Goal: Task Accomplishment & Management: Manage account settings

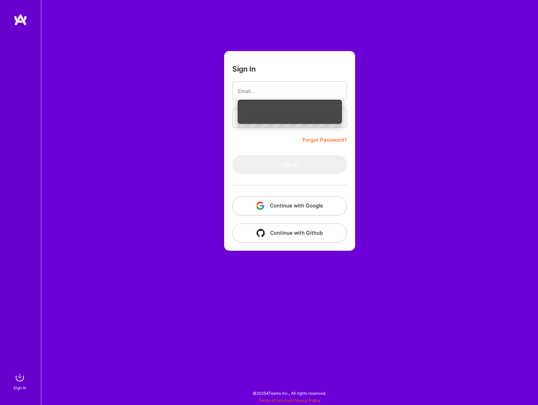
click at [301, 206] on button "Continue with Google" at bounding box center [289, 205] width 115 height 19
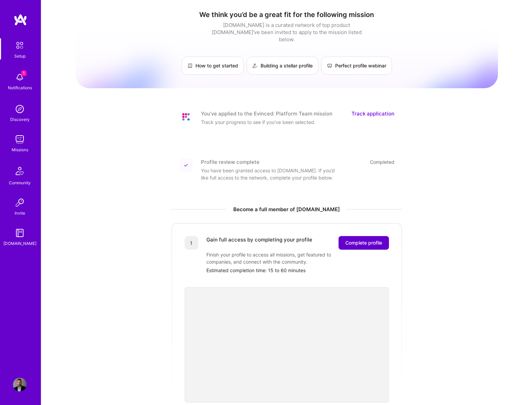
click at [360, 240] on span "Complete profile" at bounding box center [364, 243] width 37 height 7
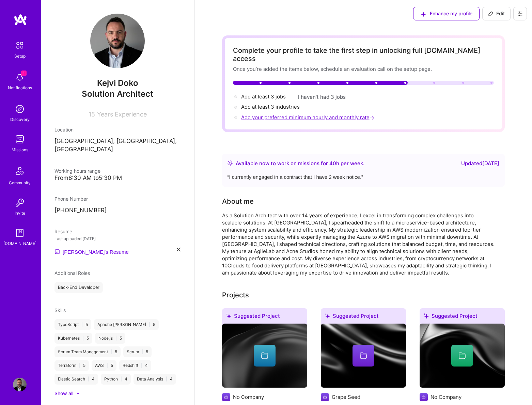
click at [342, 114] on span "Add your preferred minimum hourly and monthly rate →" at bounding box center [308, 117] width 135 height 6
select select "AL"
select select "Right Now"
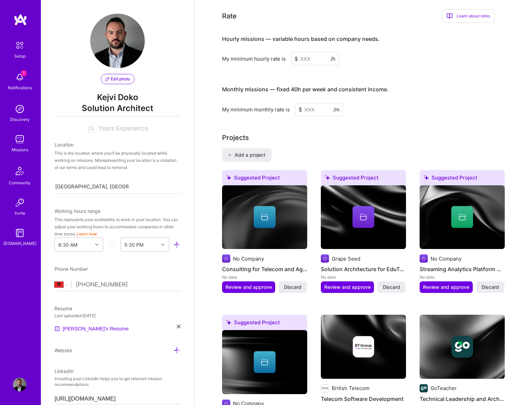
scroll to position [433, 0]
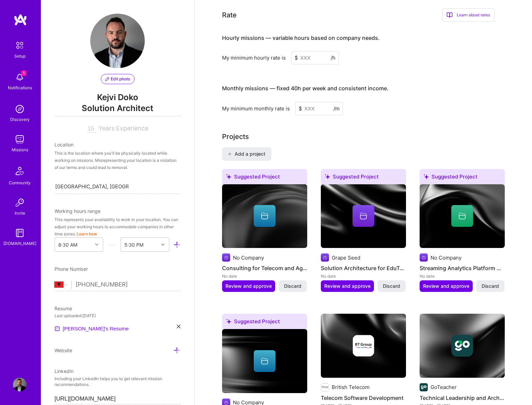
click at [309, 51] on input at bounding box center [315, 57] width 48 height 13
click at [313, 51] on input at bounding box center [315, 57] width 48 height 13
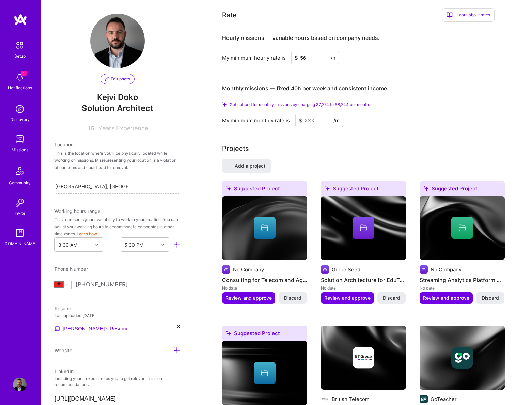
type input "56"
click at [314, 114] on input at bounding box center [320, 120] width 48 height 13
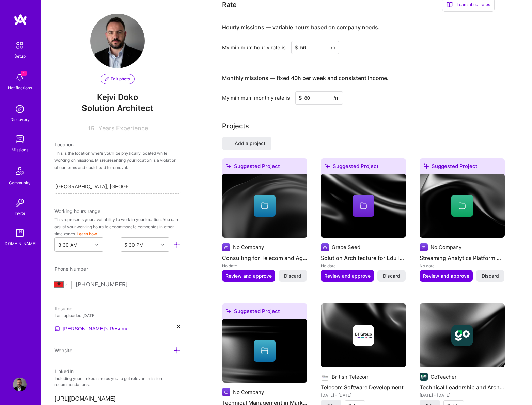
scroll to position [424, 0]
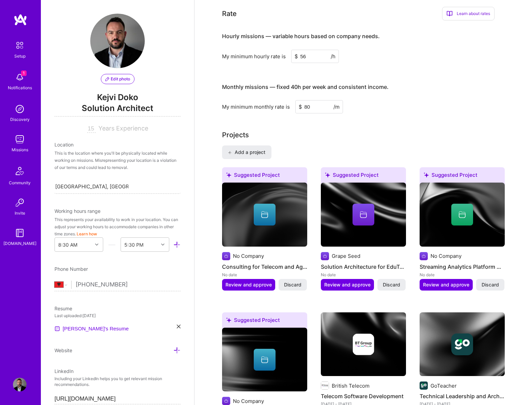
click at [313, 100] on input "80" at bounding box center [320, 106] width 48 height 13
drag, startPoint x: 313, startPoint y: 98, endPoint x: 300, endPoint y: 96, distance: 13.2
click at [300, 100] on div "$ 80 /m" at bounding box center [320, 106] width 48 height 13
type input "7000"
click at [407, 119] on div "Complete your profile to take the first step in unlocking full [DOMAIN_NAME] ac…" at bounding box center [363, 277] width 283 height 1333
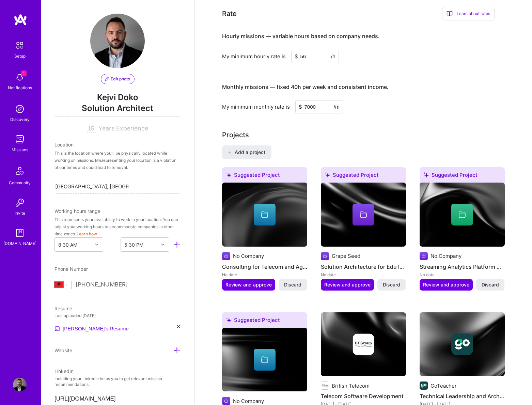
click at [298, 132] on div "Projects Add a project Suggested Project No Company Consulting for Telecom and …" at bounding box center [363, 352] width 283 height 444
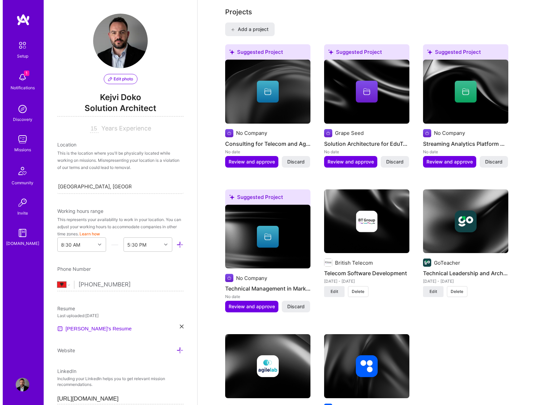
scroll to position [583, 0]
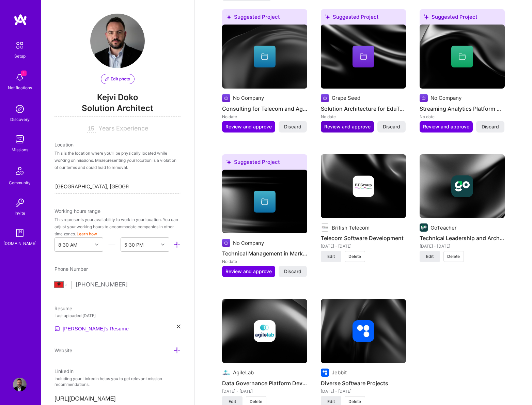
click at [343, 123] on span "Review and approve" at bounding box center [347, 126] width 46 height 7
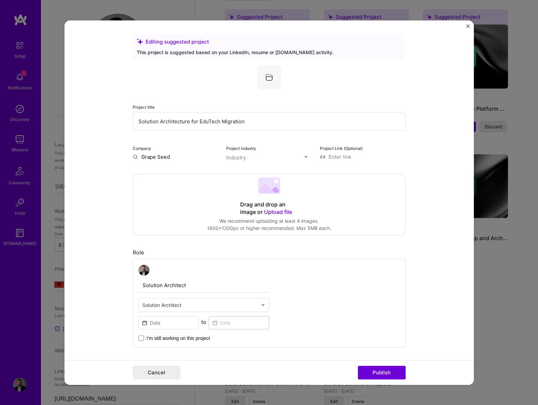
scroll to position [538, 0]
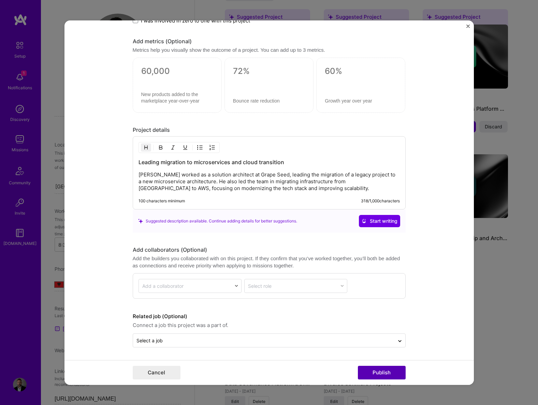
click at [372, 374] on button "Publish" at bounding box center [382, 373] width 48 height 14
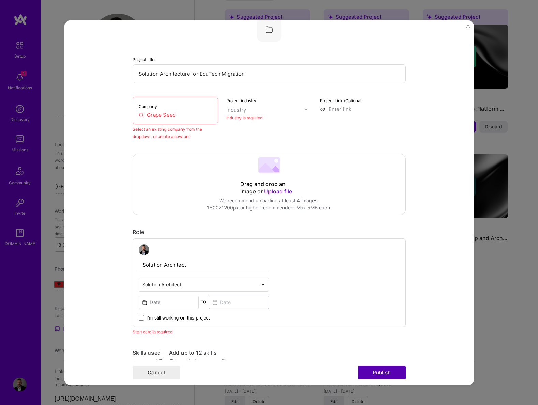
scroll to position [45, 0]
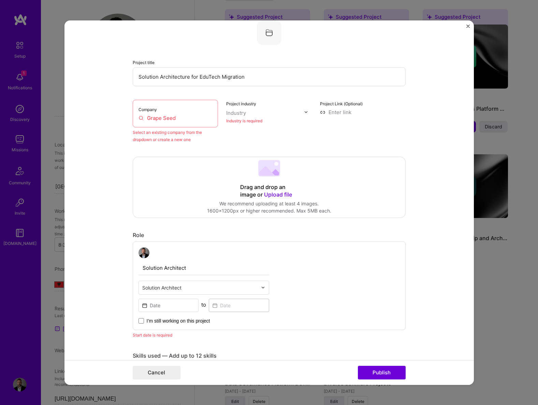
drag, startPoint x: 182, startPoint y: 118, endPoint x: 126, endPoint y: 118, distance: 55.2
click at [126, 118] on form "Editing suggested project This project is suggested based on your LinkedIn, res…" at bounding box center [268, 202] width 409 height 365
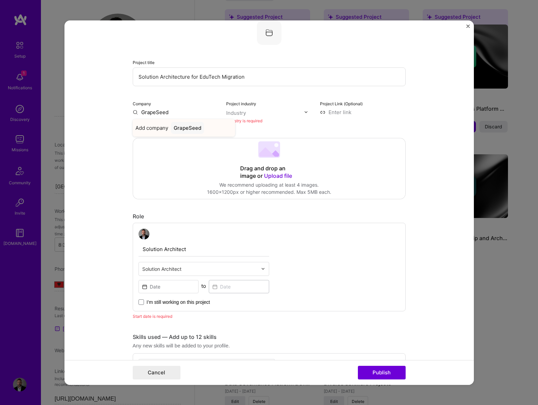
type input "GrapeSeed"
click at [195, 129] on div "GrapeSeed" at bounding box center [187, 128] width 33 height 12
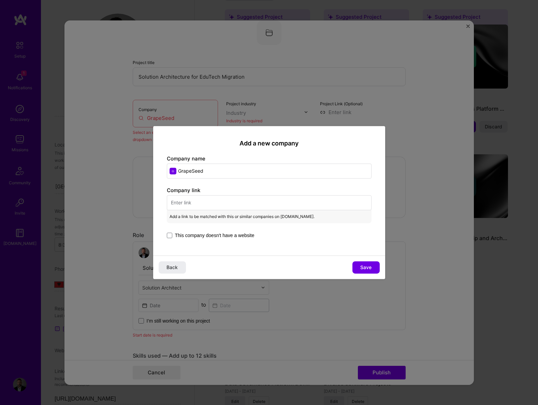
click at [234, 206] on input "text" at bounding box center [269, 202] width 205 height 15
paste input "[URL][DOMAIN_NAME]"
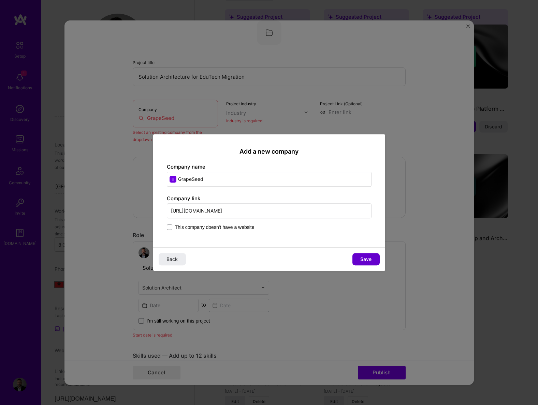
type input "[URL][DOMAIN_NAME]"
click at [366, 260] on span "Save" at bounding box center [365, 259] width 11 height 7
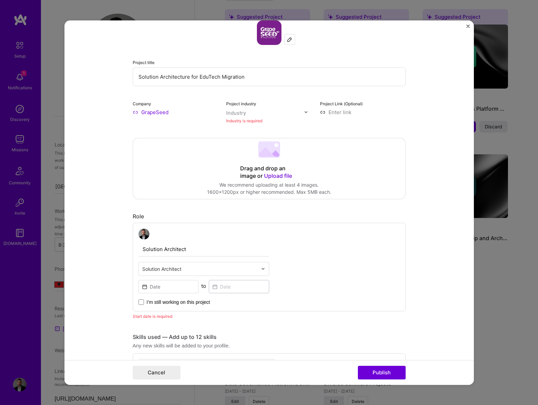
click at [268, 112] on input "text" at bounding box center [265, 112] width 78 height 7
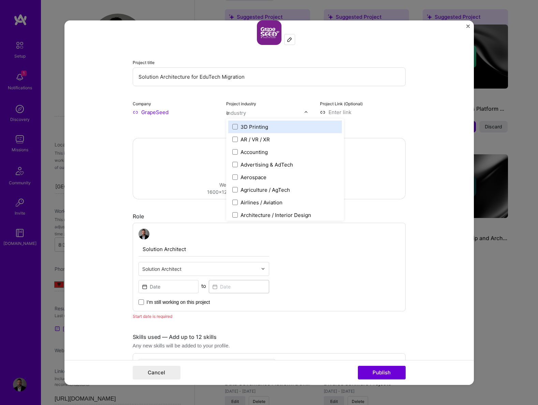
type input "ed"
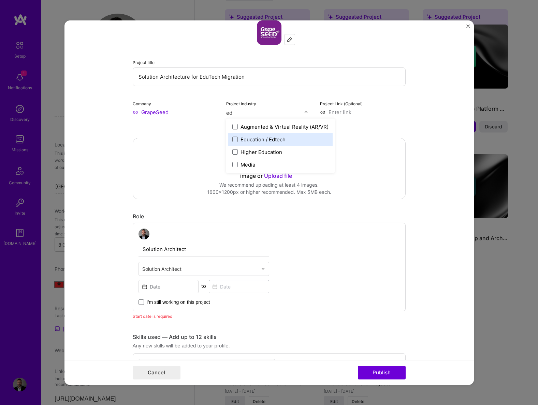
click at [255, 141] on div "Education / Edtech" at bounding box center [262, 139] width 45 height 7
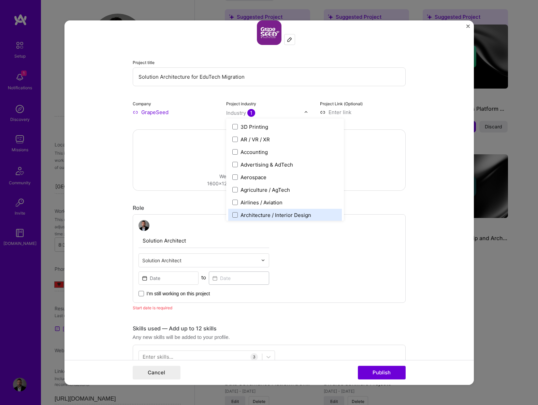
click at [455, 252] on form "Editing suggested project This project is suggested based on your LinkedIn, res…" at bounding box center [268, 202] width 409 height 365
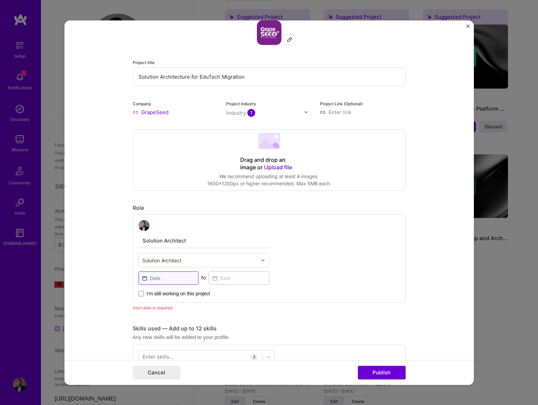
click at [163, 278] on input at bounding box center [168, 277] width 60 height 13
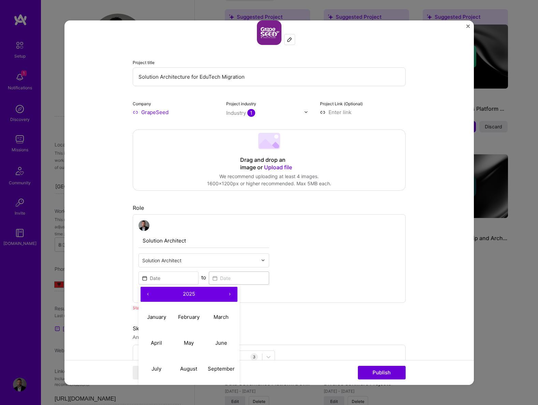
click at [146, 297] on button "‹" at bounding box center [147, 294] width 15 height 15
click at [150, 349] on button "April" at bounding box center [156, 343] width 32 height 26
type input "[DATE]"
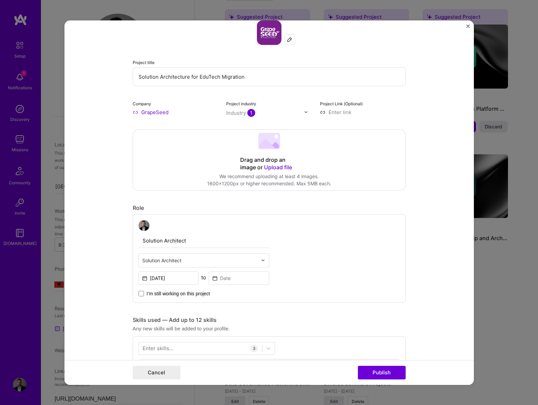
click at [161, 297] on div "Solution Architect Solution Architect [DATE] to I’m still working on this proje…" at bounding box center [269, 258] width 273 height 89
click at [162, 295] on span "I’m still working on this project" at bounding box center [178, 293] width 63 height 7
click at [0, 0] on input "I’m still working on this project" at bounding box center [0, 0] width 0 height 0
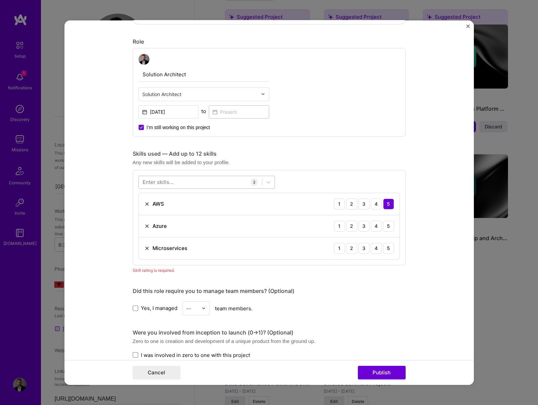
scroll to position [215, 0]
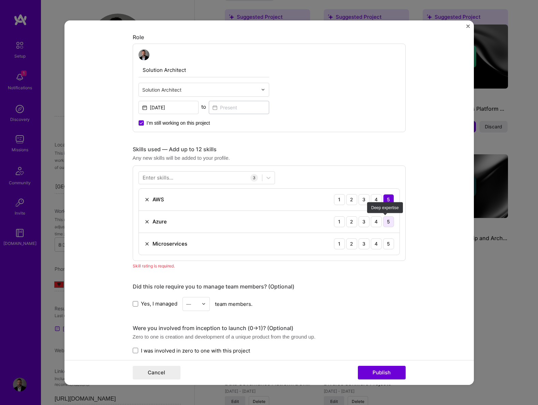
click at [388, 222] on div "5" at bounding box center [388, 221] width 11 height 11
click at [385, 244] on div "5" at bounding box center [388, 243] width 11 height 11
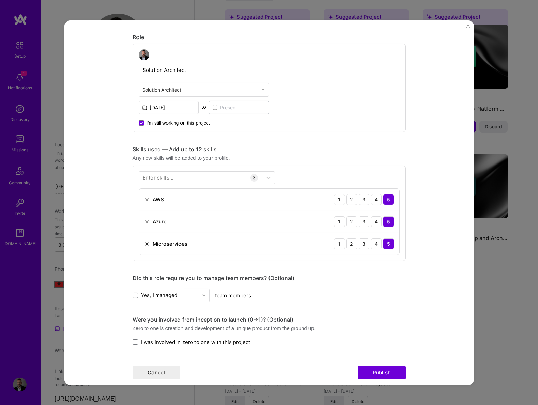
click at [163, 177] on div "Enter skills..." at bounding box center [157, 177] width 31 height 7
click at [163, 178] on div "Enter skills..." at bounding box center [157, 177] width 31 height 7
click at [205, 179] on div at bounding box center [200, 177] width 123 height 11
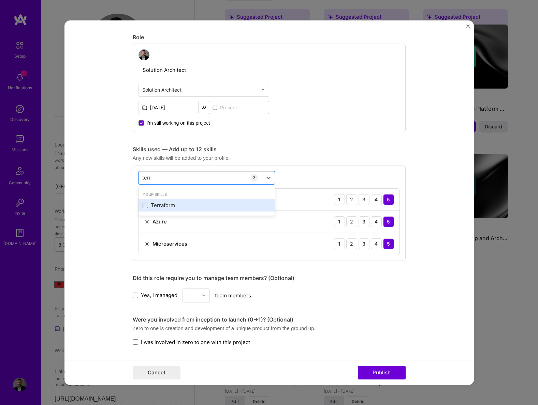
click at [142, 205] on span at bounding box center [144, 205] width 5 height 5
click at [0, 0] on input "checkbox" at bounding box center [0, 0] width 0 height 0
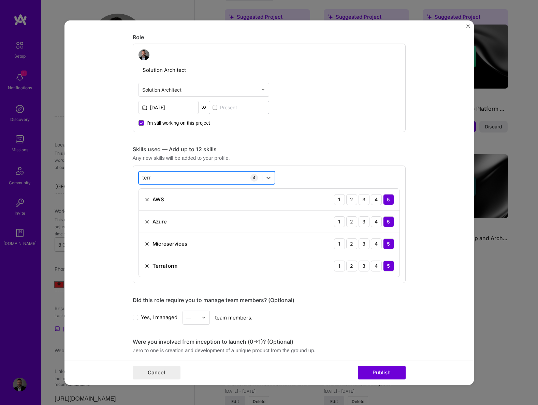
click at [183, 177] on div "terr terr" at bounding box center [200, 177] width 123 height 11
type input "t"
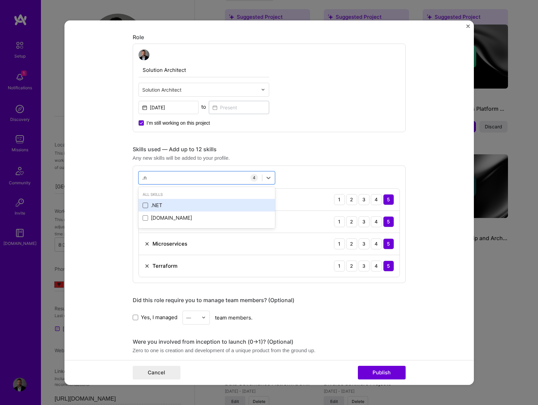
click at [142, 207] on span at bounding box center [144, 205] width 5 height 5
click at [0, 0] on input "checkbox" at bounding box center [0, 0] width 0 height 0
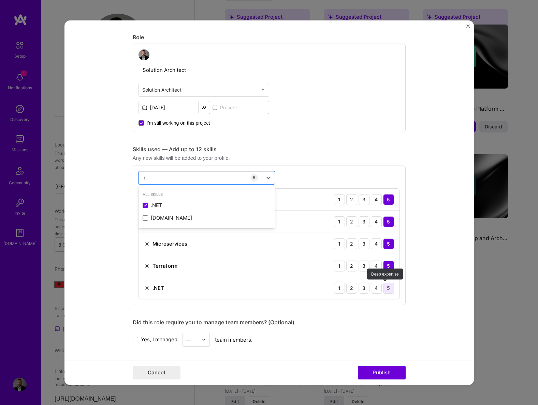
type input ".n"
click at [388, 287] on div "5" at bounding box center [388, 288] width 11 height 11
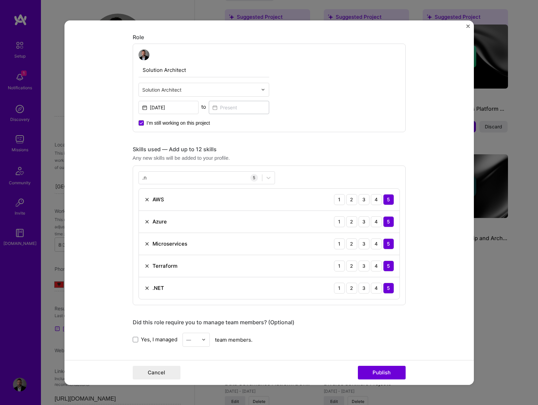
click at [452, 290] on form "Editing suggested project This project is suggested based on your LinkedIn, res…" at bounding box center [268, 202] width 409 height 365
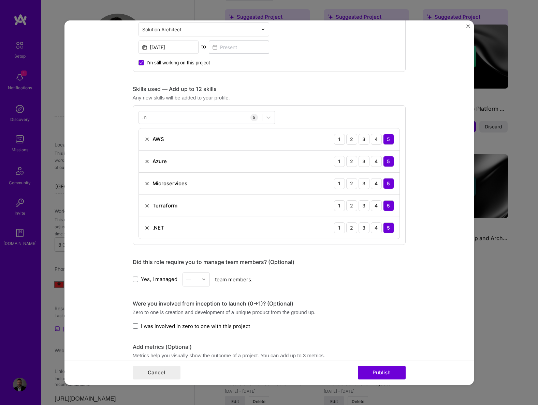
scroll to position [362, 0]
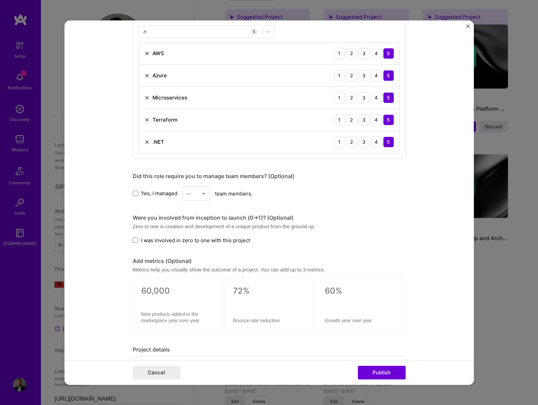
click at [141, 193] on span "Yes, I managed" at bounding box center [159, 193] width 36 height 7
click at [0, 0] on input "Yes, I managed" at bounding box center [0, 0] width 0 height 0
click at [201, 192] on img at bounding box center [203, 194] width 4 height 4
click at [198, 296] on div "25+" at bounding box center [195, 297] width 23 height 13
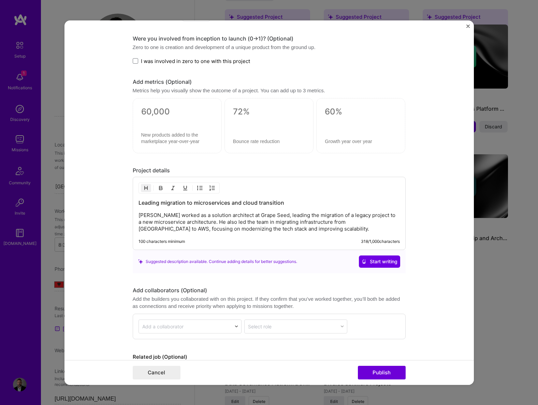
scroll to position [582, 0]
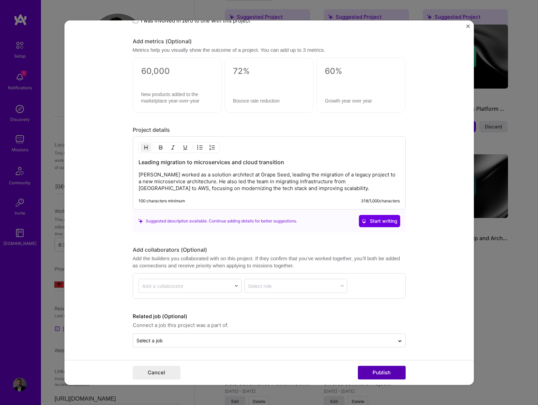
click at [382, 371] on button "Publish" at bounding box center [382, 373] width 48 height 14
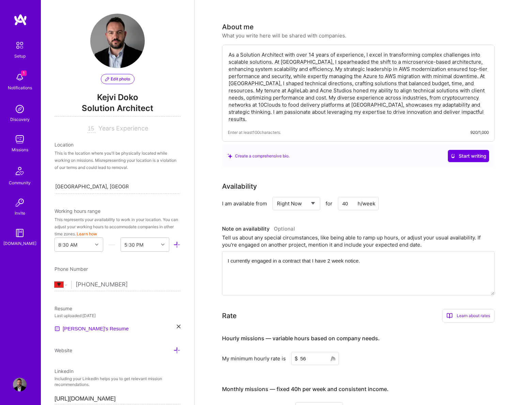
scroll to position [0, 0]
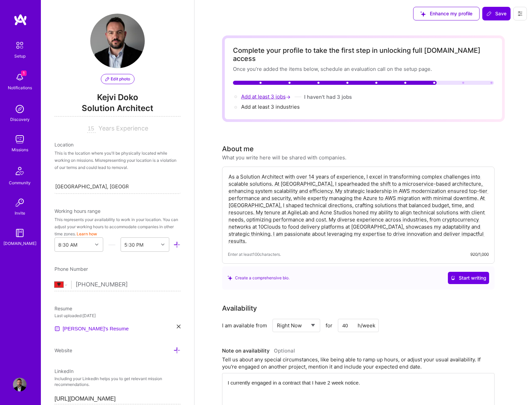
click at [252, 93] on span "Add at least 3 jobs →" at bounding box center [266, 96] width 51 height 6
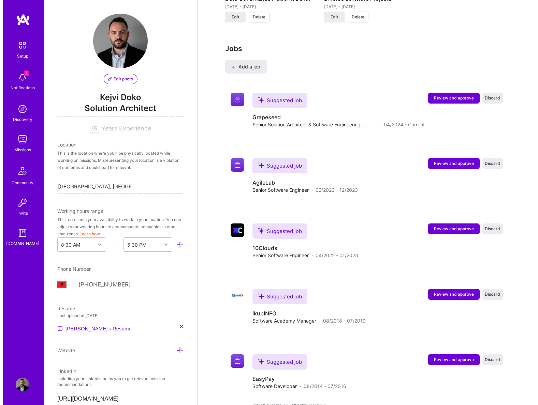
scroll to position [956, 0]
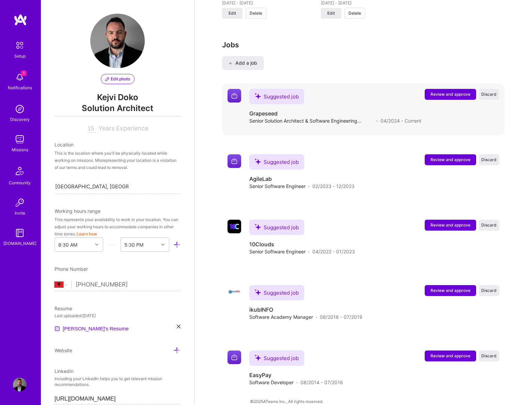
click at [457, 91] on span "Review and approve" at bounding box center [451, 94] width 40 height 6
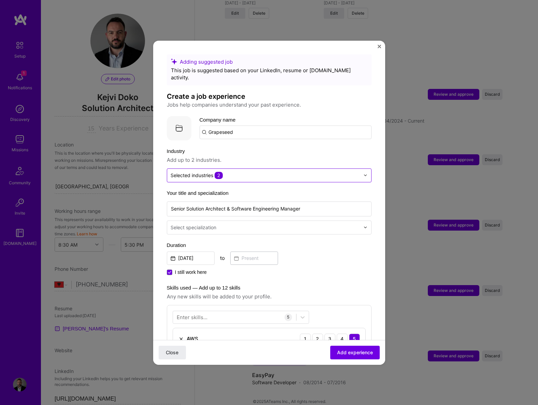
click at [331, 172] on input "text" at bounding box center [264, 175] width 189 height 7
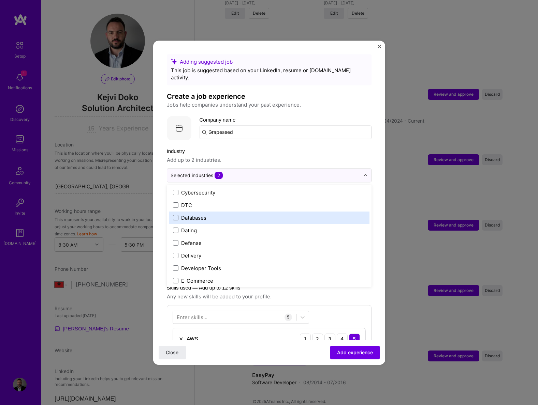
scroll to position [403, 0]
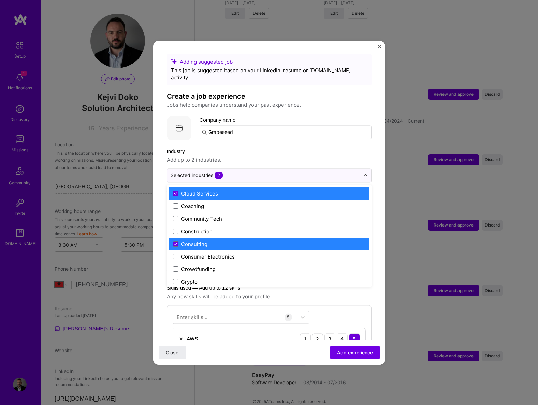
click at [174, 192] on icon at bounding box center [175, 193] width 3 height 3
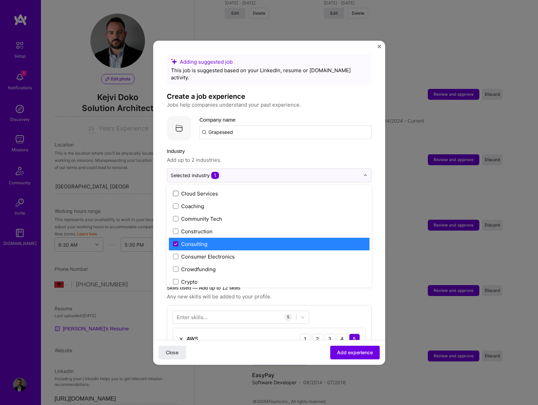
click at [173, 241] on span at bounding box center [175, 243] width 5 height 5
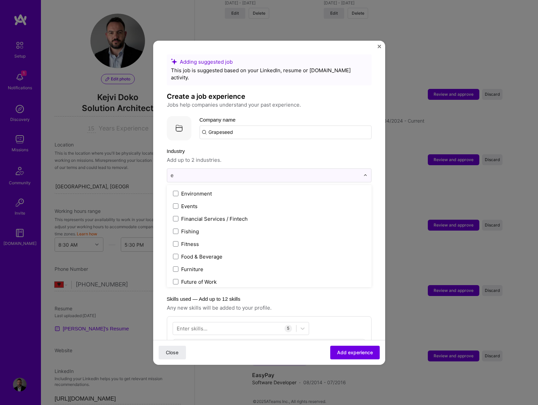
scroll to position [214, 0]
type input "ed"
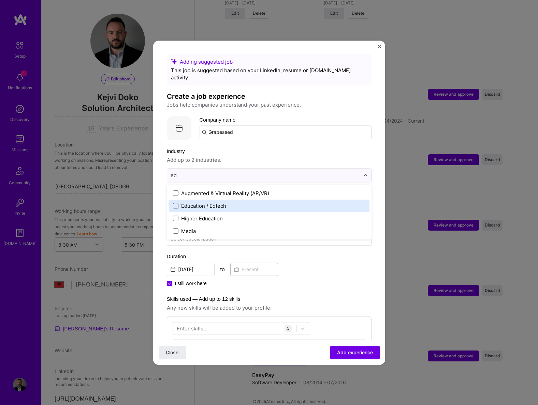
click at [175, 203] on span at bounding box center [175, 205] width 5 height 5
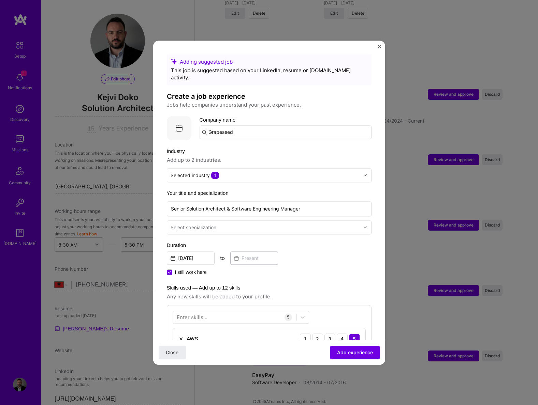
click at [312, 147] on label "Industry" at bounding box center [269, 151] width 205 height 8
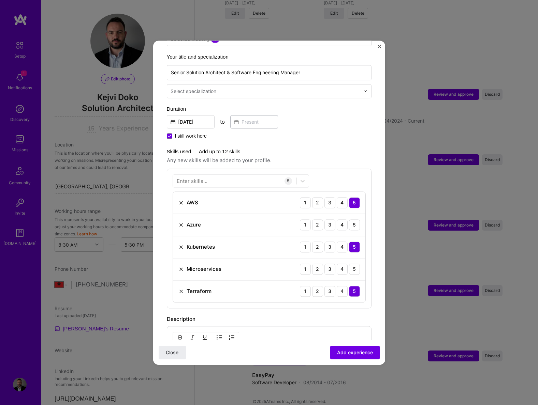
scroll to position [255, 0]
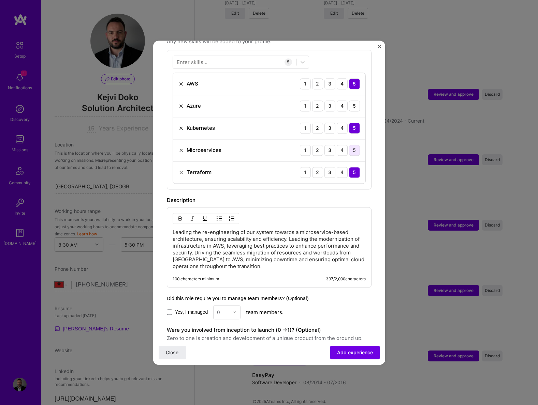
click at [349, 145] on div "5" at bounding box center [354, 150] width 11 height 11
click at [350, 101] on div "5" at bounding box center [354, 106] width 11 height 11
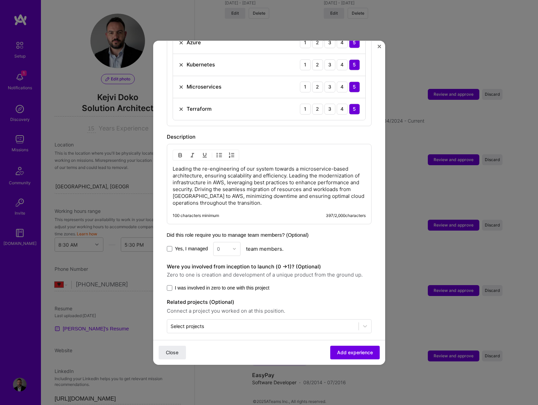
drag, startPoint x: 186, startPoint y: 241, endPoint x: 192, endPoint y: 240, distance: 6.5
click at [186, 245] on span "Yes, I managed" at bounding box center [191, 248] width 33 height 7
click at [0, 0] on input "Yes, I managed" at bounding box center [0, 0] width 0 height 0
click at [227, 245] on input "text" at bounding box center [223, 248] width 12 height 7
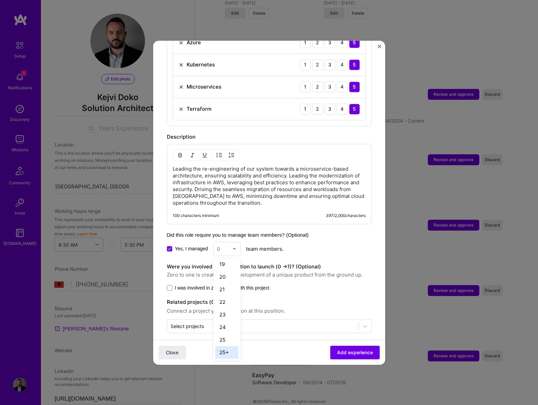
click at [224, 346] on div "25+" at bounding box center [226, 352] width 23 height 13
click at [345, 351] on span "Add experience" at bounding box center [355, 352] width 36 height 7
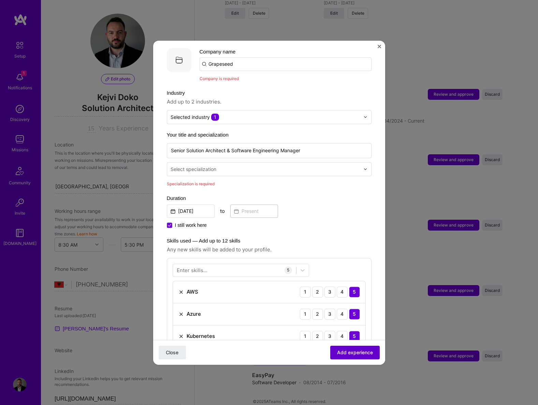
scroll to position [68, 0]
click at [207, 166] on div "Select specialization" at bounding box center [193, 169] width 46 height 7
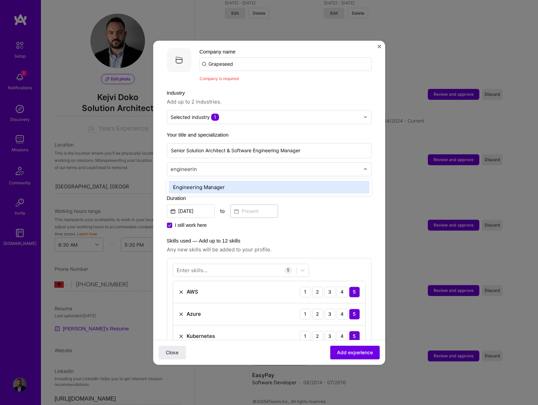
type input "engineering"
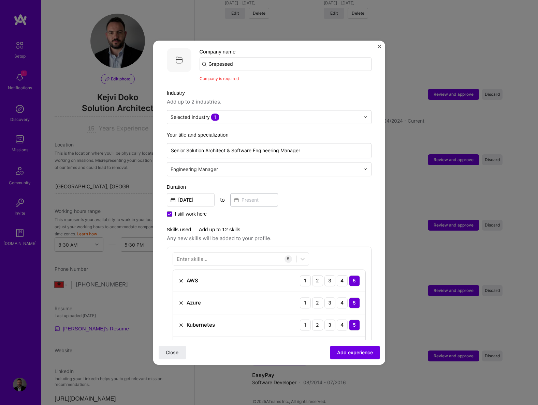
click at [235, 165] on div at bounding box center [265, 169] width 191 height 9
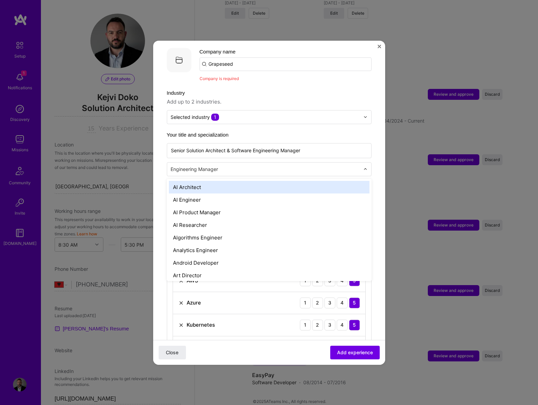
drag, startPoint x: 235, startPoint y: 165, endPoint x: 173, endPoint y: 160, distance: 62.3
click at [173, 166] on input "text" at bounding box center [265, 169] width 191 height 7
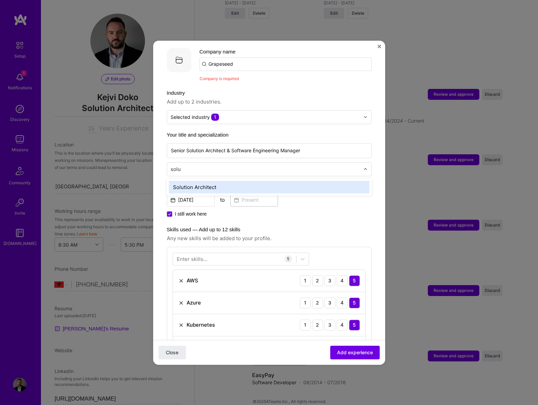
type input "solut"
click at [195, 181] on div "Solution Architect" at bounding box center [269, 187] width 200 height 13
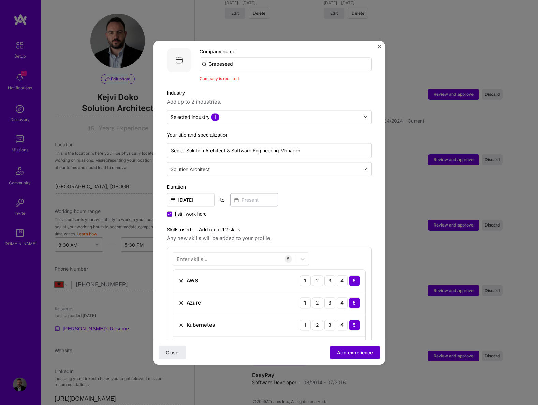
click at [342, 353] on span "Add experience" at bounding box center [355, 352] width 36 height 7
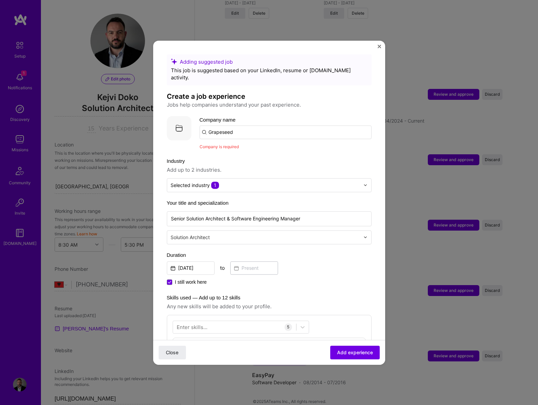
click at [239, 129] on input "Grapeseed" at bounding box center [285, 132] width 172 height 14
drag, startPoint x: 257, startPoint y: 131, endPoint x: 186, endPoint y: 124, distance: 71.2
click at [186, 124] on div "Company logo Company name Grapeseed Company is required" at bounding box center [269, 133] width 205 height 34
click at [237, 153] on span "[DOMAIN_NAME]" at bounding box center [236, 155] width 33 height 5
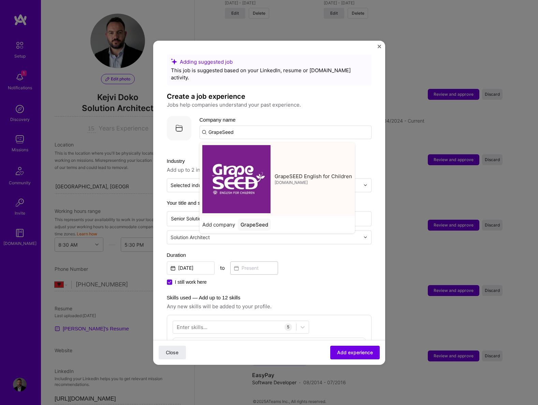
type input "GrapeSEED English for Children"
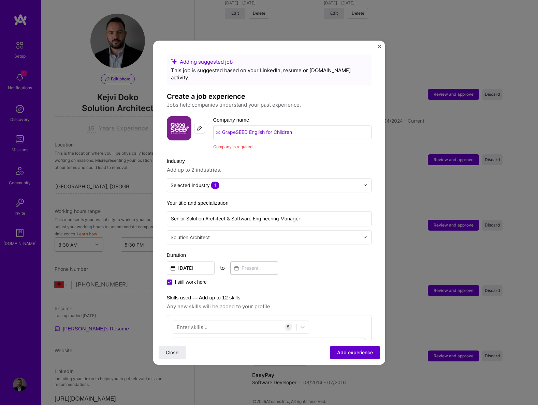
click at [351, 352] on span "Add experience" at bounding box center [355, 352] width 36 height 7
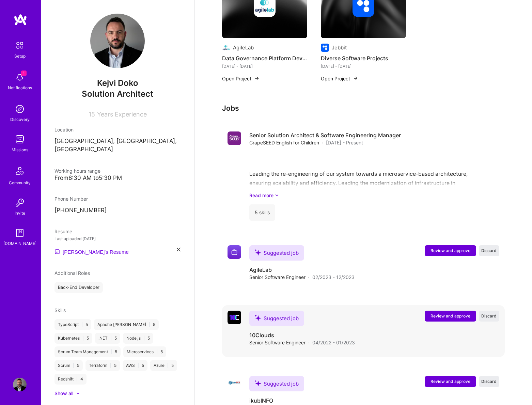
scroll to position [561, 0]
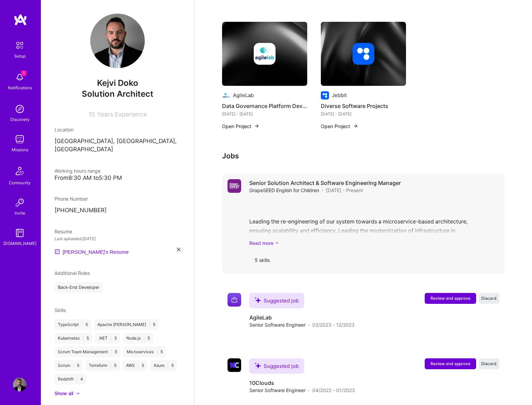
click at [261, 240] on link "Read more" at bounding box center [375, 243] width 250 height 7
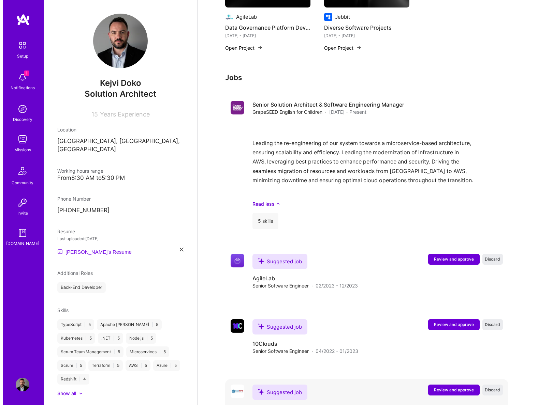
scroll to position [739, 0]
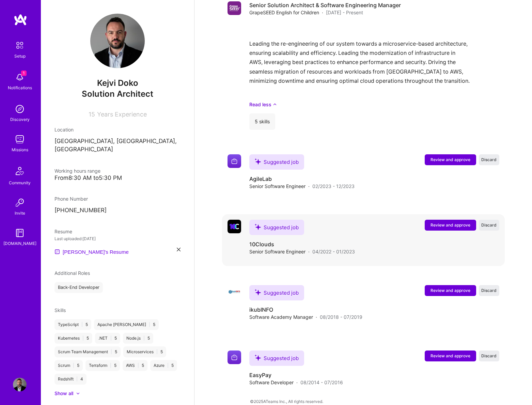
click at [443, 222] on span "Review and approve" at bounding box center [451, 225] width 40 height 6
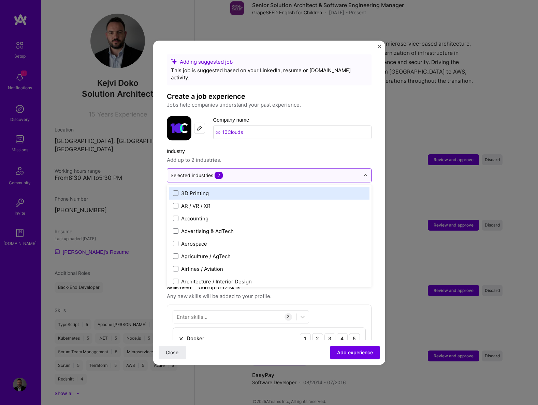
click at [239, 172] on input "text" at bounding box center [264, 175] width 189 height 7
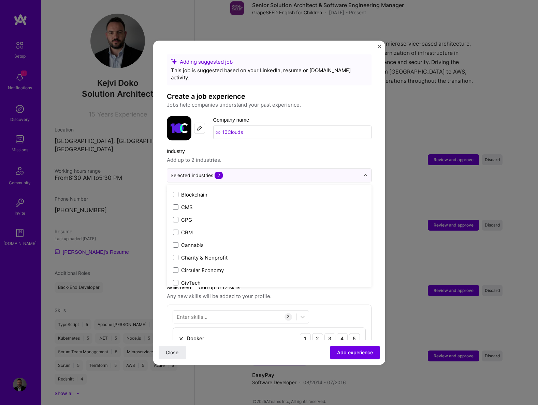
scroll to position [439, 0]
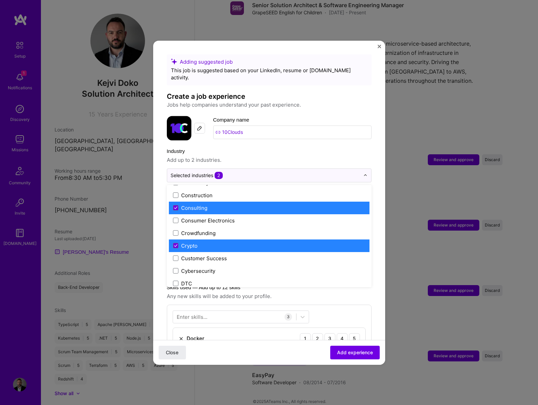
click at [184, 205] on div "Consulting" at bounding box center [194, 208] width 26 height 7
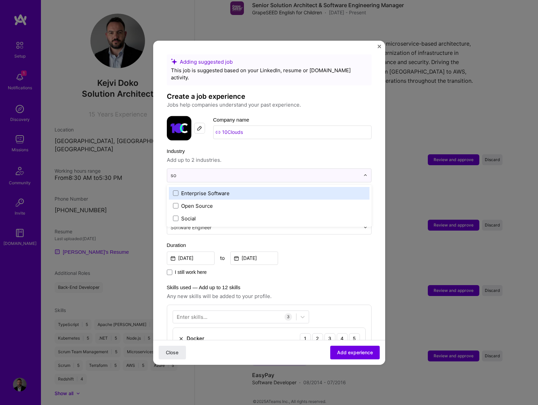
scroll to position [0, 0]
type input "soci"
click at [178, 191] on span at bounding box center [175, 193] width 5 height 5
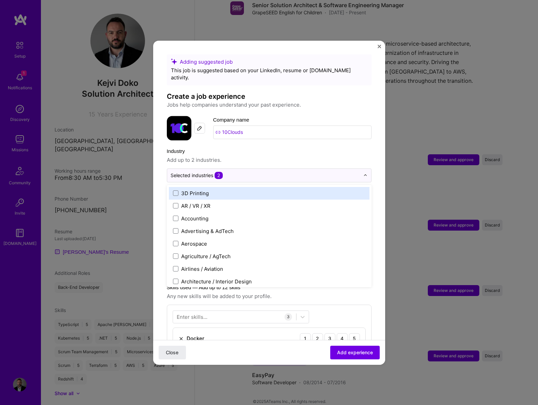
click at [273, 156] on span "Add up to 2 industries." at bounding box center [269, 160] width 205 height 8
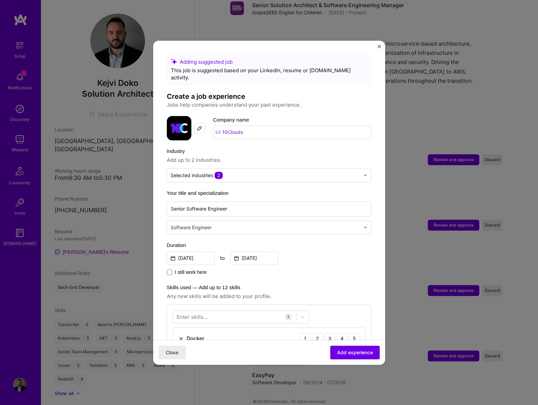
click at [262, 224] on input "text" at bounding box center [265, 227] width 191 height 7
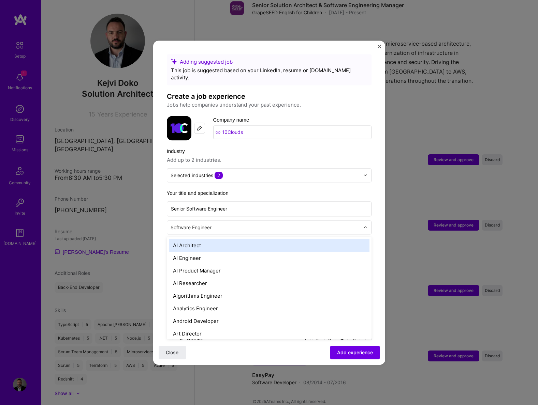
click at [300, 156] on span "Add up to 2 industries." at bounding box center [269, 160] width 205 height 8
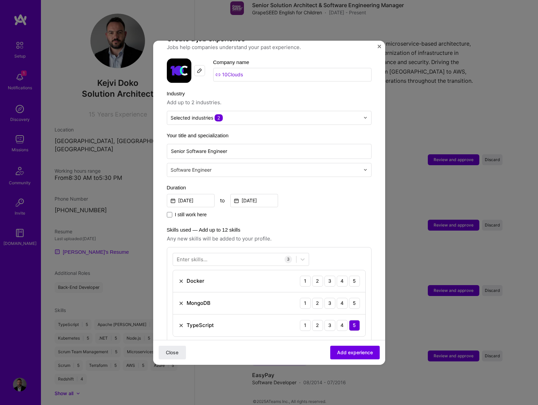
scroll to position [136, 0]
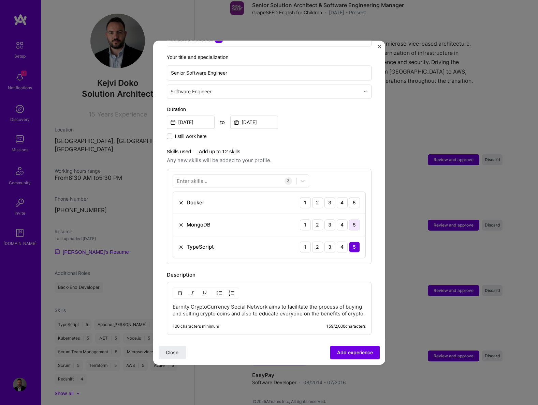
click at [349, 220] on div "5" at bounding box center [354, 225] width 11 height 11
click at [349, 200] on div "5" at bounding box center [354, 202] width 11 height 11
click at [216, 176] on div at bounding box center [234, 180] width 123 height 11
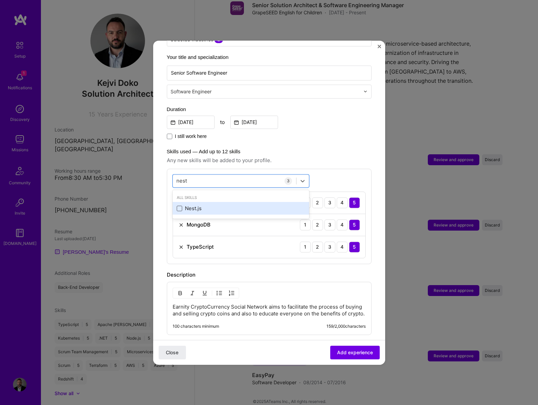
click at [182, 206] on span at bounding box center [179, 208] width 5 height 5
click at [0, 0] on input "checkbox" at bounding box center [0, 0] width 0 height 0
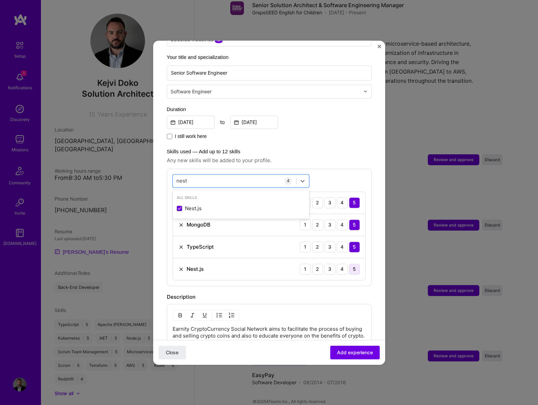
click at [349, 264] on div "5" at bounding box center [354, 269] width 11 height 11
click at [189, 175] on div "nest nest" at bounding box center [234, 180] width 123 height 11
type input "n"
click at [182, 206] on span at bounding box center [179, 208] width 5 height 5
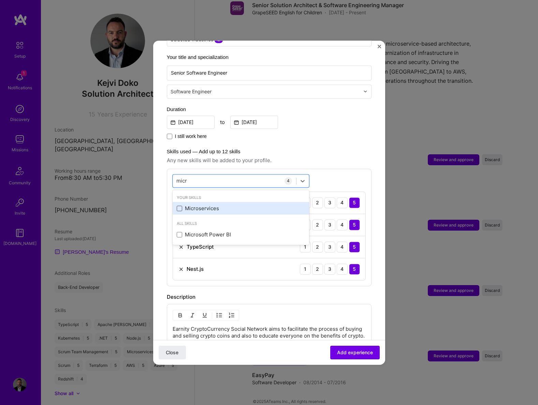
click at [0, 0] on input "checkbox" at bounding box center [0, 0] width 0 height 0
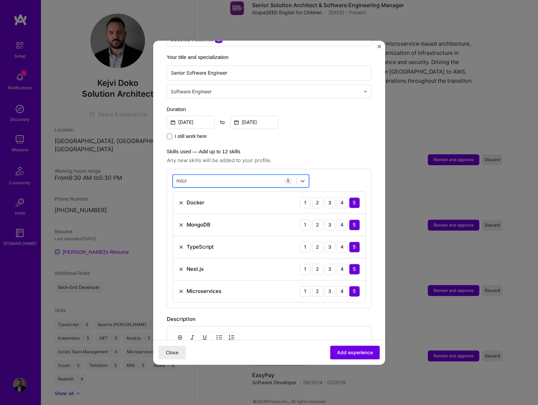
click at [203, 175] on div "micr micr" at bounding box center [234, 180] width 123 height 11
type input "m"
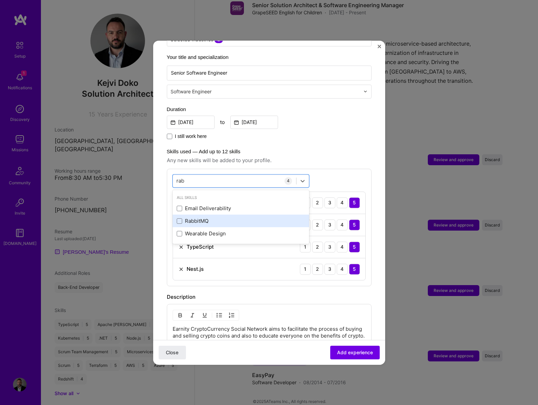
click at [180, 218] on div "RabbitMQ" at bounding box center [241, 221] width 128 height 7
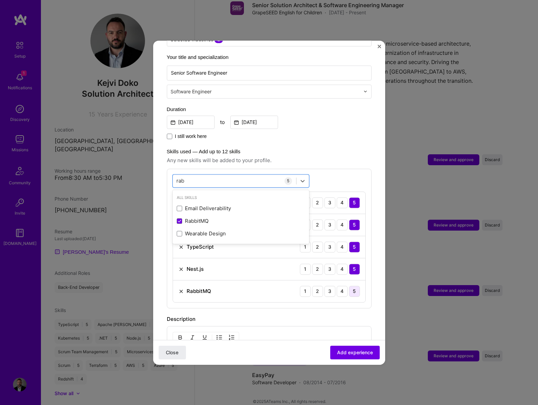
drag, startPoint x: 353, startPoint y: 286, endPoint x: 349, endPoint y: 286, distance: 4.4
click at [353, 286] on div "5" at bounding box center [354, 291] width 11 height 11
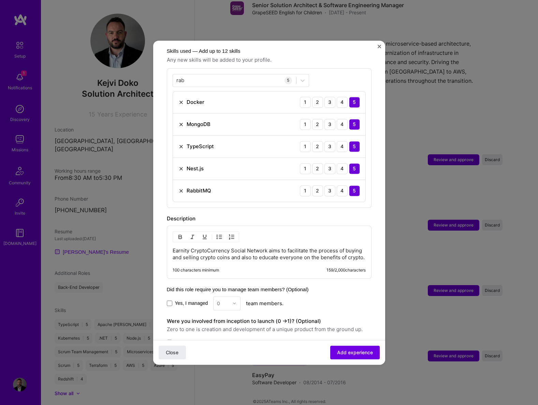
scroll to position [188, 0]
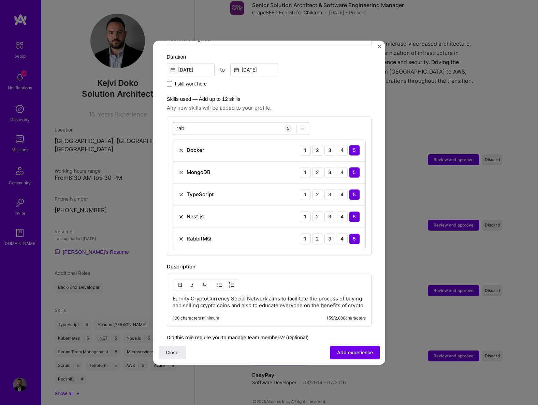
click at [192, 124] on div "rab rab" at bounding box center [234, 128] width 123 height 11
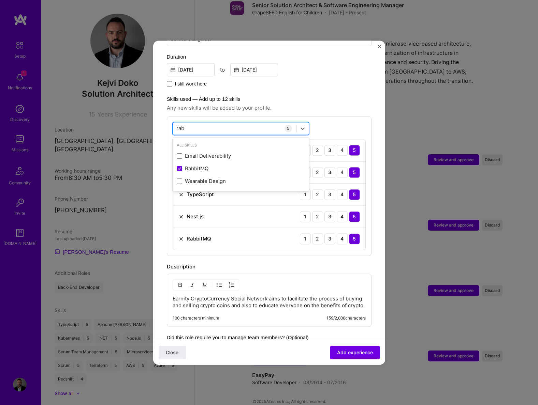
click at [192, 123] on div "rab rab" at bounding box center [234, 128] width 123 height 11
type input "r"
type input "s"
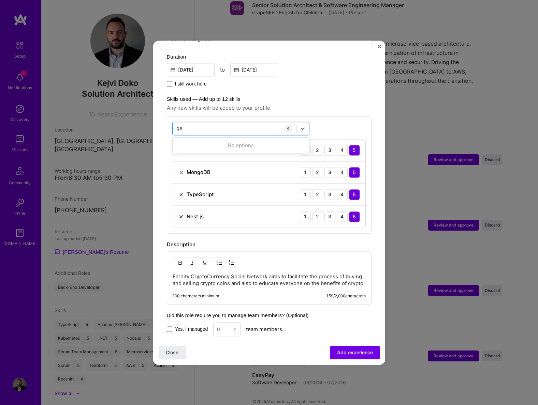
type input "g"
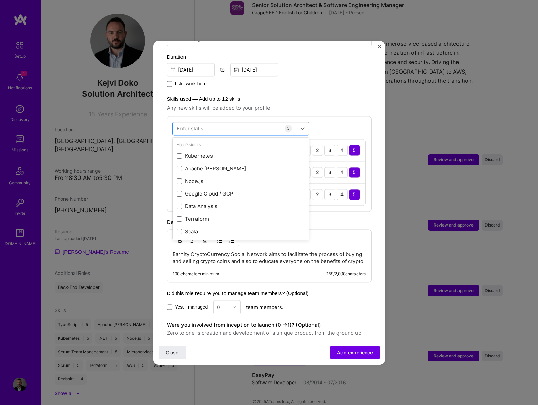
click at [335, 104] on span "Any new skills will be added to your profile." at bounding box center [269, 108] width 205 height 8
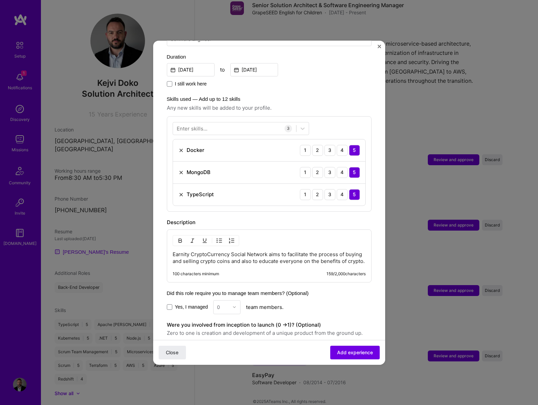
scroll to position [159, 0]
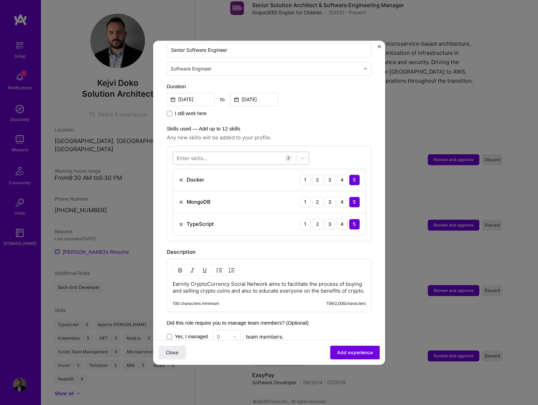
click at [230, 154] on div at bounding box center [234, 157] width 123 height 11
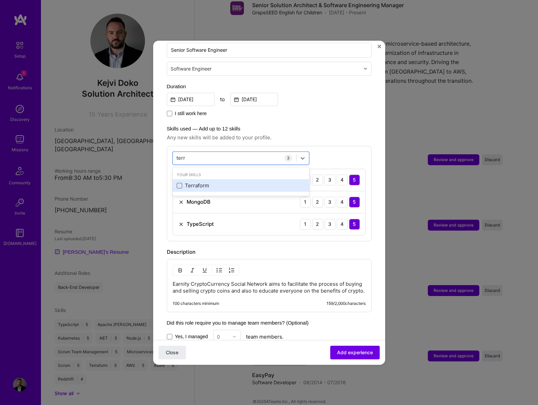
click at [181, 183] on span at bounding box center [179, 185] width 5 height 5
click at [0, 0] on input "checkbox" at bounding box center [0, 0] width 0 height 0
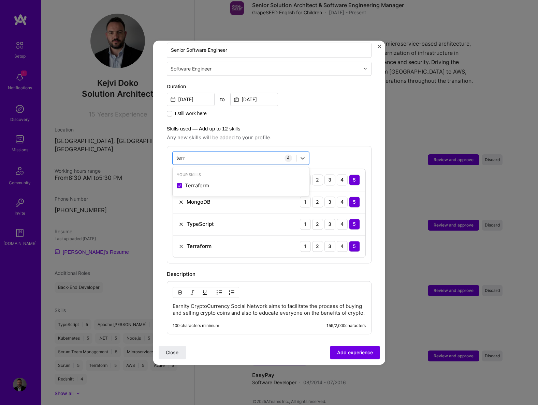
type input "terr"
click at [301, 125] on label "Skills used — Add up to 12 skills" at bounding box center [269, 129] width 205 height 8
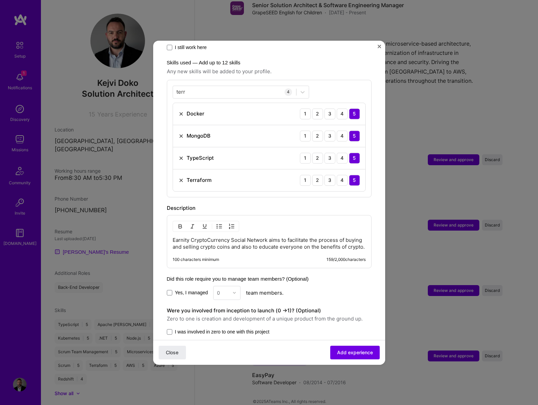
scroll to position [247, 0]
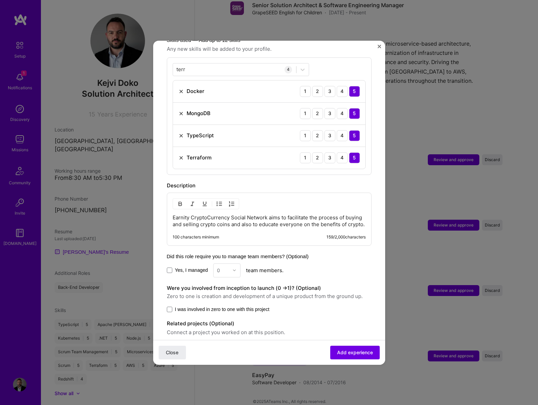
click at [187, 275] on div "Yes, I managed 0 team members." at bounding box center [269, 270] width 205 height 14
drag, startPoint x: 188, startPoint y: 271, endPoint x: 224, endPoint y: 273, distance: 35.8
click at [188, 271] on span "Yes, I managed" at bounding box center [191, 270] width 33 height 7
click at [0, 0] on input "Yes, I managed" at bounding box center [0, 0] width 0 height 0
click at [243, 270] on div "Yes, I managed 0 team members." at bounding box center [269, 270] width 205 height 14
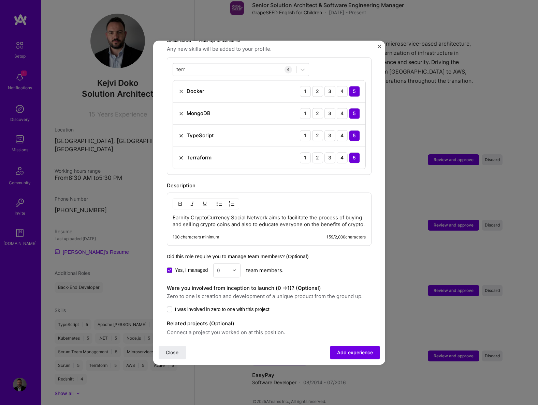
click at [233, 271] on div "0" at bounding box center [226, 270] width 27 height 14
click at [223, 318] on div "4" at bounding box center [226, 322] width 23 height 13
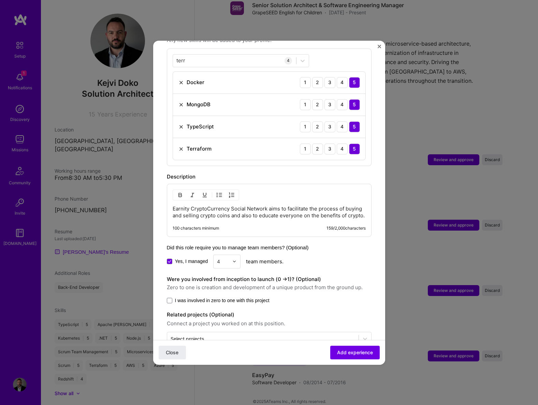
scroll to position [261, 0]
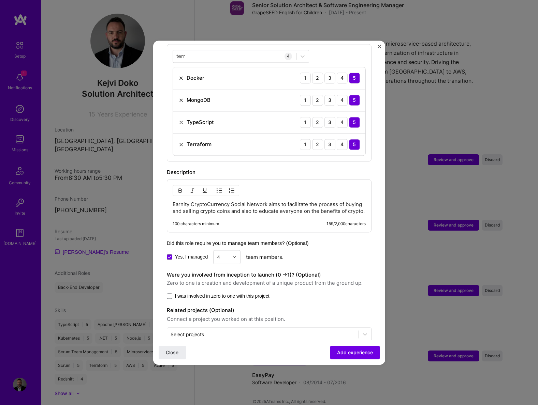
click at [188, 298] on span "I was involved in zero to one with this project" at bounding box center [222, 296] width 94 height 7
click at [0, 0] on input "I was involved in zero to one with this project" at bounding box center [0, 0] width 0 height 0
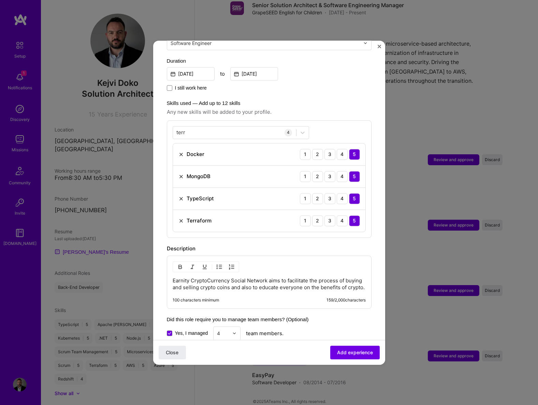
scroll to position [175, 0]
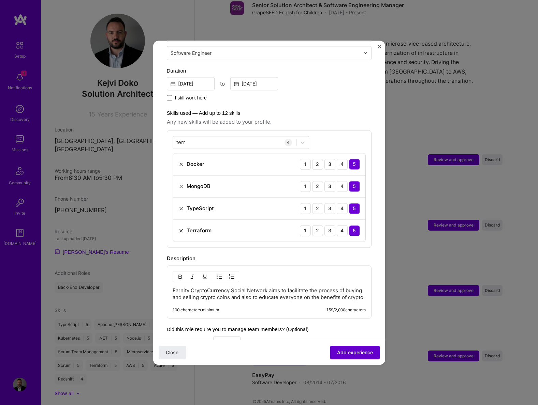
click at [343, 349] on span "Add experience" at bounding box center [355, 352] width 36 height 7
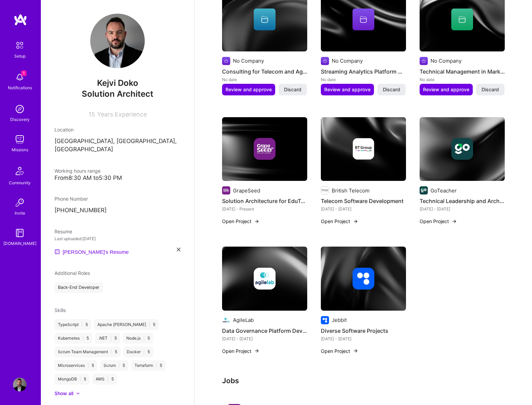
scroll to position [0, 0]
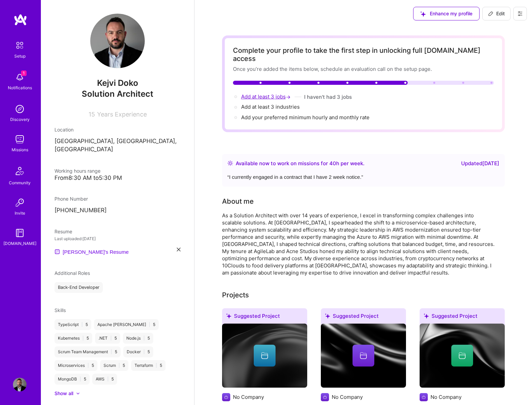
click at [275, 93] on span "Add at least 3 jobs →" at bounding box center [266, 96] width 51 height 6
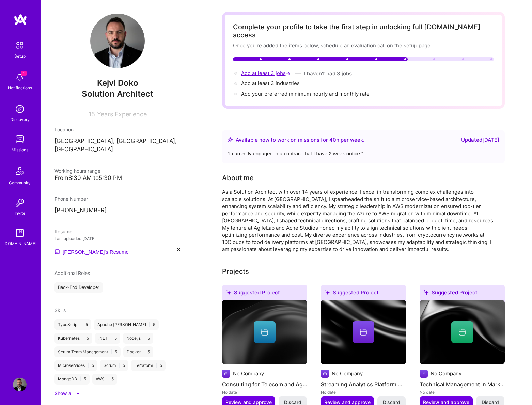
select select "AL"
select select "Right Now"
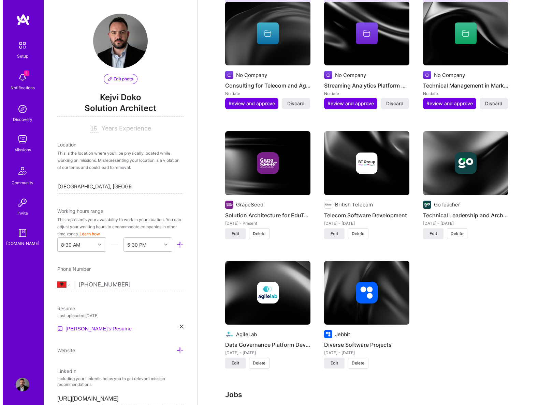
scroll to position [830, 0]
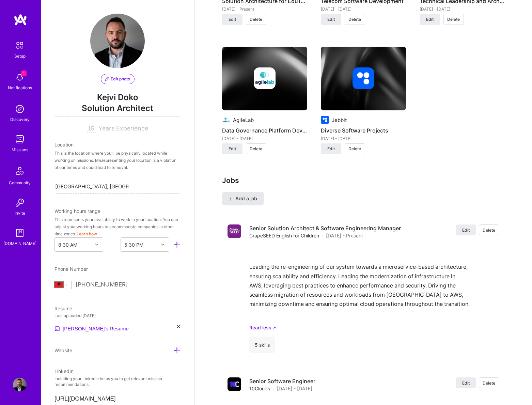
click at [229, 195] on span "Add a job" at bounding box center [243, 198] width 28 height 7
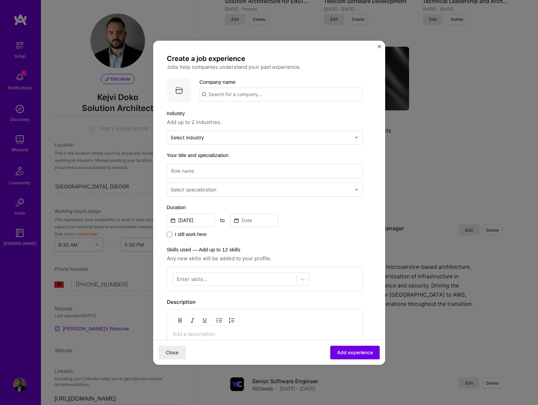
click at [239, 93] on input "text" at bounding box center [280, 95] width 163 height 14
click at [241, 113] on span "GoTeacher" at bounding box center [233, 111] width 26 height 7
type input "GoTeacher"
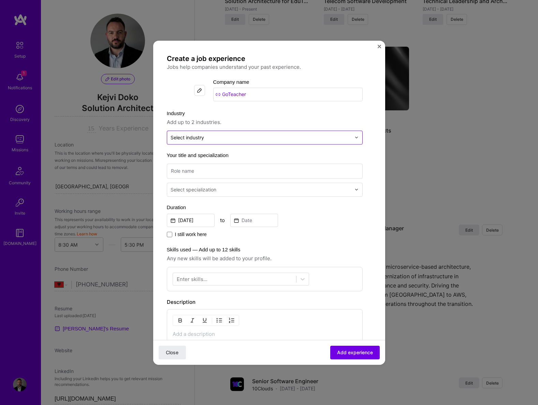
click at [242, 136] on input "text" at bounding box center [260, 137] width 180 height 7
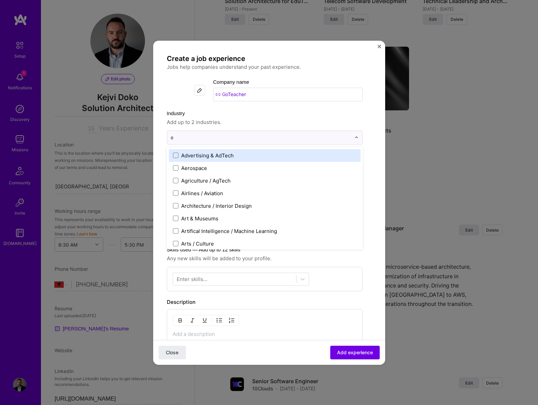
type input "ed"
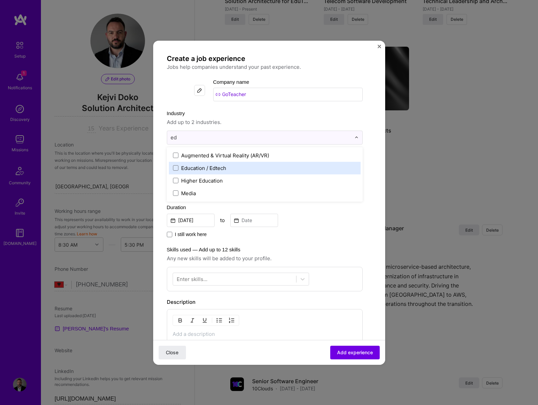
click at [193, 168] on div "Education / Edtech" at bounding box center [203, 168] width 45 height 7
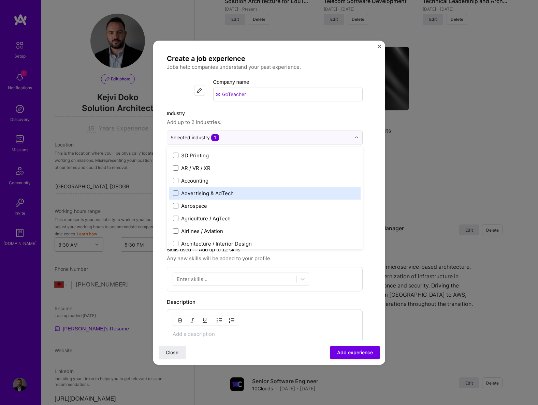
click at [375, 193] on form "Create a job experience Jobs help companies understand your past experience. Co…" at bounding box center [269, 278] width 232 height 449
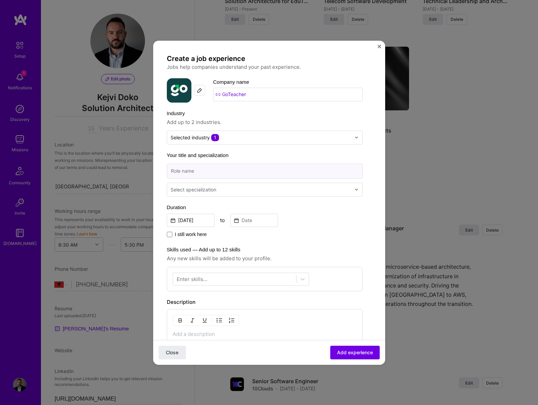
click at [203, 176] on input at bounding box center [265, 171] width 196 height 15
type input "T"
type input "Solution Architect"
click at [215, 191] on div "Select specialization" at bounding box center [193, 189] width 46 height 7
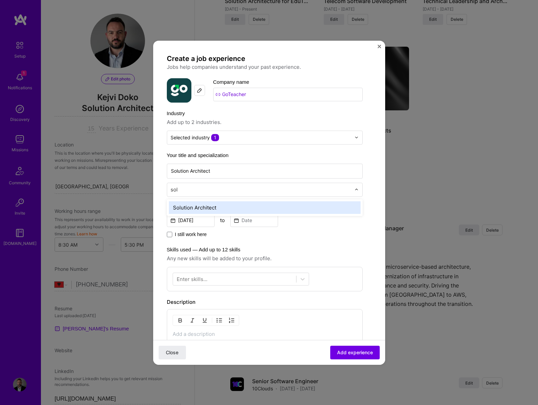
type input "solu"
click at [235, 207] on div "Solution Architect" at bounding box center [265, 207] width 192 height 13
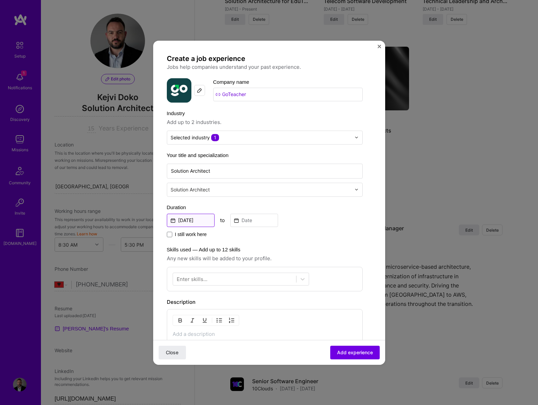
click at [199, 220] on input "[DATE]" at bounding box center [191, 220] width 48 height 13
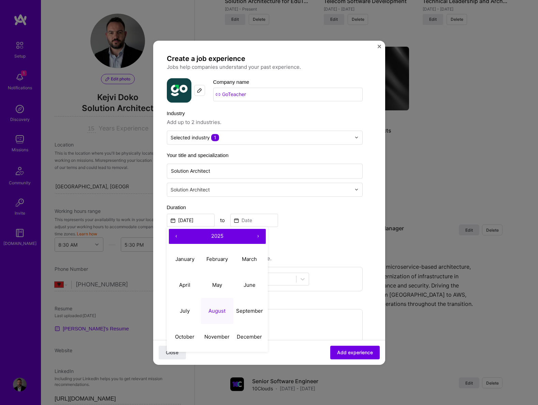
click at [178, 237] on button "‹" at bounding box center [176, 236] width 15 height 15
click at [192, 280] on button "April" at bounding box center [185, 285] width 32 height 26
type input "[DATE]"
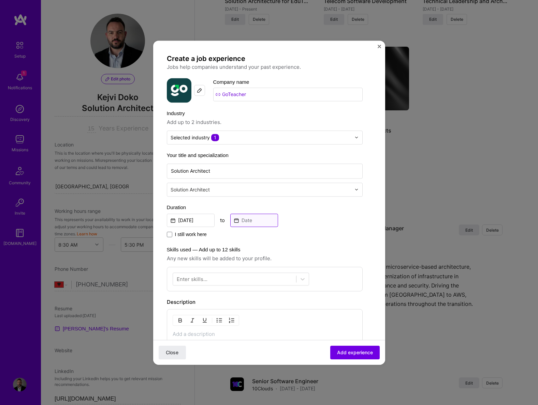
click at [263, 217] on input at bounding box center [254, 220] width 48 height 13
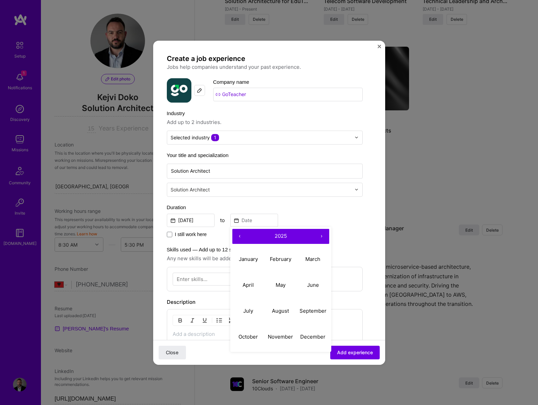
click at [238, 231] on button "‹" at bounding box center [239, 236] width 15 height 15
click at [249, 311] on abbr "July" at bounding box center [248, 311] width 10 height 6
type input "[DATE]"
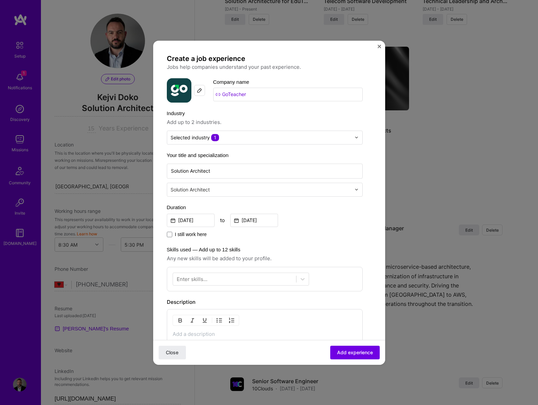
click at [204, 282] on div "Enter skills..." at bounding box center [192, 278] width 31 height 7
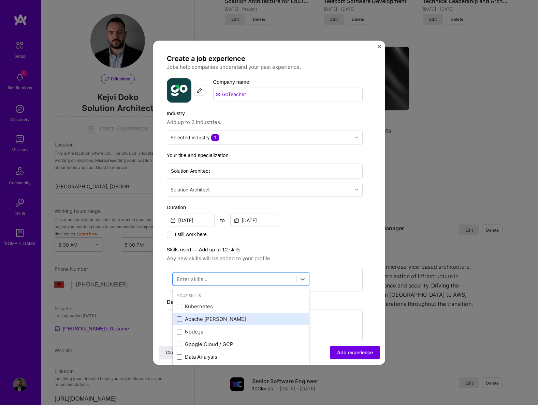
click at [181, 319] on span at bounding box center [179, 319] width 5 height 5
click at [0, 0] on input "checkbox" at bounding box center [0, 0] width 0 height 0
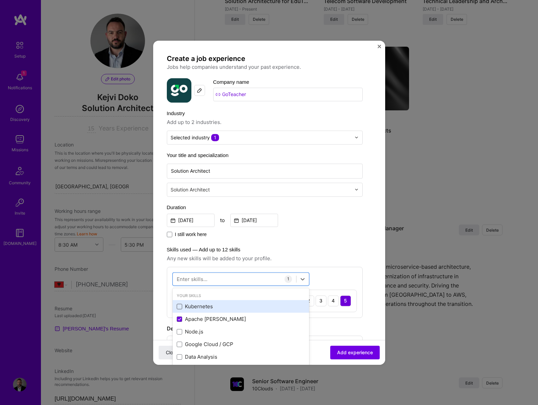
click at [179, 308] on span at bounding box center [179, 306] width 5 height 5
click at [0, 0] on input "checkbox" at bounding box center [0, 0] width 0 height 0
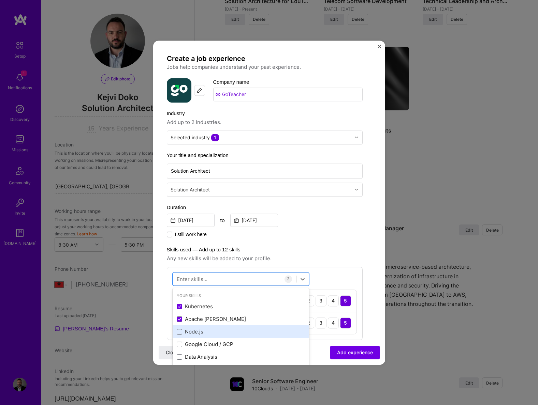
click at [179, 335] on span at bounding box center [179, 331] width 5 height 5
click at [0, 0] on input "checkbox" at bounding box center [0, 0] width 0 height 0
click at [197, 280] on div "Enter skills..." at bounding box center [192, 278] width 31 height 7
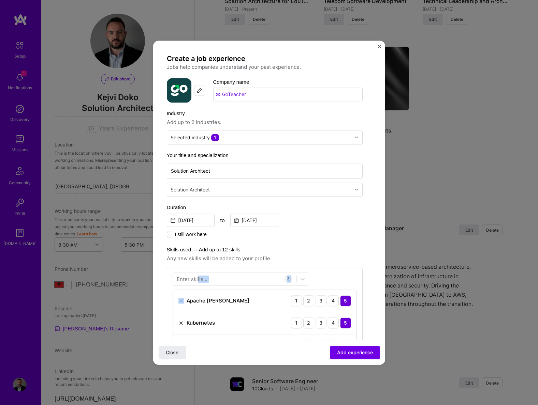
drag, startPoint x: 197, startPoint y: 280, endPoint x: 208, endPoint y: 289, distance: 13.6
click at [208, 289] on div "Enter skills... 3 Apache [PERSON_NAME] 1 2 3 4 5 Kubernetes 1 2 3 4 5 Node.js 1…" at bounding box center [265, 314] width 196 height 95
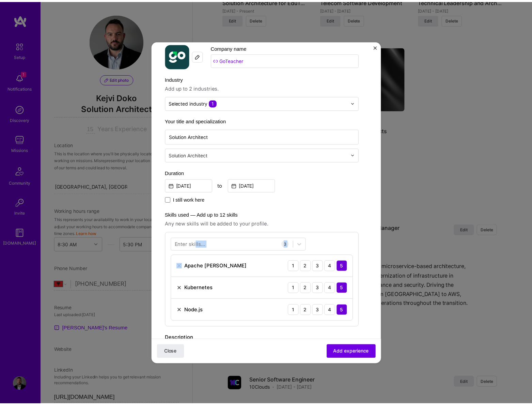
scroll to position [48, 0]
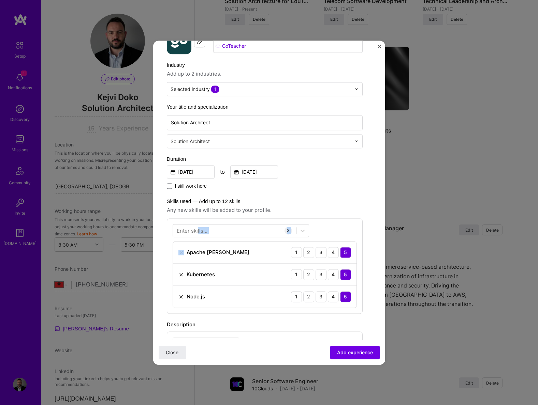
click at [198, 227] on div "Enter skills..." at bounding box center [192, 230] width 31 height 7
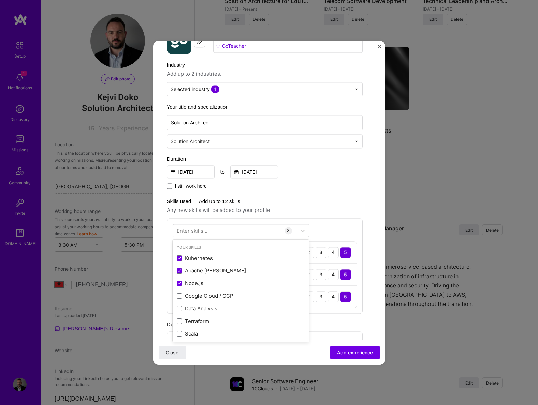
click at [200, 230] on div "Enter skills..." at bounding box center [192, 230] width 31 height 7
click at [204, 231] on div "Enter skills..." at bounding box center [192, 230] width 31 height 7
click at [180, 229] on div "Enter skills..." at bounding box center [192, 230] width 31 height 7
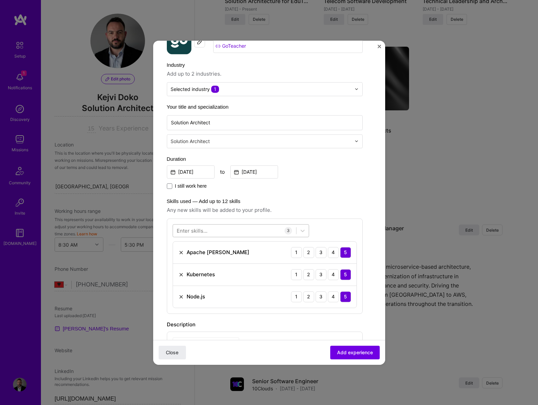
click at [176, 230] on input "text" at bounding box center [176, 230] width 1 height 7
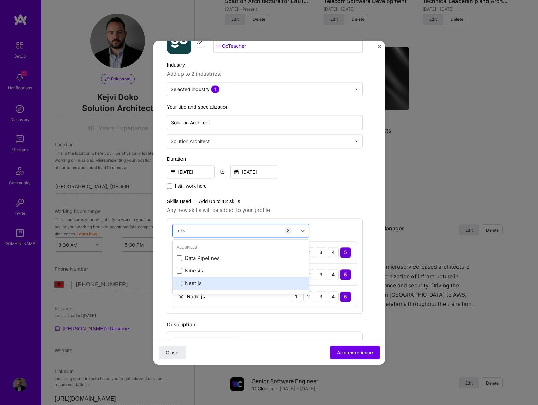
click at [177, 282] on span at bounding box center [179, 283] width 5 height 5
click at [0, 0] on input "checkbox" at bounding box center [0, 0] width 0 height 0
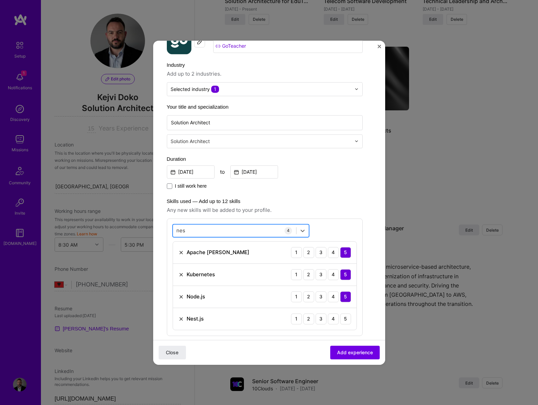
click at [185, 228] on div "nes nes" at bounding box center [234, 230] width 123 height 11
type input "n"
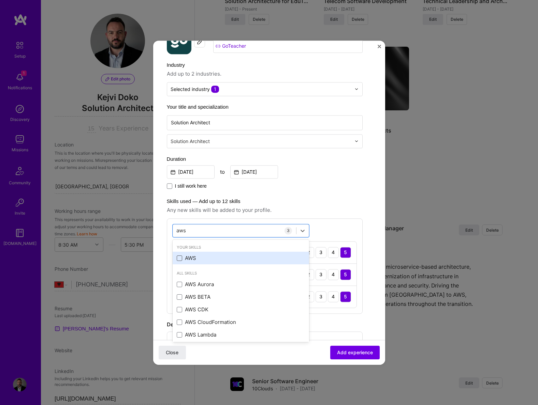
click at [179, 259] on span at bounding box center [179, 258] width 5 height 5
click at [0, 0] on input "checkbox" at bounding box center [0, 0] width 0 height 0
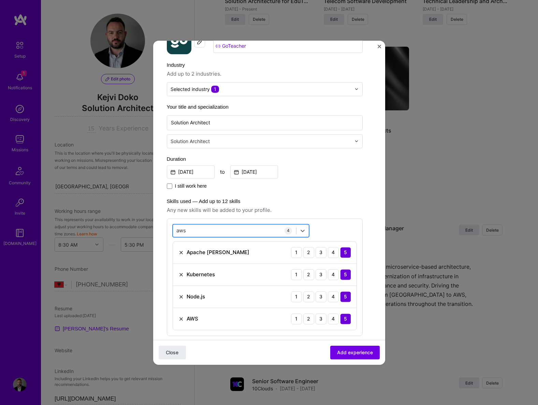
click at [198, 230] on div "aws aws" at bounding box center [234, 230] width 123 height 11
type input "a"
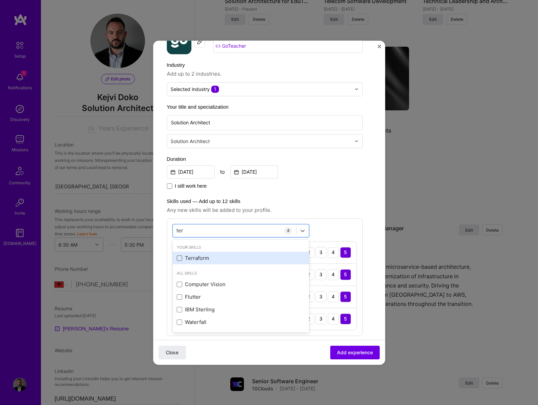
click at [181, 257] on span at bounding box center [179, 258] width 5 height 5
click at [0, 0] on input "checkbox" at bounding box center [0, 0] width 0 height 0
click at [194, 233] on div "ter ter" at bounding box center [234, 230] width 123 height 11
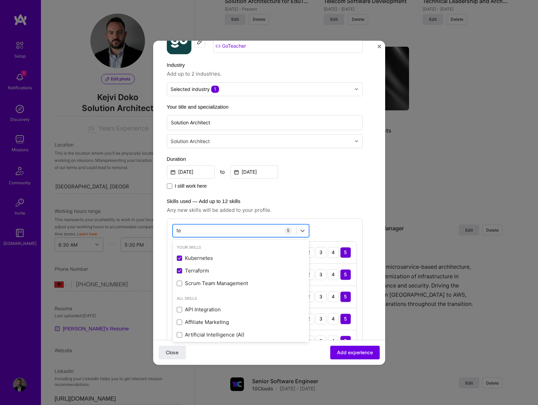
type input "t"
type input "c"
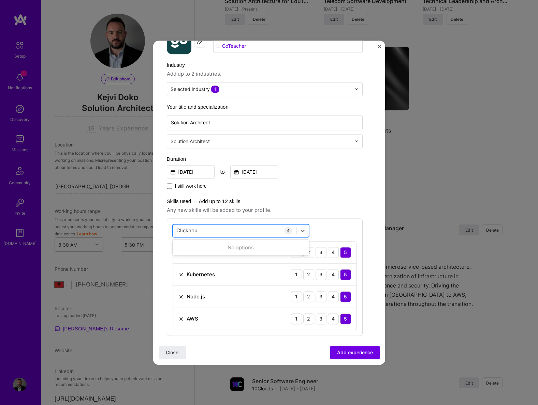
type input "Clickhouse"
click button "Close" at bounding box center [171, 353] width 27 height 14
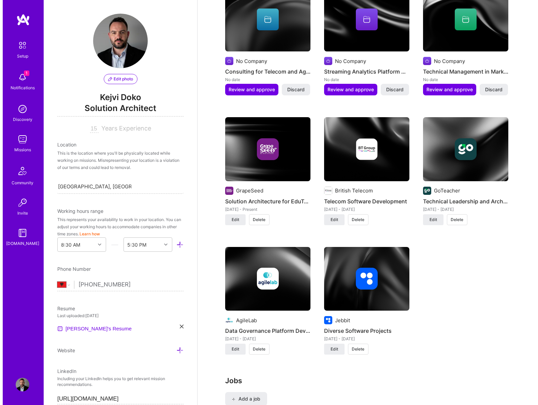
scroll to position [810, 0]
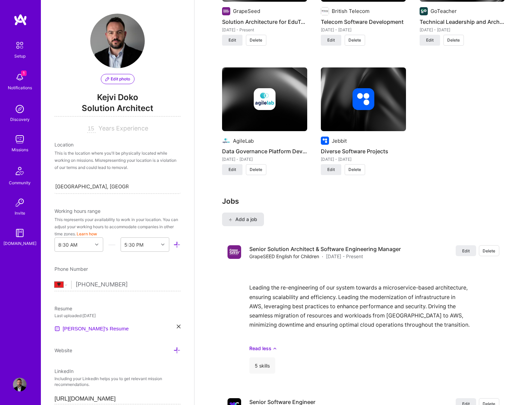
click at [250, 213] on button "Add a job" at bounding box center [243, 220] width 42 height 14
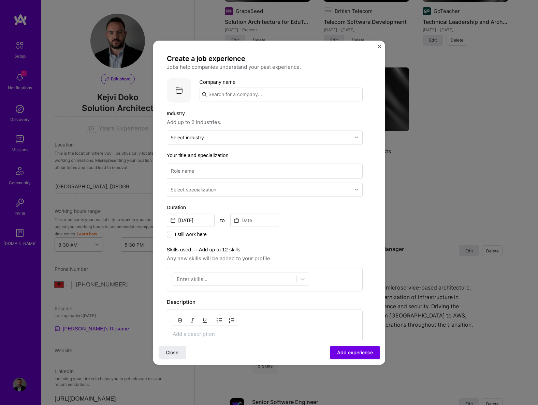
click at [233, 97] on input "text" at bounding box center [280, 95] width 163 height 14
click at [236, 114] on span "GoTeacher" at bounding box center [233, 111] width 26 height 7
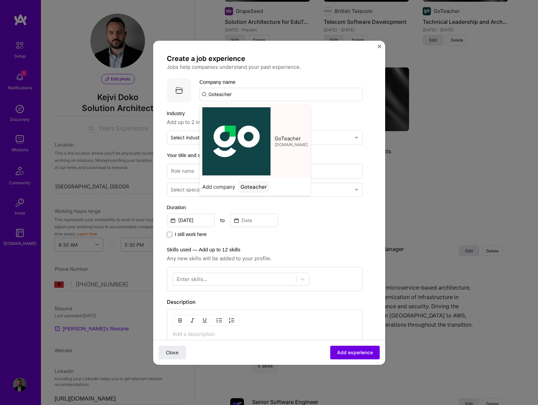
type input "GoTeacher"
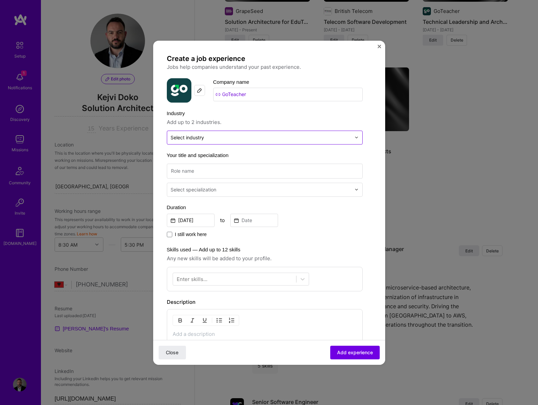
click at [205, 137] on input "text" at bounding box center [260, 137] width 180 height 7
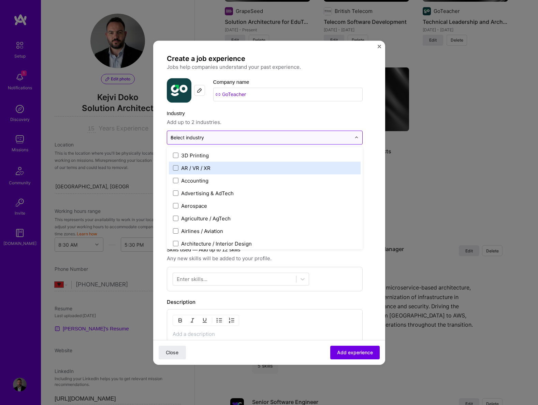
type input "ed"
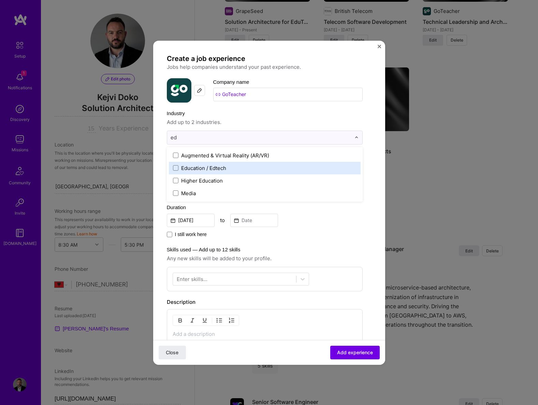
click at [199, 169] on div "Education / Edtech" at bounding box center [203, 168] width 45 height 7
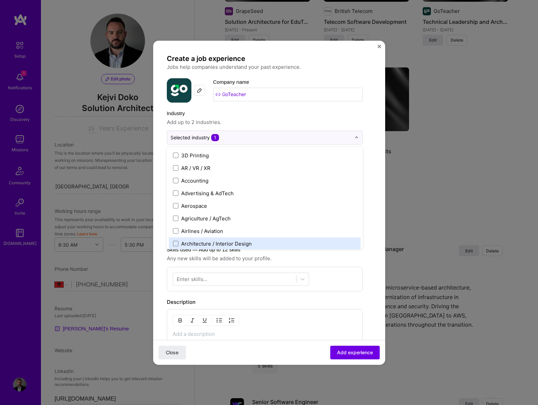
click at [371, 262] on form "Create a job experience Jobs help companies understand your past experience. Co…" at bounding box center [269, 278] width 232 height 449
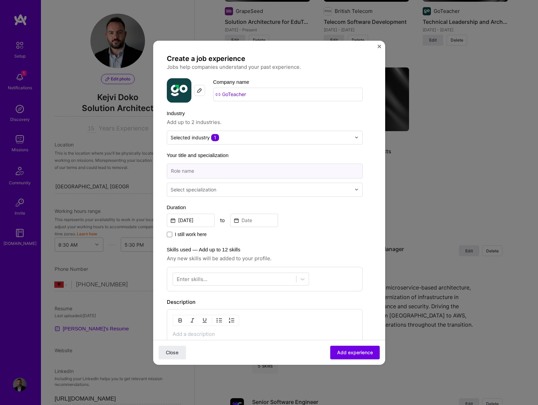
click at [218, 171] on input at bounding box center [265, 171] width 196 height 15
click at [242, 138] on input "text" at bounding box center [260, 137] width 180 height 7
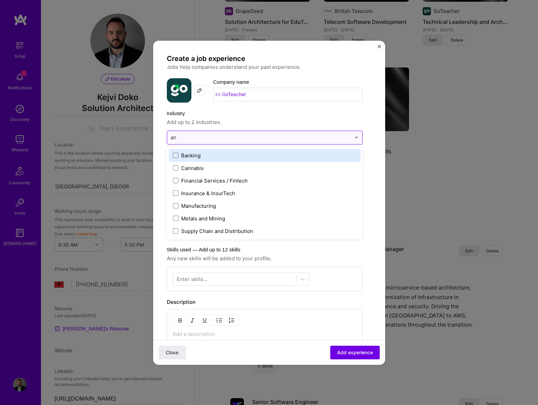
type input "a"
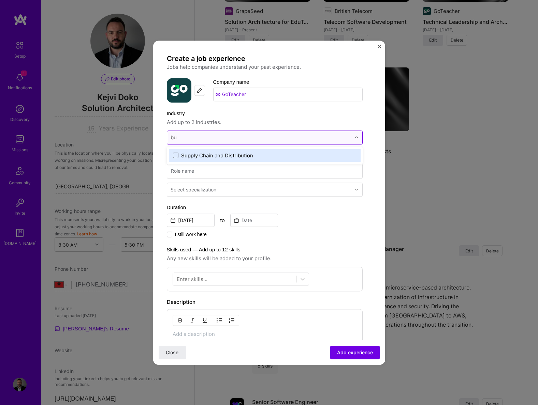
type input "b"
type input "intel"
click at [264, 170] on input at bounding box center [265, 171] width 196 height 15
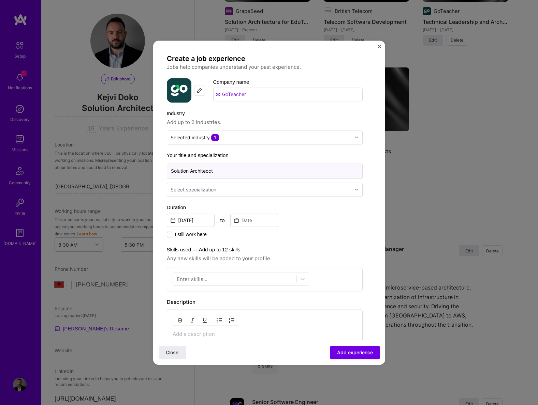
type input "Solution Architecct"
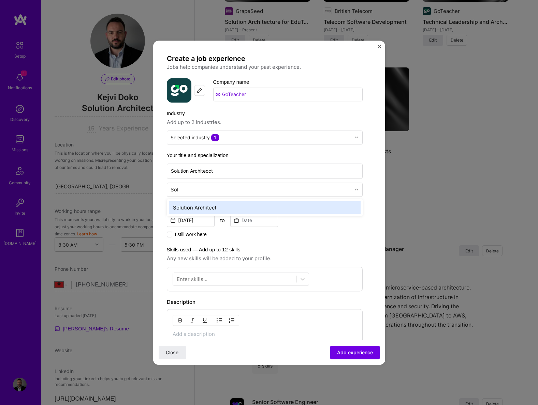
type input "Solu"
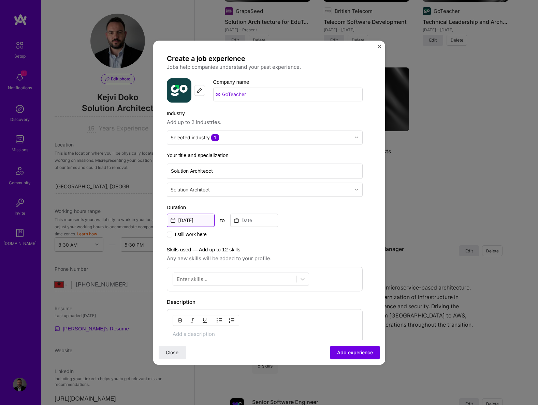
click at [193, 220] on input "[DATE]" at bounding box center [191, 220] width 48 height 13
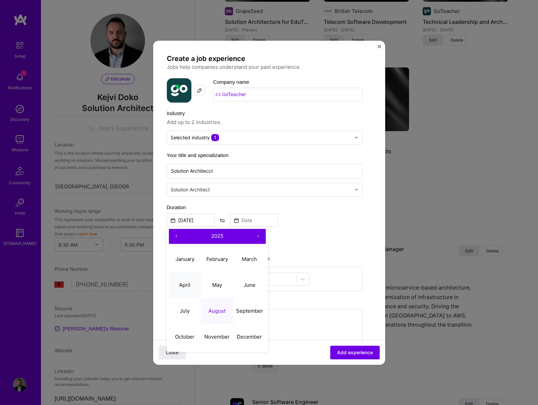
click at [187, 288] on abbr "April" at bounding box center [184, 285] width 11 height 6
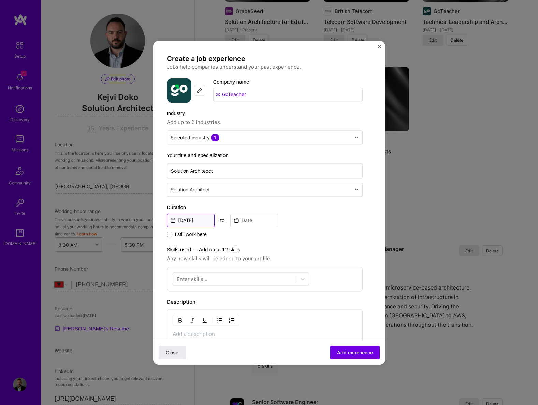
click at [192, 220] on input "[DATE]" at bounding box center [191, 220] width 48 height 13
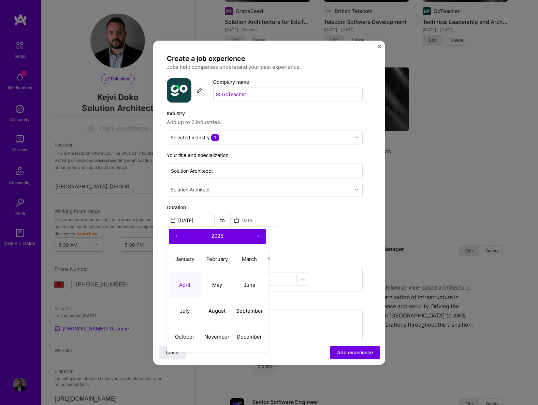
click at [179, 234] on button "‹" at bounding box center [176, 236] width 15 height 15
click at [188, 290] on button "April" at bounding box center [185, 285] width 32 height 26
type input "[DATE]"
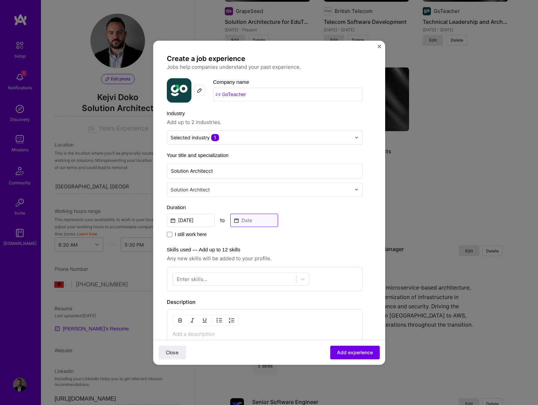
click at [247, 224] on input at bounding box center [254, 220] width 48 height 13
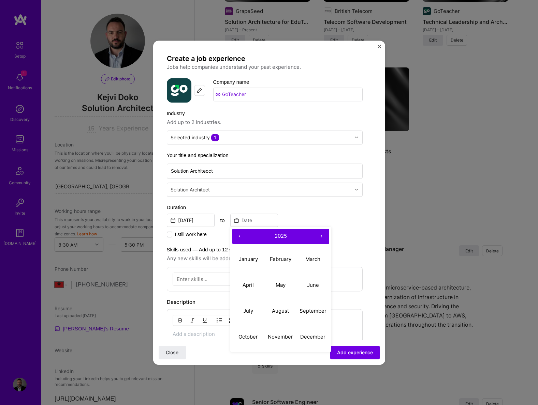
click at [239, 234] on button "‹" at bounding box center [239, 236] width 15 height 15
click at [251, 305] on button "July" at bounding box center [248, 311] width 32 height 26
type input "[DATE]"
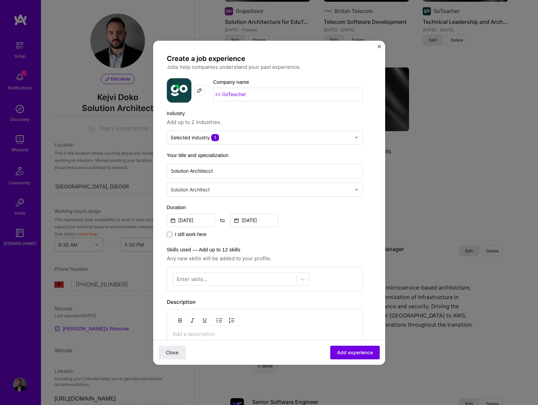
click at [193, 276] on div "Enter skills..." at bounding box center [192, 278] width 31 height 7
click at [196, 276] on div "Enter skills..." at bounding box center [192, 278] width 31 height 7
click at [176, 281] on div at bounding box center [234, 278] width 123 height 11
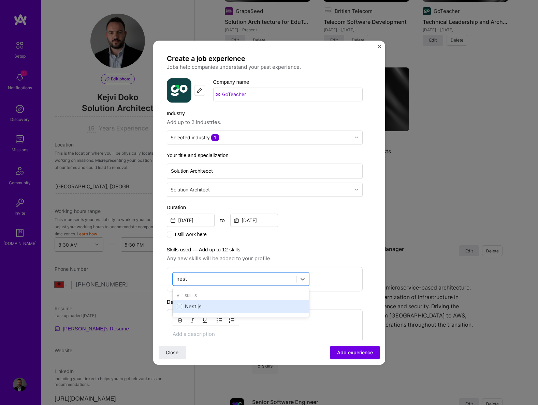
click at [179, 308] on span at bounding box center [179, 306] width 5 height 5
click at [0, 0] on input "checkbox" at bounding box center [0, 0] width 0 height 0
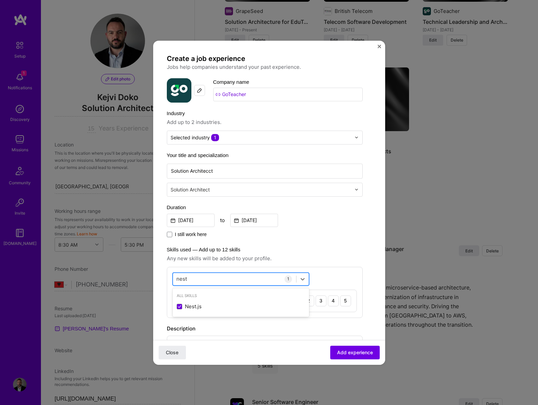
click at [188, 281] on div "nest nest" at bounding box center [234, 278] width 123 height 11
click at [186, 281] on input "nest" at bounding box center [181, 278] width 11 height 7
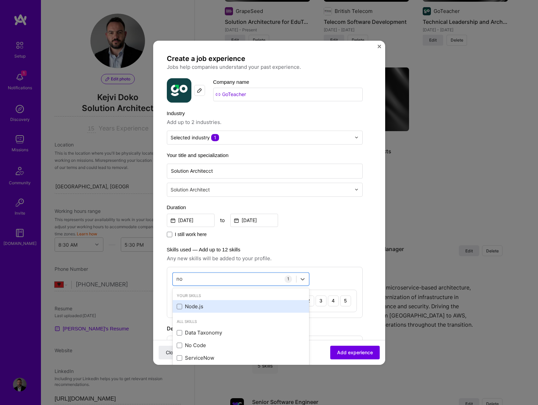
click at [182, 305] on div "Node.js" at bounding box center [241, 306] width 128 height 7
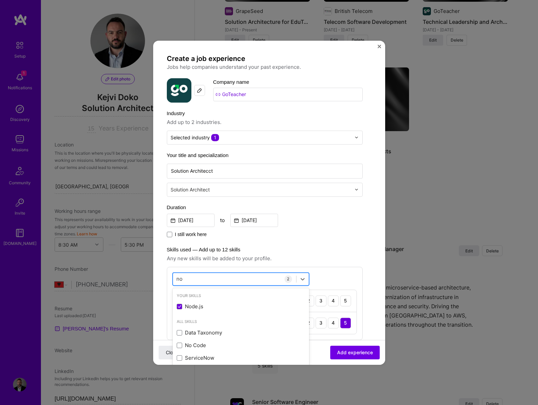
click at [224, 275] on div "no no" at bounding box center [234, 278] width 123 height 11
click at [221, 279] on div "no no" at bounding box center [234, 278] width 123 height 11
type input "n"
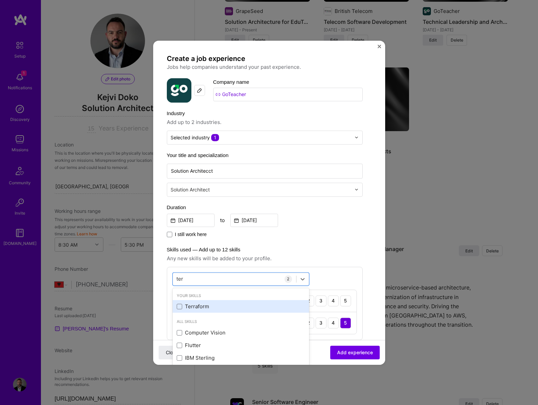
click at [183, 306] on div "Terraform" at bounding box center [241, 306] width 128 height 7
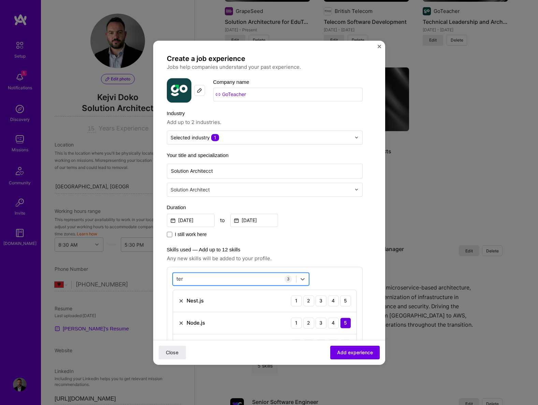
click at [200, 280] on div "ter ter" at bounding box center [234, 278] width 123 height 11
type input "t"
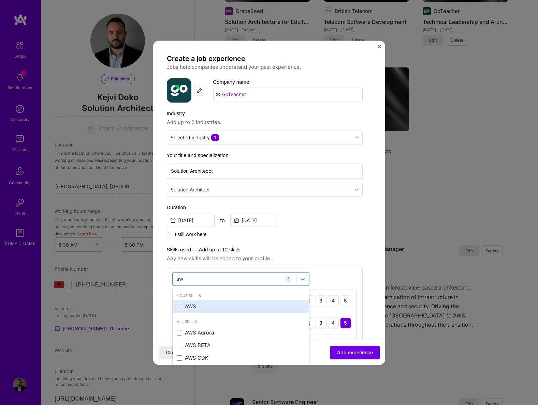
click at [182, 307] on div "AWS" at bounding box center [241, 306] width 128 height 7
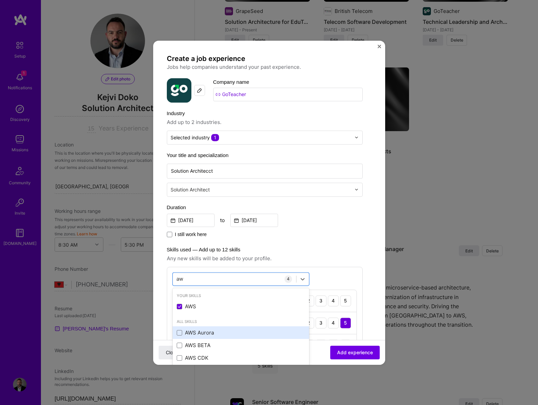
scroll to position [85, 0]
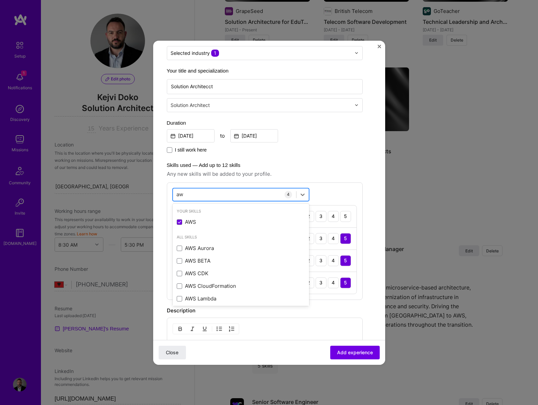
click at [200, 197] on div "aw aw" at bounding box center [234, 194] width 123 height 11
type input "a"
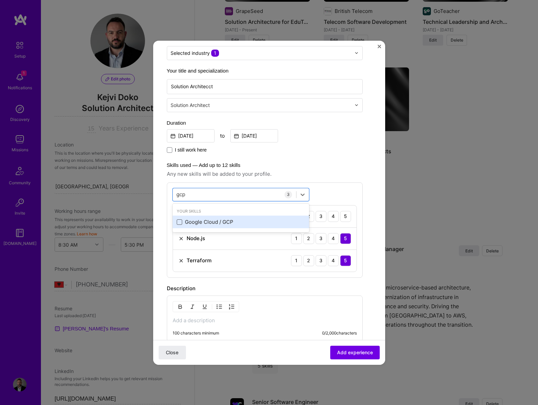
click at [179, 220] on span at bounding box center [179, 222] width 5 height 5
click at [0, 0] on input "checkbox" at bounding box center [0, 0] width 0 height 0
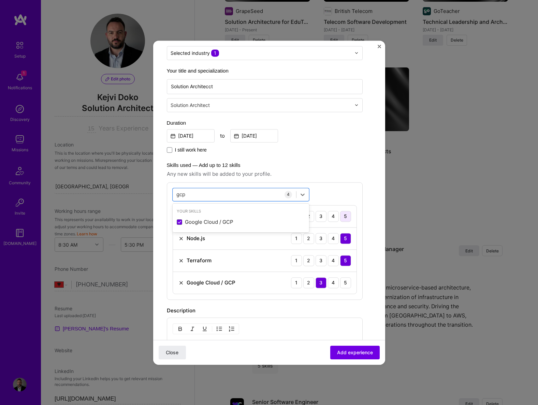
click at [349, 216] on div "5" at bounding box center [345, 216] width 11 height 11
click at [214, 192] on div "gcp gcp" at bounding box center [234, 194] width 123 height 11
type input "g"
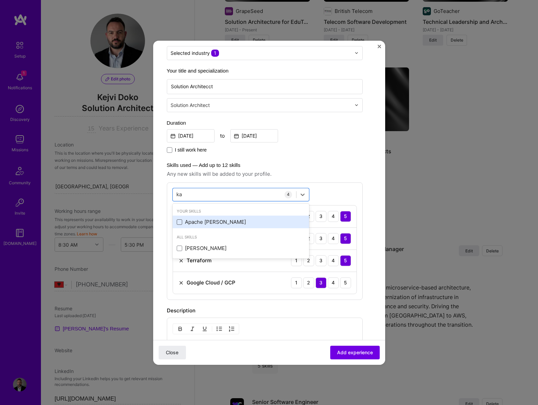
click at [180, 222] on span at bounding box center [179, 222] width 5 height 5
click at [0, 0] on input "checkbox" at bounding box center [0, 0] width 0 height 0
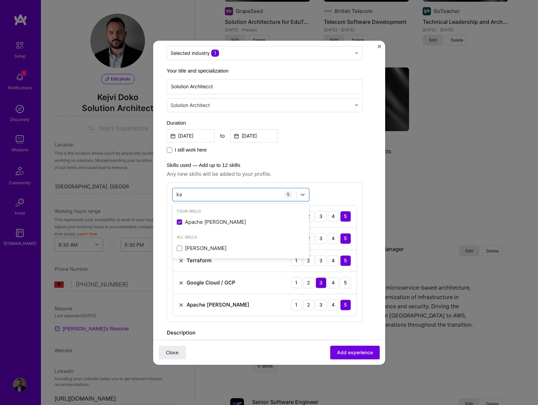
type input "ka"
click at [335, 156] on div "Create a job experience Jobs help companies understand your past experience. Co…" at bounding box center [265, 233] width 196 height 526
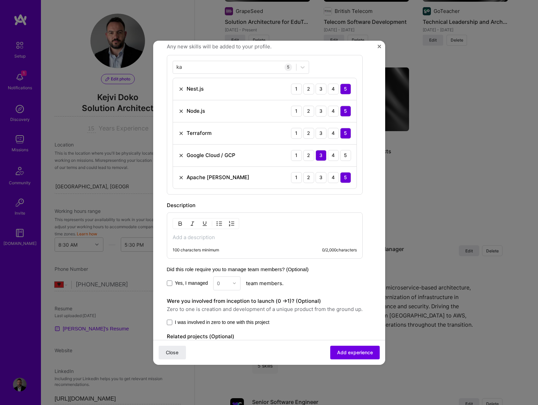
scroll to position [254, 0]
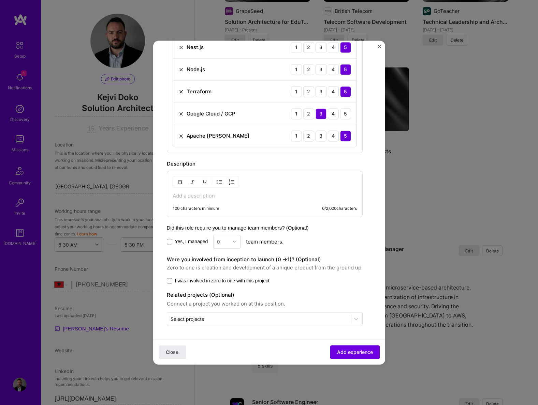
click at [218, 197] on p at bounding box center [264, 196] width 184 height 7
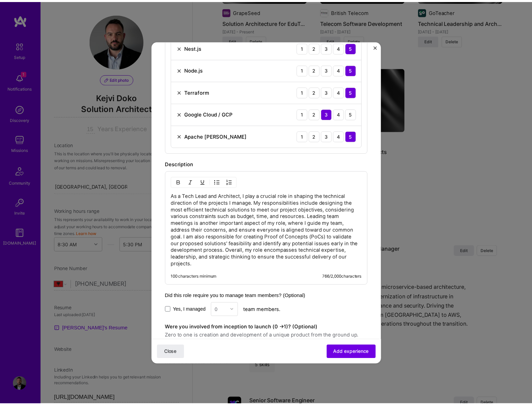
scroll to position [322, 0]
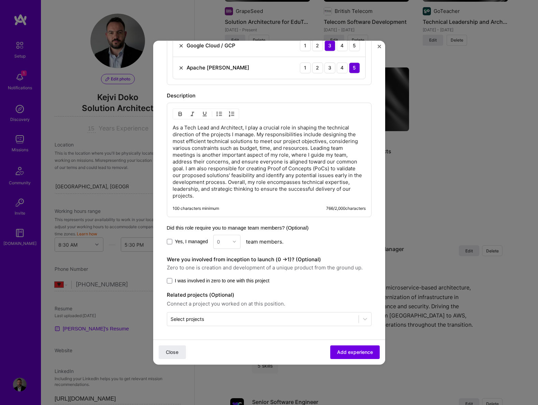
click at [181, 242] on span "Yes, I managed" at bounding box center [191, 241] width 33 height 7
click at [0, 0] on input "Yes, I managed" at bounding box center [0, 0] width 0 height 0
click at [242, 239] on div "Yes, I managed 0 team members." at bounding box center [269, 242] width 205 height 14
drag, startPoint x: 232, startPoint y: 240, endPoint x: 237, endPoint y: 245, distance: 7.0
click at [232, 240] on div "0" at bounding box center [222, 241] width 19 height 13
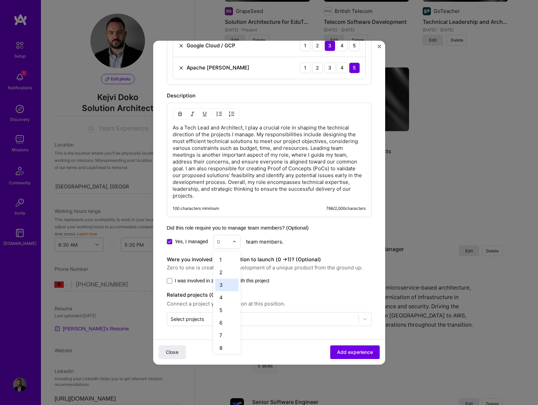
click at [228, 284] on div "3" at bounding box center [226, 285] width 23 height 13
drag, startPoint x: 218, startPoint y: 280, endPoint x: 230, endPoint y: 285, distance: 12.4
click at [218, 280] on span "I was involved in zero to one with this project" at bounding box center [222, 280] width 94 height 7
click at [0, 0] on input "I was involved in zero to one with this project" at bounding box center [0, 0] width 0 height 0
click at [338, 350] on span "Add experience" at bounding box center [355, 352] width 36 height 7
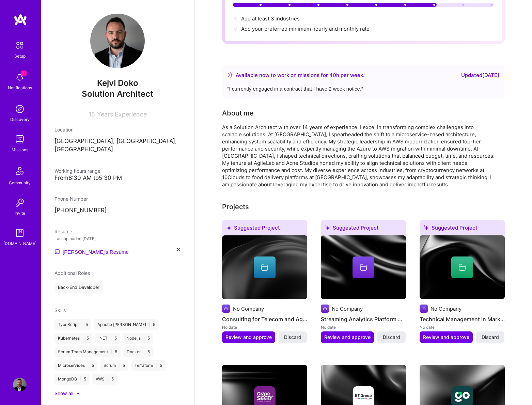
scroll to position [0, 0]
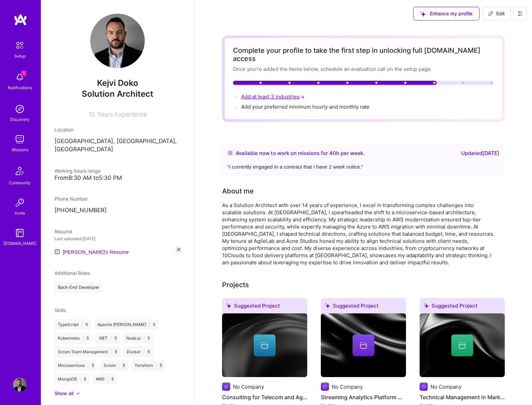
click at [256, 93] on span "Add at least 3 industries →" at bounding box center [273, 96] width 65 height 6
select select "AL"
select select "Right Now"
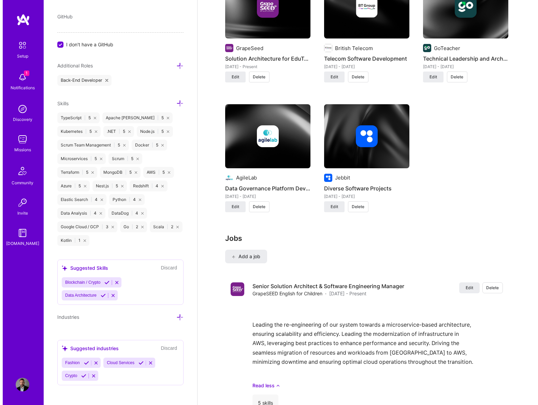
scroll to position [849, 0]
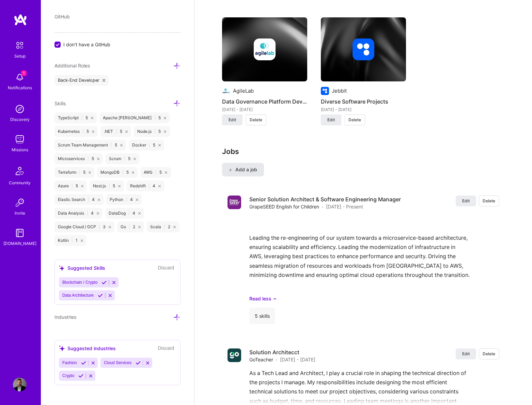
click at [247, 166] on span "Add a job" at bounding box center [243, 169] width 28 height 7
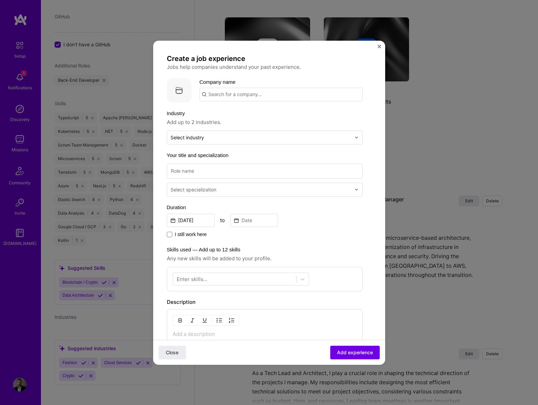
click at [237, 94] on input "text" at bounding box center [280, 95] width 163 height 14
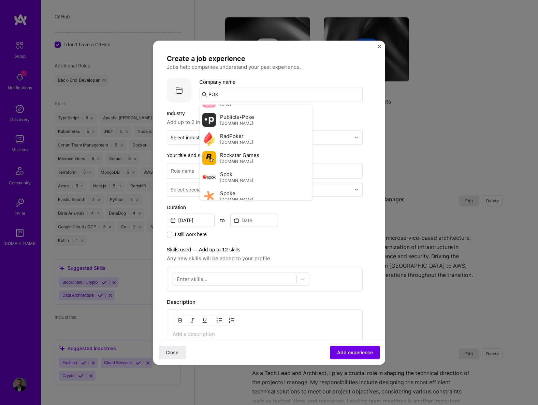
scroll to position [399, 0]
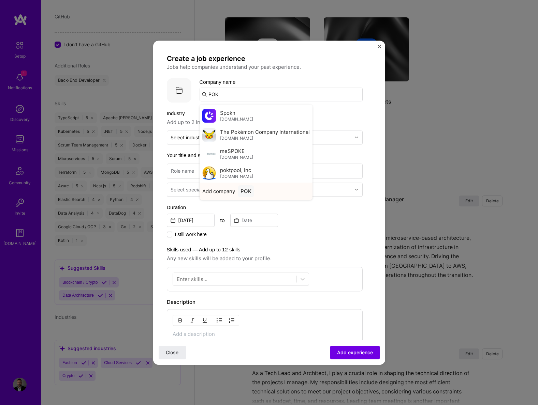
type input "POK"
click at [247, 190] on div "POK" at bounding box center [246, 191] width 16 height 12
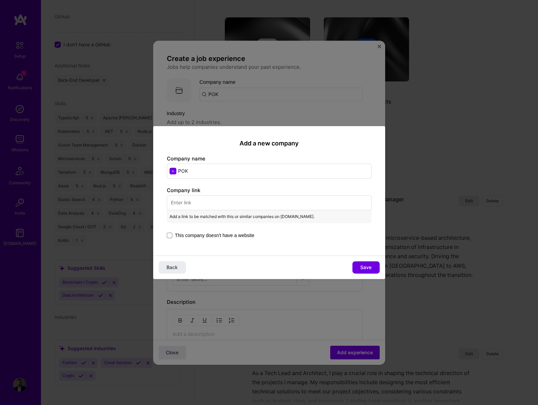
click at [214, 209] on input "text" at bounding box center [269, 202] width 205 height 15
click at [214, 207] on input "text" at bounding box center [269, 202] width 205 height 15
paste input "[URL][DOMAIN_NAME]"
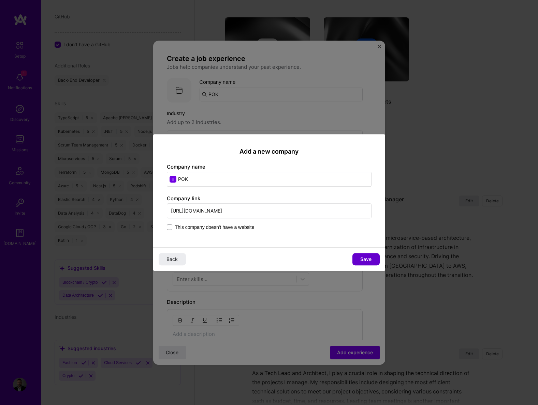
type input "[URL][DOMAIN_NAME]"
click at [362, 257] on span "Save" at bounding box center [365, 259] width 11 height 7
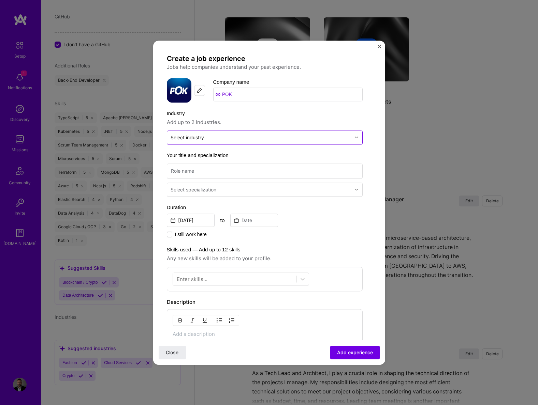
click at [193, 136] on div "Select industry 0" at bounding box center [186, 137] width 33 height 7
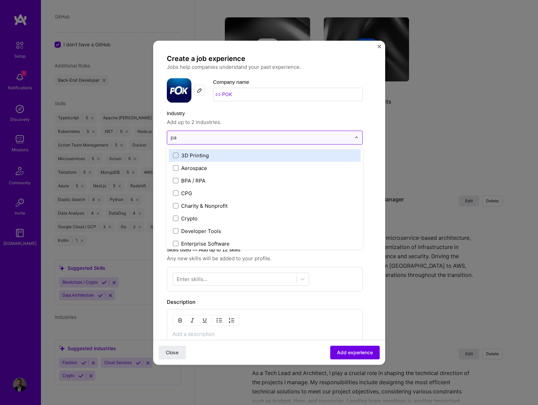
type input "pay"
click at [177, 157] on span at bounding box center [175, 155] width 5 height 5
type input "deli"
click at [180, 155] on label "Delivery" at bounding box center [264, 155] width 183 height 7
click at [258, 117] on label "Industry" at bounding box center [265, 113] width 196 height 8
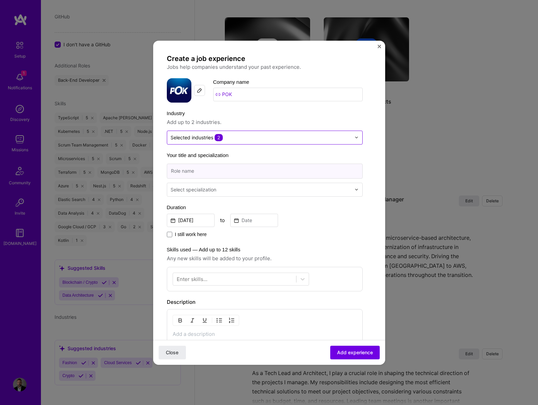
click at [230, 170] on input at bounding box center [265, 171] width 196 height 15
paste input "Senior Software Engineer"
type input "Senior Software Engineer"
click at [227, 190] on input "text" at bounding box center [261, 189] width 182 height 7
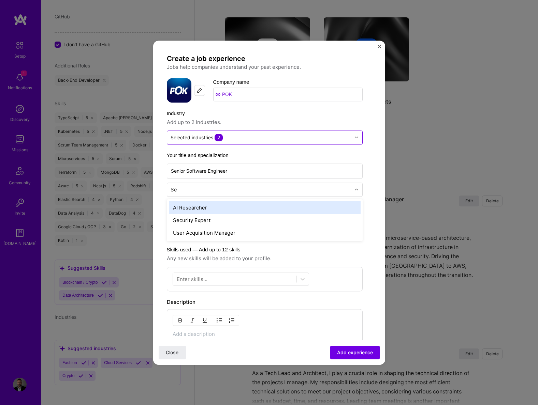
type input "S"
type input "Sof"
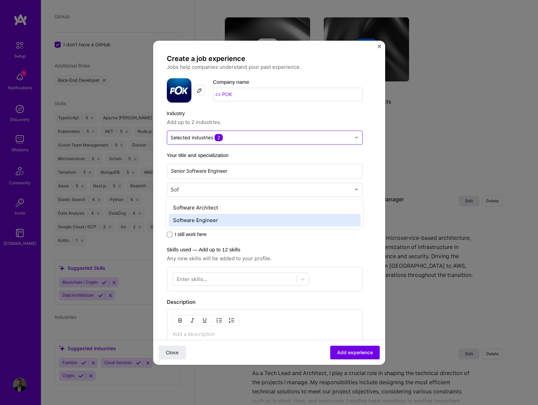
click at [210, 220] on div "Software Engineer" at bounding box center [265, 220] width 192 height 13
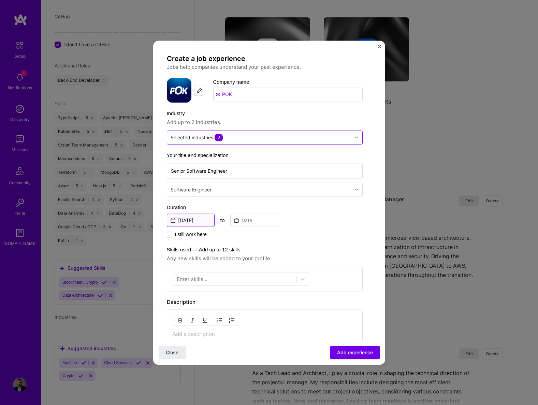
click at [184, 219] on input "[DATE]" at bounding box center [191, 220] width 48 height 13
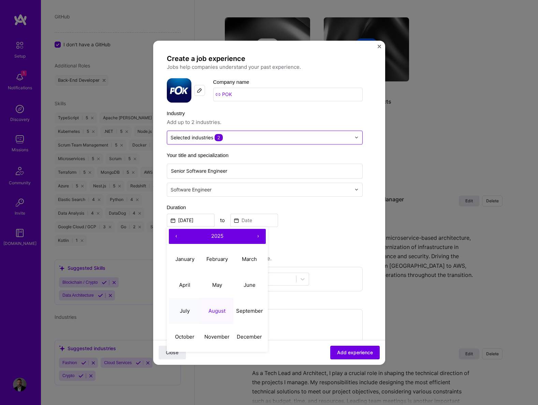
click at [182, 308] on abbr "July" at bounding box center [185, 311] width 10 height 6
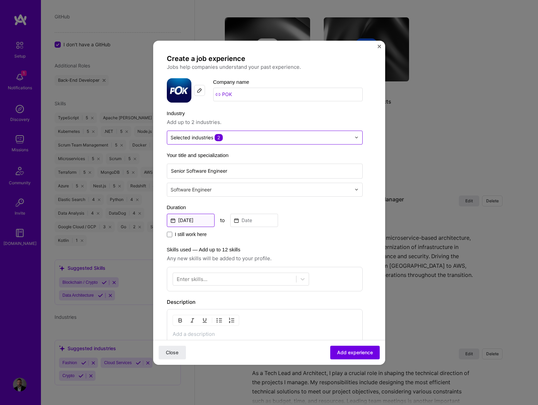
click at [196, 218] on input "[DATE]" at bounding box center [191, 220] width 48 height 13
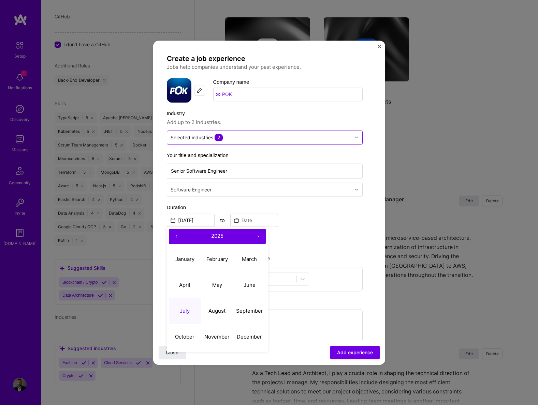
click at [177, 238] on button "‹" at bounding box center [176, 236] width 15 height 15
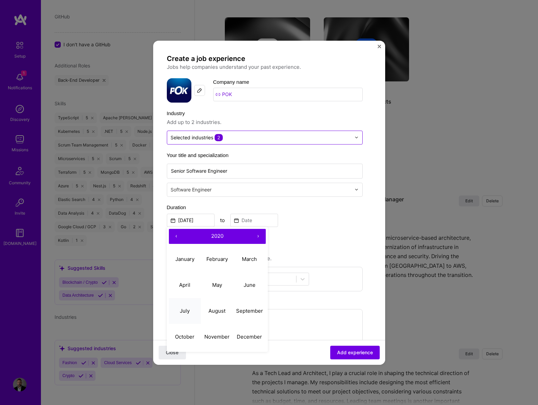
click at [184, 307] on button "July" at bounding box center [185, 311] width 32 height 26
type input "[DATE]"
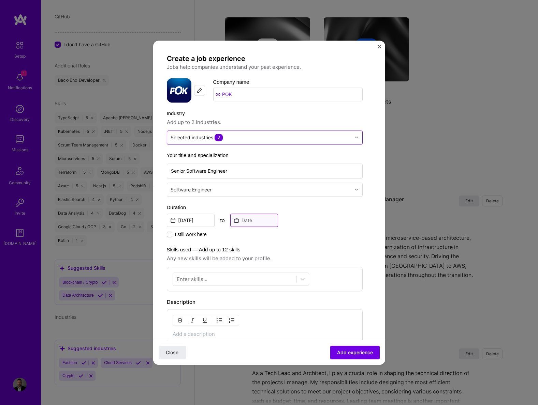
click at [255, 219] on input at bounding box center [254, 220] width 48 height 13
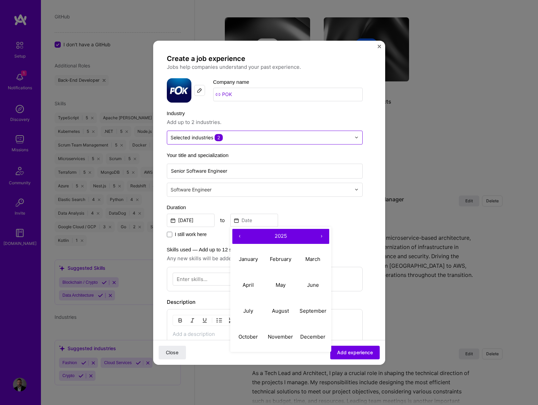
click at [242, 237] on button "‹" at bounding box center [239, 236] width 15 height 15
click at [250, 263] on button "January" at bounding box center [248, 259] width 32 height 26
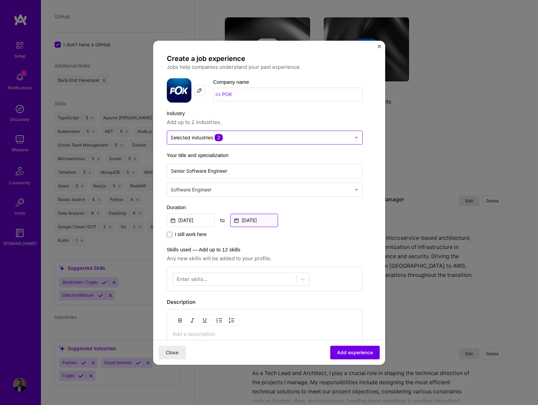
click at [261, 222] on input "[DATE]" at bounding box center [254, 220] width 48 height 13
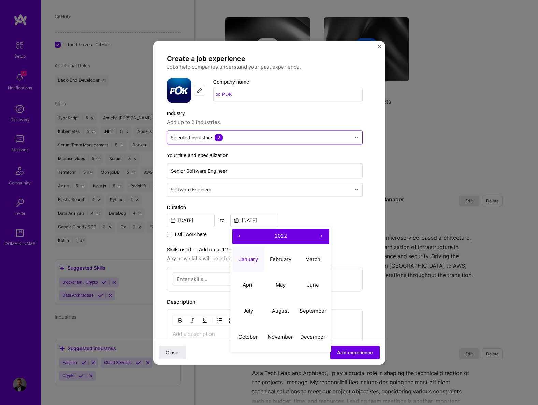
click at [315, 235] on button "›" at bounding box center [321, 236] width 15 height 15
click at [240, 263] on button "January" at bounding box center [248, 259] width 32 height 26
type input "[DATE]"
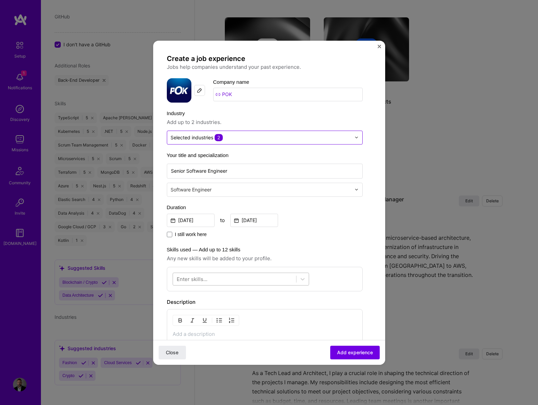
click at [227, 276] on div at bounding box center [234, 278] width 123 height 11
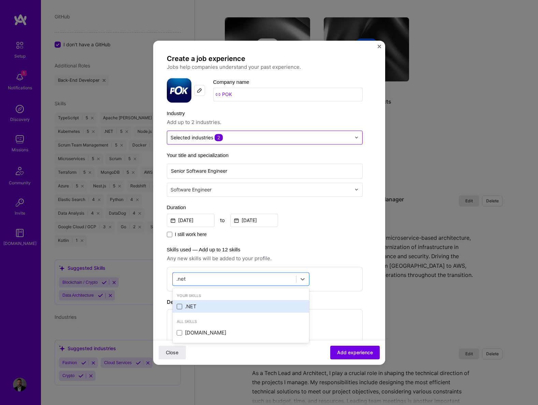
click at [180, 306] on span at bounding box center [179, 306] width 5 height 5
click at [0, 0] on input "checkbox" at bounding box center [0, 0] width 0 height 0
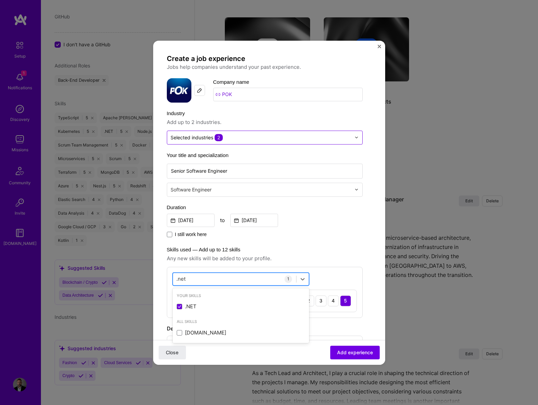
click at [198, 278] on div ".net .net" at bounding box center [234, 278] width 123 height 11
type input "."
type input "e"
click at [197, 280] on div "e e" at bounding box center [234, 278] width 123 height 11
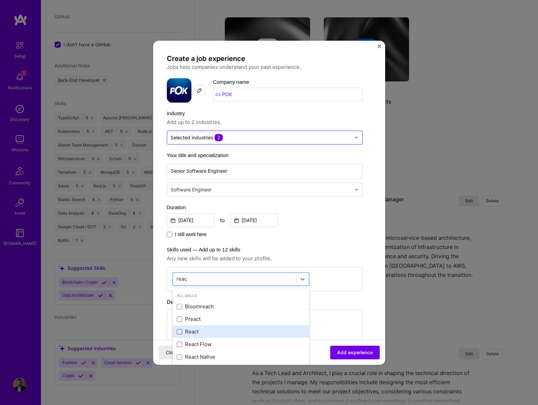
click at [179, 331] on span at bounding box center [179, 331] width 5 height 5
click at [0, 0] on input "checkbox" at bounding box center [0, 0] width 0 height 0
click at [313, 301] on div "2" at bounding box center [308, 301] width 11 height 11
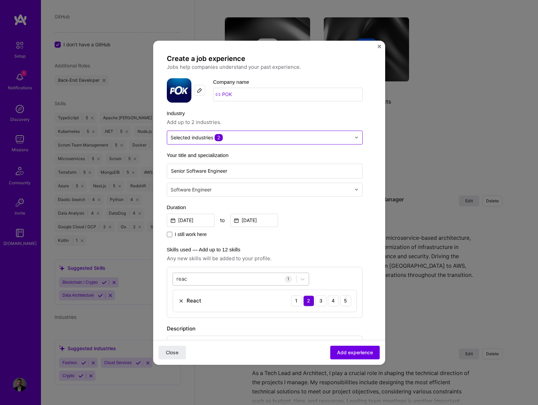
click at [207, 281] on div "reac reac" at bounding box center [234, 278] width 123 height 11
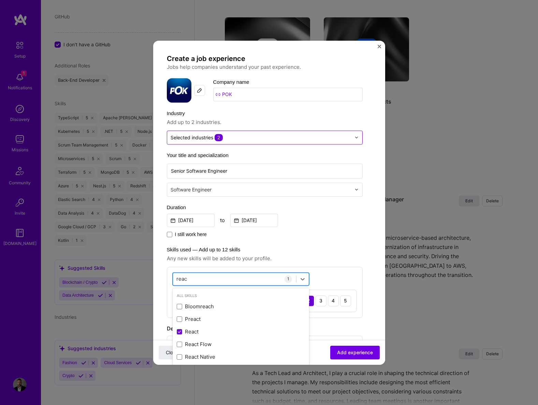
click at [207, 281] on div "reac reac" at bounding box center [234, 278] width 123 height 11
type input "r"
type input "d"
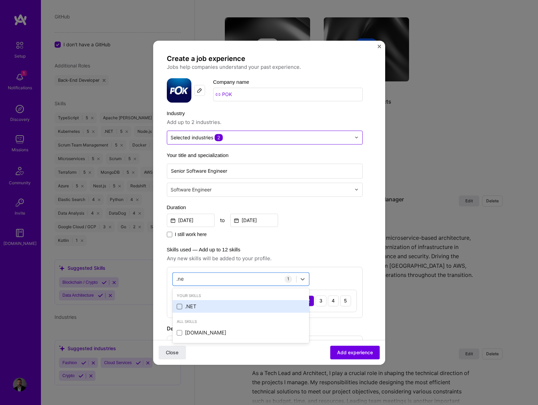
click at [180, 307] on span at bounding box center [179, 306] width 5 height 5
click at [0, 0] on input "checkbox" at bounding box center [0, 0] width 0 height 0
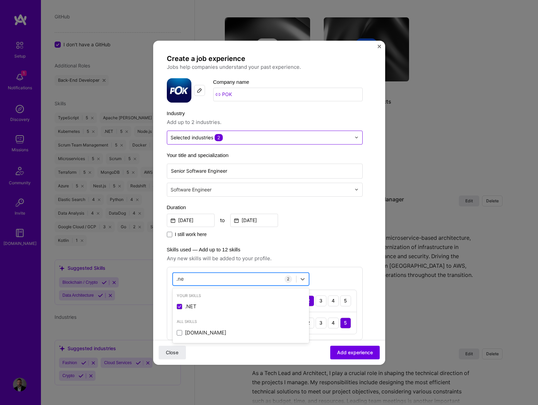
click at [209, 278] on div ".ne .ne" at bounding box center [234, 278] width 123 height 11
type input "."
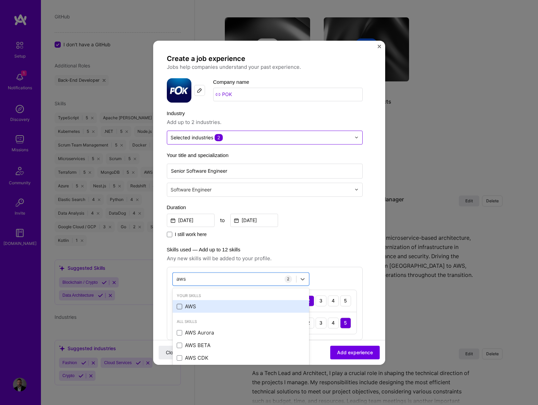
click at [179, 307] on span at bounding box center [179, 306] width 5 height 5
click at [0, 0] on input "checkbox" at bounding box center [0, 0] width 0 height 0
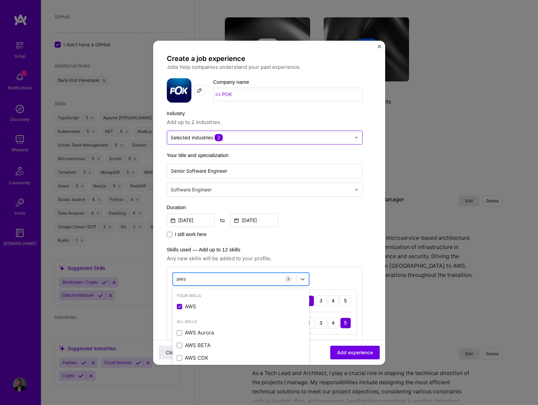
click at [191, 281] on div "aws aws" at bounding box center [234, 278] width 123 height 11
type input "a"
type input "h"
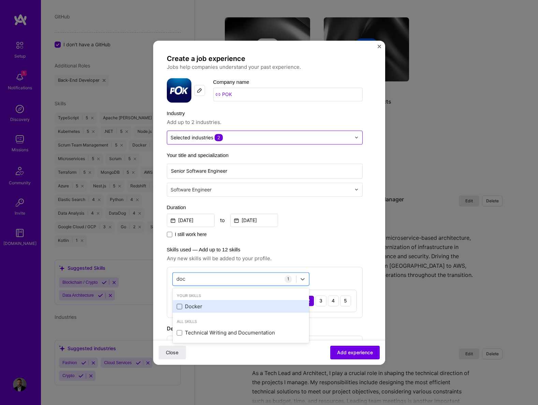
click at [177, 307] on span at bounding box center [179, 306] width 5 height 5
click at [0, 0] on input "checkbox" at bounding box center [0, 0] width 0 height 0
click at [315, 255] on span "Any new skills will be added to your profile." at bounding box center [265, 259] width 196 height 8
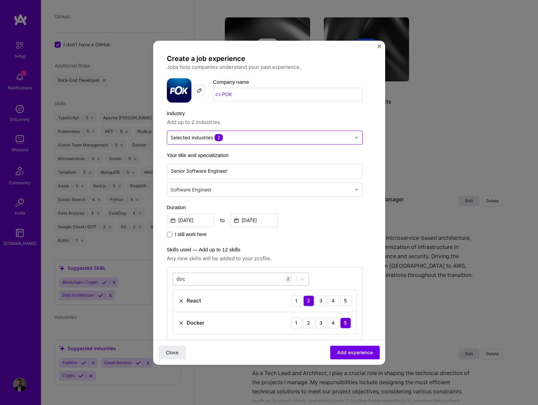
click at [237, 275] on div "doc doc" at bounding box center [234, 278] width 123 height 11
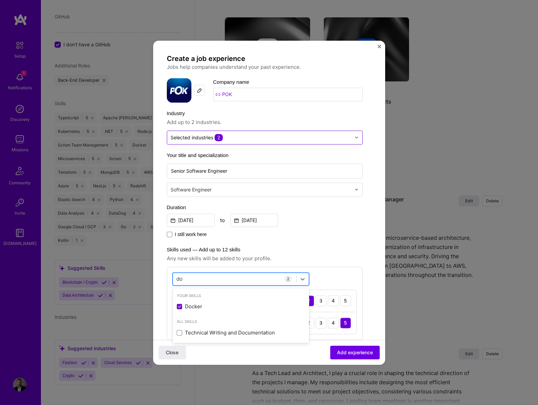
type input "d"
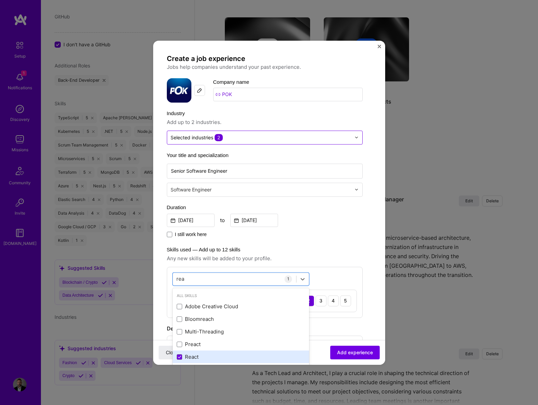
click at [199, 356] on div "React" at bounding box center [241, 357] width 128 height 7
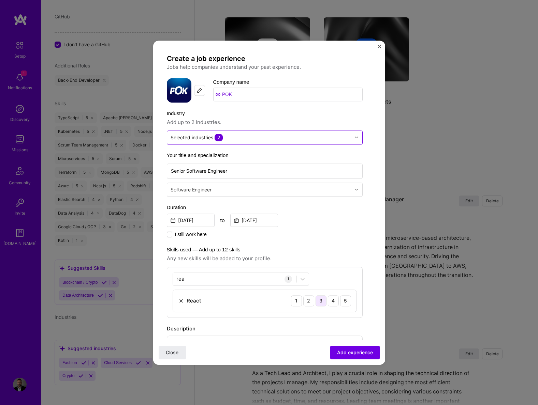
click at [323, 300] on div "3" at bounding box center [320, 301] width 11 height 11
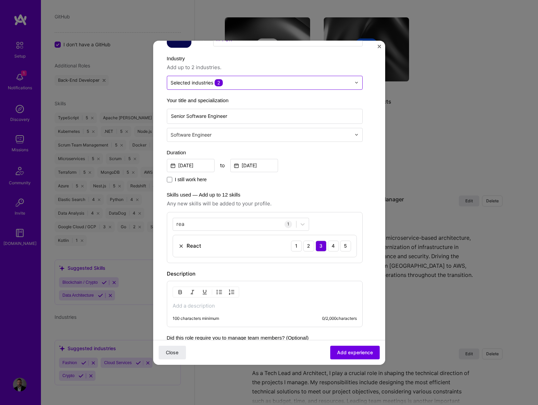
scroll to position [73, 0]
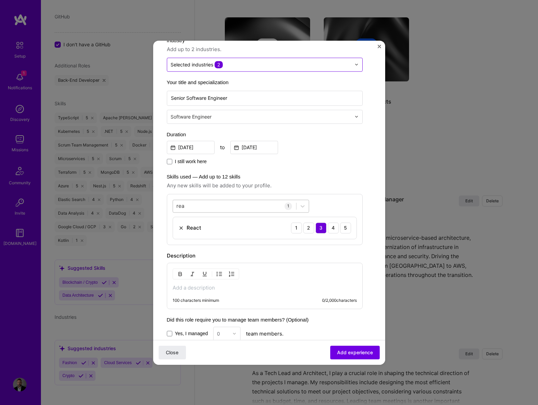
click at [186, 206] on div "[PERSON_NAME]" at bounding box center [234, 205] width 123 height 11
type input "r"
type input "d"
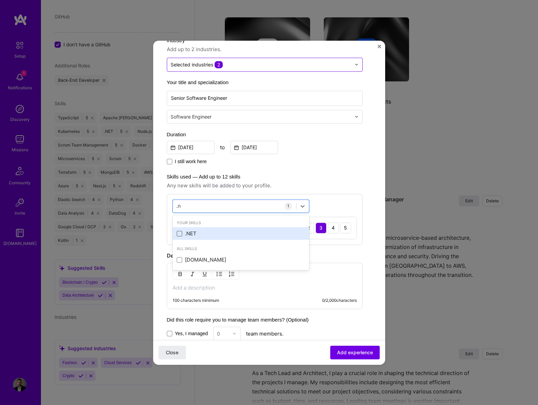
click at [180, 236] on span at bounding box center [179, 233] width 5 height 5
click at [0, 0] on input "checkbox" at bounding box center [0, 0] width 0 height 0
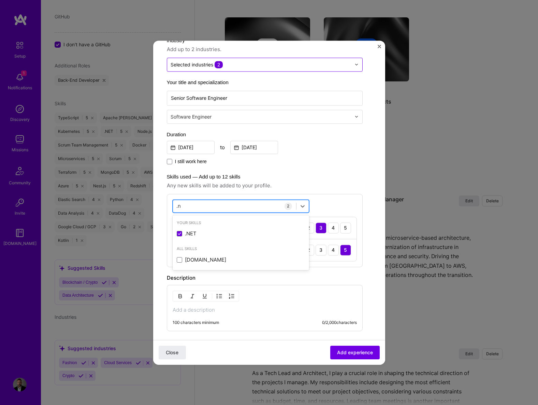
click at [205, 206] on div ".n .n" at bounding box center [234, 205] width 123 height 11
type input "."
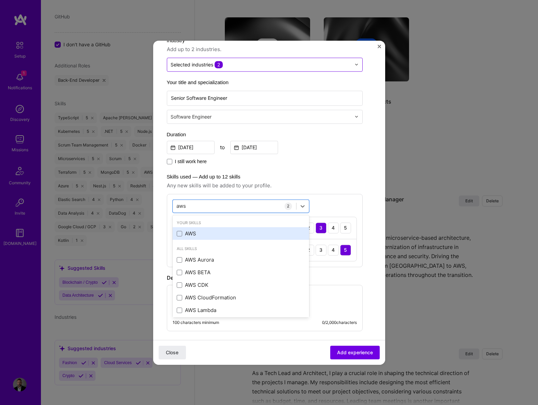
click at [182, 235] on div "AWS" at bounding box center [241, 233] width 128 height 7
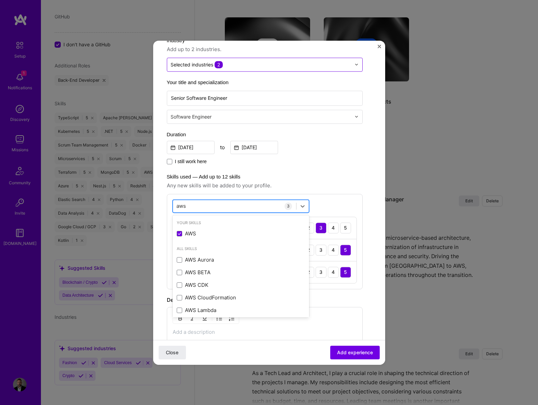
click at [199, 209] on div "aws aws" at bounding box center [234, 205] width 123 height 11
type input "a"
type input "h"
click at [342, 184] on span "Any new skills will be added to your profile." at bounding box center [265, 186] width 196 height 8
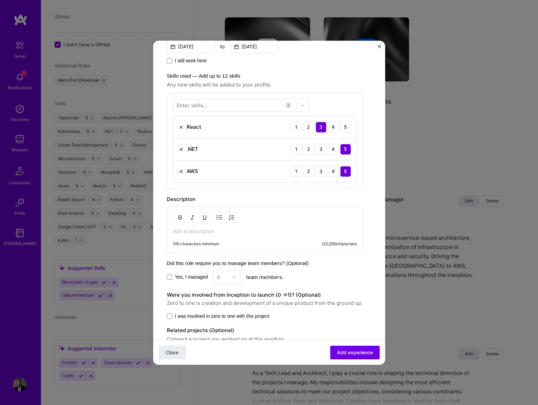
scroll to position [209, 0]
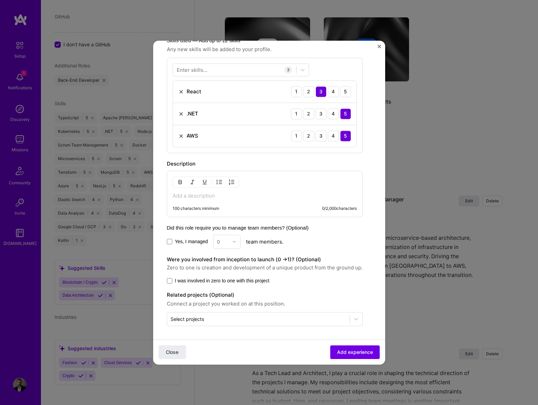
click at [190, 245] on span "Yes, I managed" at bounding box center [191, 241] width 33 height 7
click at [0, 0] on input "Yes, I managed" at bounding box center [0, 0] width 0 height 0
click at [220, 243] on div "0" at bounding box center [218, 241] width 3 height 7
click at [227, 289] on div "3" at bounding box center [226, 285] width 23 height 13
click at [210, 283] on span "I was involved in zero to one with this project" at bounding box center [222, 280] width 94 height 7
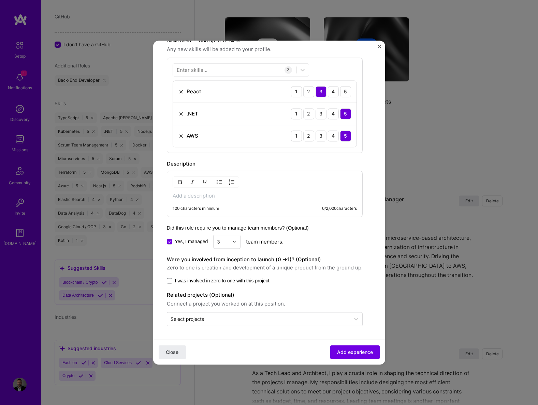
click at [0, 0] on input "I was involved in zero to one with this project" at bounding box center [0, 0] width 0 height 0
click at [244, 322] on input "text" at bounding box center [258, 319] width 176 height 7
click at [244, 333] on form "Create a job experience Jobs help companies understand your past experience. Co…" at bounding box center [269, 105] width 232 height 520
click at [272, 317] on input "text" at bounding box center [258, 319] width 176 height 7
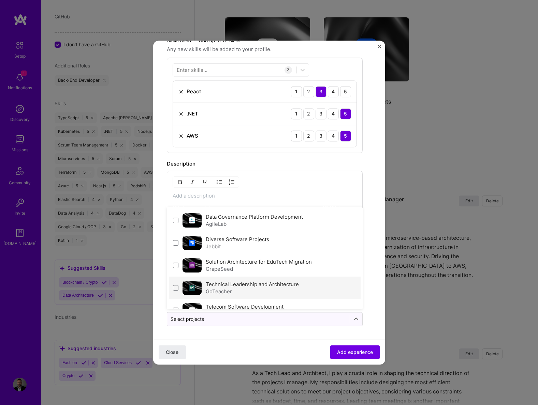
scroll to position [14, 0]
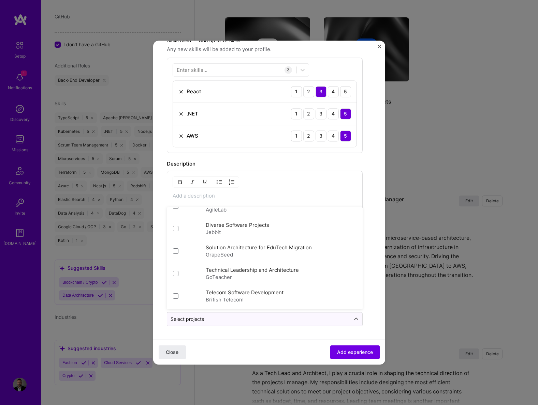
click at [300, 338] on form "Create a job experience Jobs help companies understand your past experience. Co…" at bounding box center [269, 105] width 232 height 520
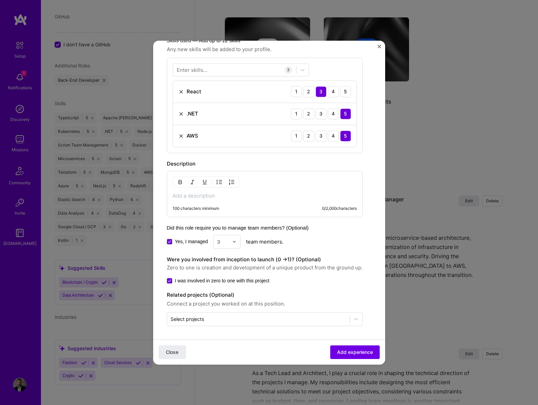
click at [250, 202] on div "100 characters minimum 0 / 2,000 characters" at bounding box center [265, 194] width 196 height 46
click at [237, 199] on p at bounding box center [264, 196] width 184 height 7
paste div
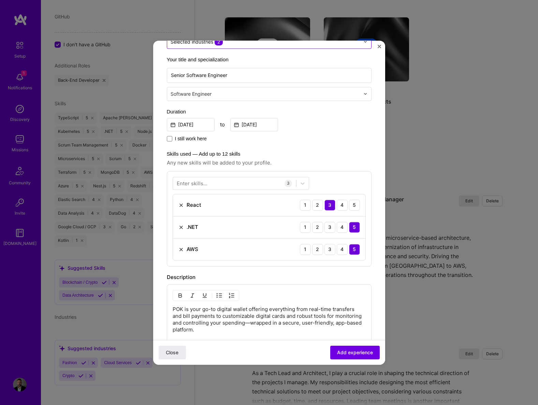
scroll to position [87, 0]
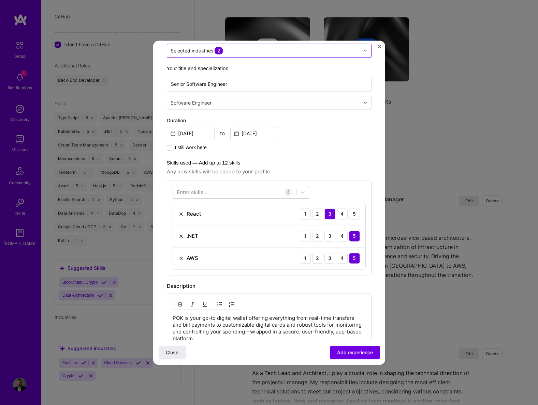
click at [211, 193] on div at bounding box center [234, 191] width 123 height 11
type input "pay"
click at [362, 164] on label "Skills used — Add up to 12 skills" at bounding box center [269, 163] width 205 height 8
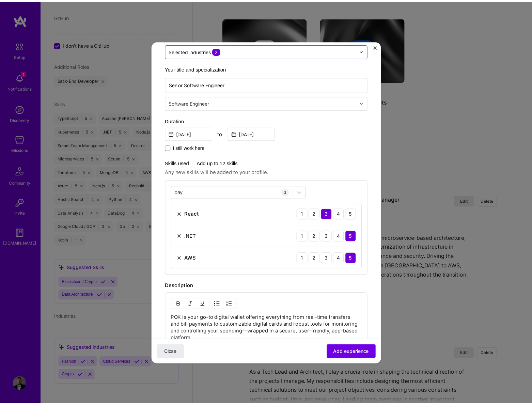
scroll to position [60, 0]
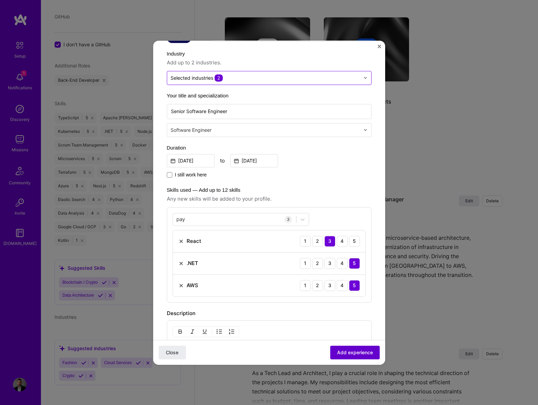
click at [338, 355] on span "Add experience" at bounding box center [355, 352] width 36 height 7
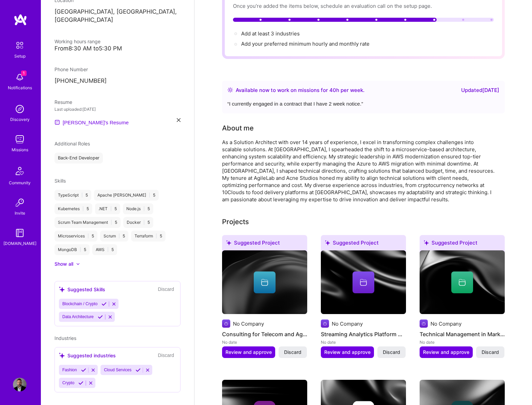
scroll to position [0, 0]
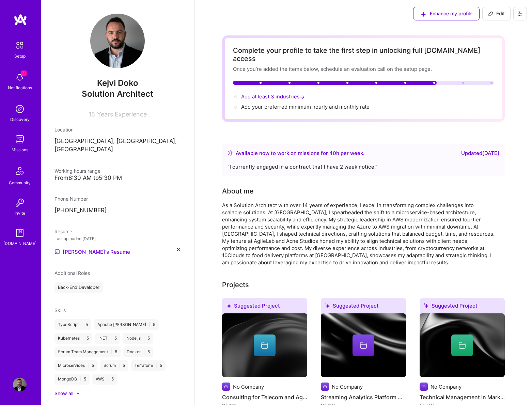
click at [267, 93] on span "Add at least 3 industries →" at bounding box center [273, 96] width 65 height 6
select select "AL"
select select "Right Now"
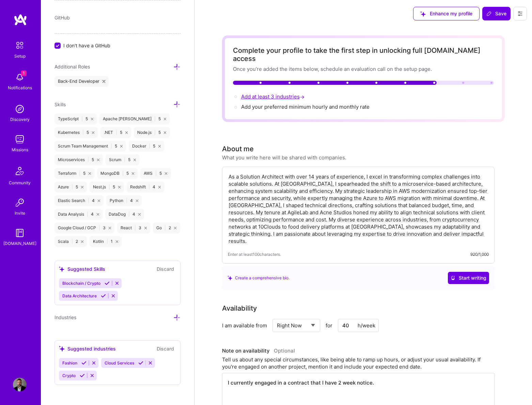
scroll to position [405, 0]
click at [106, 376] on div "Fashion Cloud Services Crypto" at bounding box center [117, 368] width 117 height 22
click at [104, 375] on div "Fashion Cloud Services Crypto" at bounding box center [117, 368] width 117 height 22
click at [94, 346] on div "Suggested industries" at bounding box center [87, 347] width 57 height 7
click at [84, 347] on div "Suggested industries" at bounding box center [87, 347] width 57 height 7
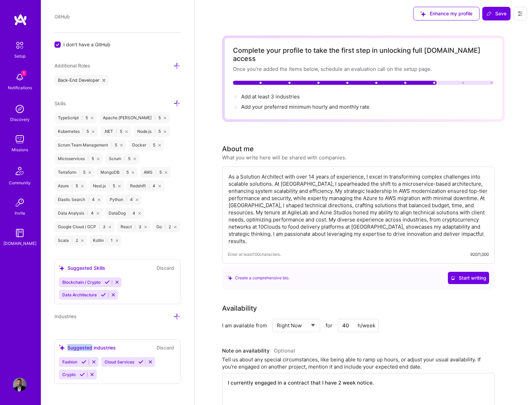
click at [84, 347] on div "Suggested industries" at bounding box center [87, 347] width 57 height 7
click at [91, 344] on div "Suggested industries" at bounding box center [87, 347] width 57 height 7
click at [167, 317] on div "Industries" at bounding box center [118, 317] width 126 height 8
click at [173, 315] on icon at bounding box center [176, 316] width 7 height 7
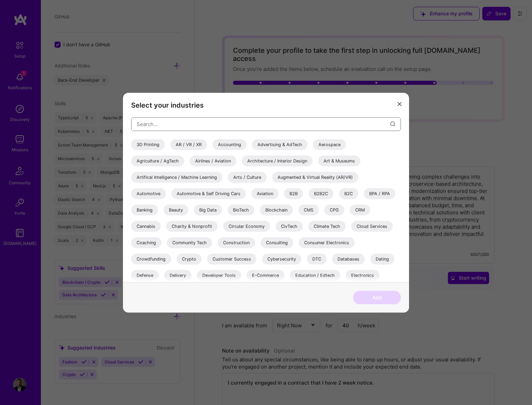
click at [188, 123] on input "modal" at bounding box center [264, 124] width 254 height 17
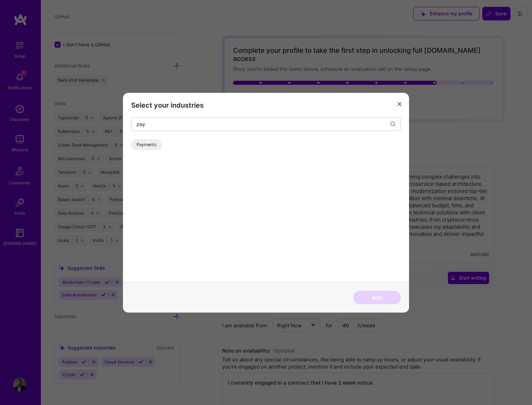
click at [141, 141] on div "Payments" at bounding box center [146, 144] width 31 height 11
click at [178, 122] on input "pay" at bounding box center [264, 124] width 254 height 17
type input "p"
type input "edu"
click at [158, 145] on div "Education / Edtech" at bounding box center [156, 144] width 50 height 11
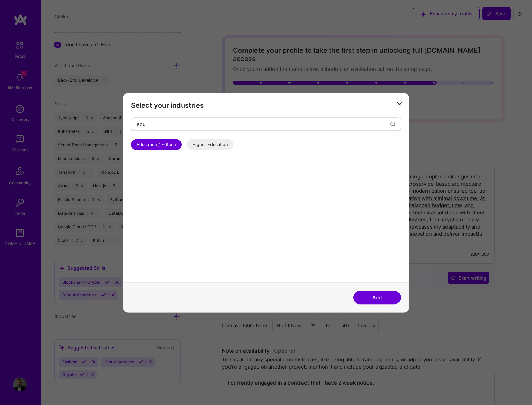
click at [370, 295] on button "Add" at bounding box center [377, 298] width 48 height 14
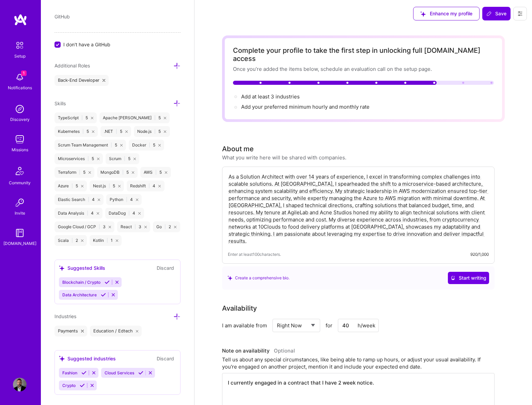
click at [173, 315] on icon at bounding box center [176, 316] width 7 height 7
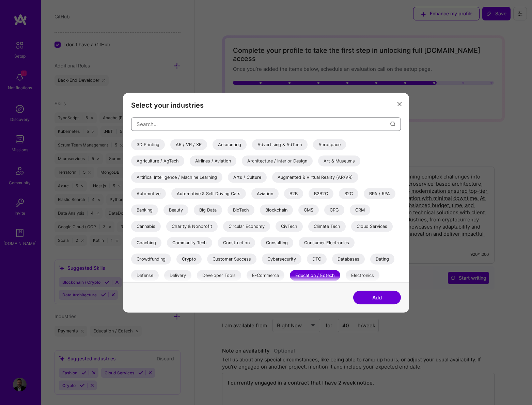
click at [190, 122] on input "modal" at bounding box center [264, 124] width 254 height 17
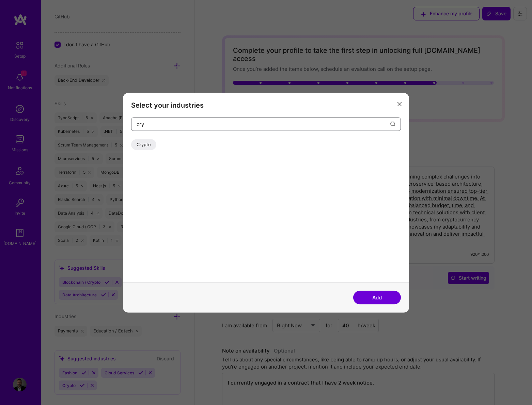
type input "cry"
click at [145, 140] on div "Crypto" at bounding box center [143, 144] width 25 height 11
click at [377, 296] on button "Add" at bounding box center [377, 298] width 48 height 14
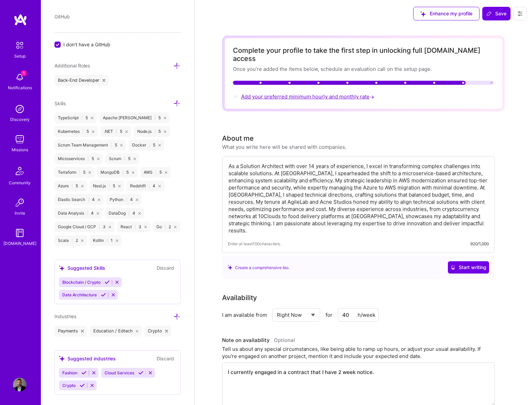
click at [319, 93] on span "Add your preferred minimum hourly and monthly rate →" at bounding box center [308, 96] width 135 height 6
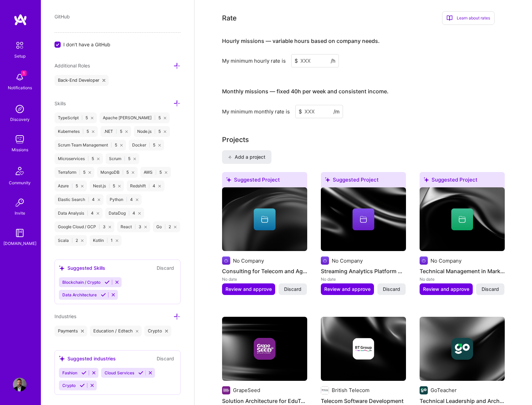
scroll to position [412, 0]
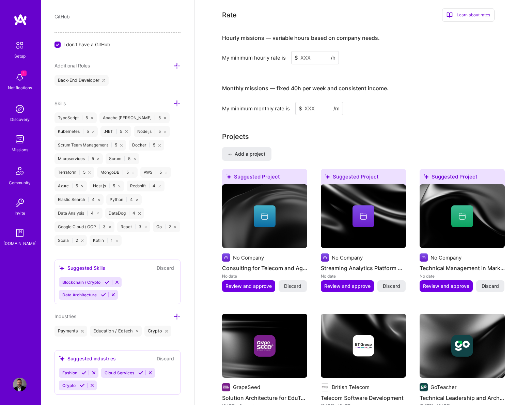
click at [313, 51] on input at bounding box center [315, 57] width 48 height 13
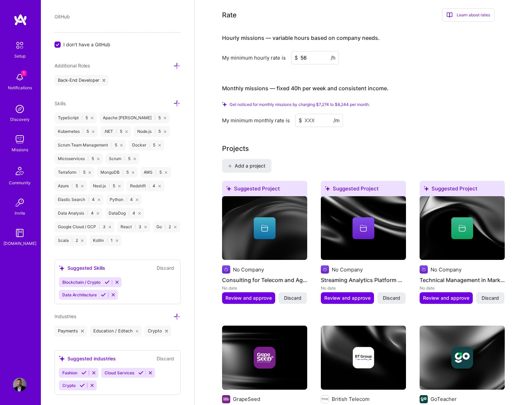
type input "56"
click at [322, 114] on input at bounding box center [320, 120] width 48 height 13
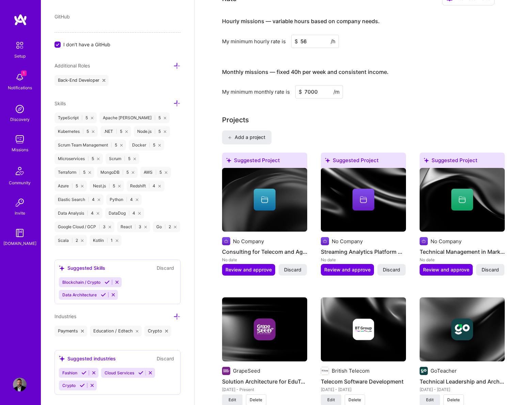
type input "7000"
click at [388, 119] on div "Projects" at bounding box center [363, 120] width 283 height 10
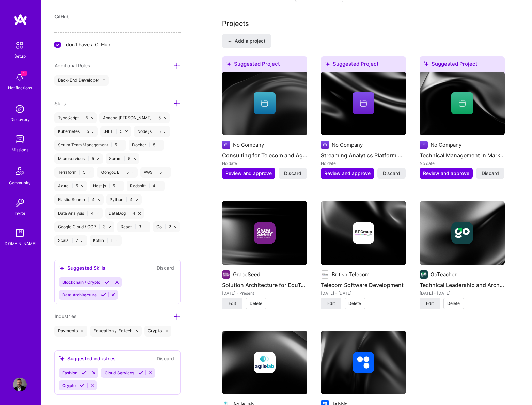
scroll to position [0, 0]
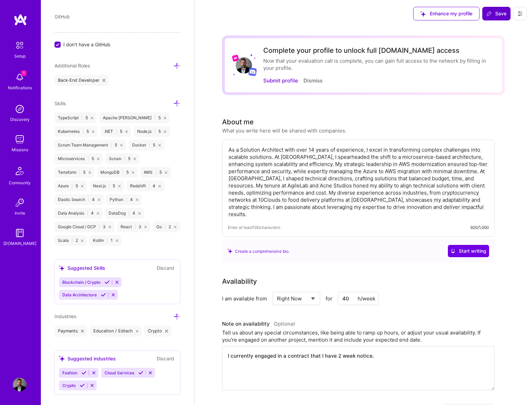
click at [492, 12] on icon at bounding box center [489, 13] width 5 height 5
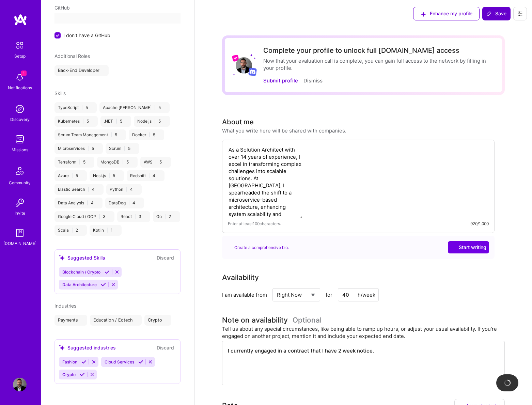
scroll to position [154, 0]
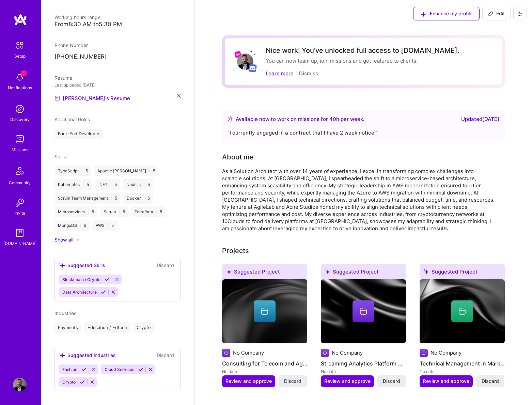
click at [280, 73] on button "Learn more" at bounding box center [280, 73] width 28 height 7
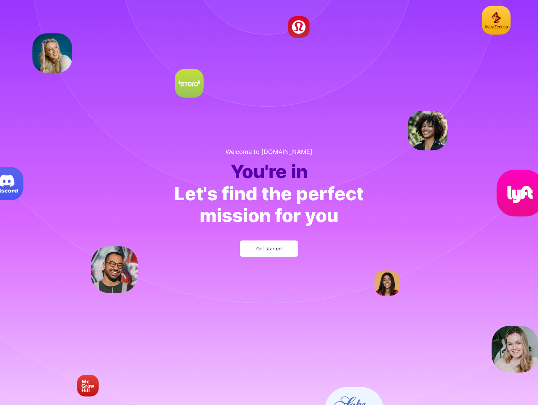
click at [274, 263] on div "Welcome to A.Team You're in Let's find the perfect mission for you Get started" at bounding box center [268, 202] width 211 height 131
click at [268, 250] on span "Get started" at bounding box center [269, 248] width 26 height 7
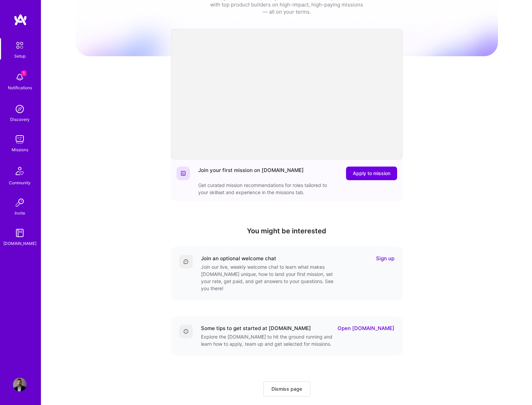
scroll to position [36, 0]
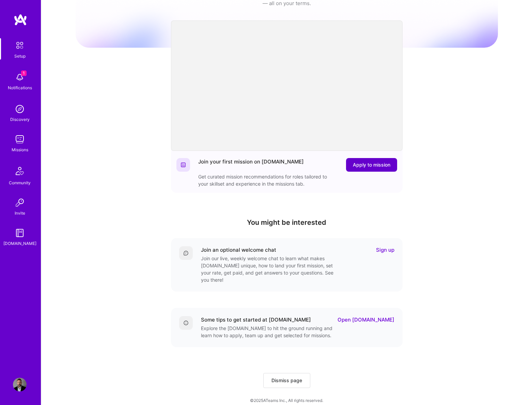
click at [380, 166] on span "Apply to mission" at bounding box center [371, 165] width 37 height 7
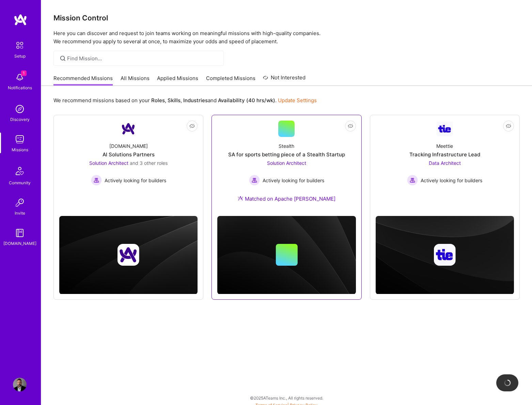
click at [283, 146] on div "Stealth" at bounding box center [287, 145] width 16 height 7
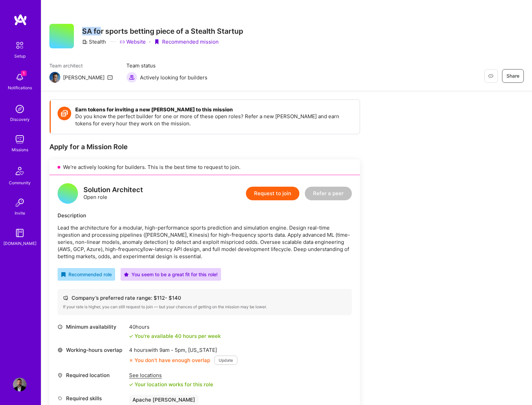
drag, startPoint x: 82, startPoint y: 30, endPoint x: 100, endPoint y: 30, distance: 18.4
click at [100, 30] on h3 "SA for sports betting piece of a Stealth Startup" at bounding box center [162, 31] width 161 height 9
click at [139, 41] on link "Website" at bounding box center [133, 41] width 26 height 7
click at [90, 35] on h3 "SA for sports betting piece of a Stealth Startup" at bounding box center [162, 31] width 161 height 9
drag, startPoint x: 80, startPoint y: 31, endPoint x: 87, endPoint y: 31, distance: 6.1
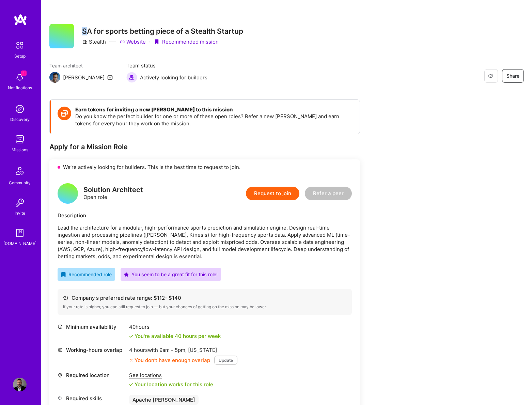
click at [87, 30] on div "Restore Not Interested Share SA for sports betting piece of a Stealth Startup S…" at bounding box center [146, 36] width 194 height 25
click at [88, 40] on div "Stealth" at bounding box center [94, 41] width 24 height 7
click at [90, 41] on div "Stealth" at bounding box center [94, 41] width 24 height 7
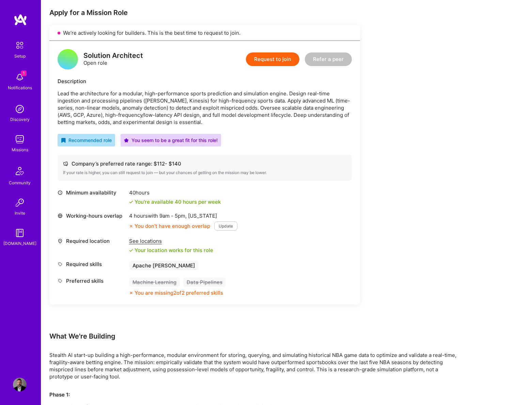
scroll to position [130, 0]
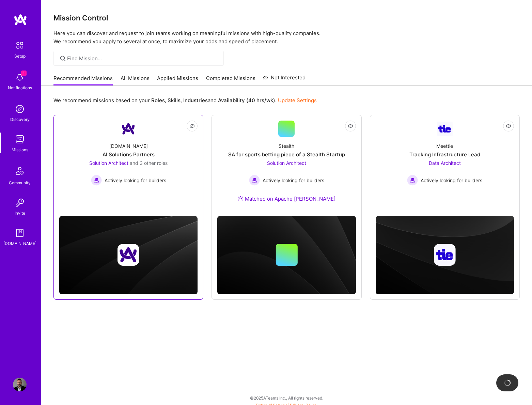
click at [125, 152] on div "AI Solutions Partners" at bounding box center [129, 154] width 52 height 7
click at [20, 82] on img at bounding box center [20, 78] width 14 height 14
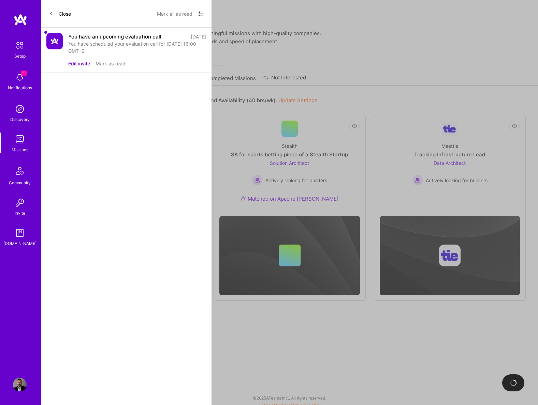
click at [108, 62] on button "Mark as read" at bounding box center [110, 63] width 30 height 7
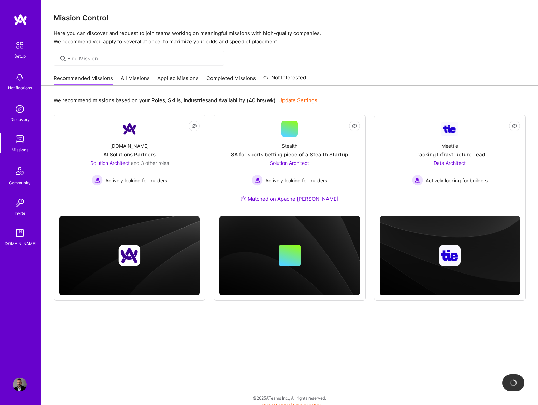
click at [22, 50] on img at bounding box center [20, 45] width 14 height 14
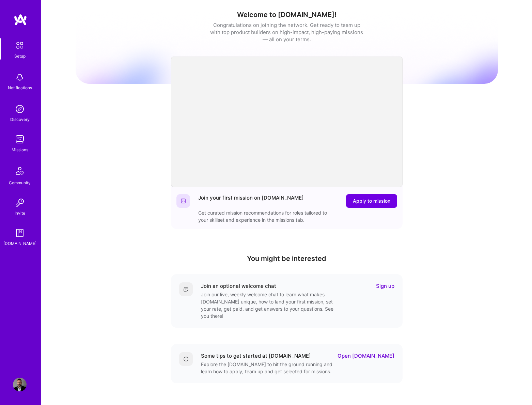
click at [17, 208] on img at bounding box center [20, 203] width 14 height 14
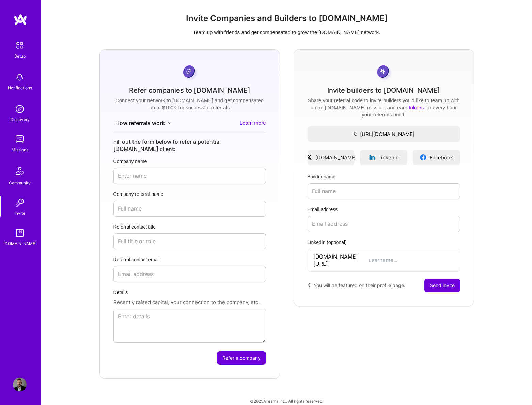
click at [20, 53] on div "Setup" at bounding box center [19, 55] width 11 height 7
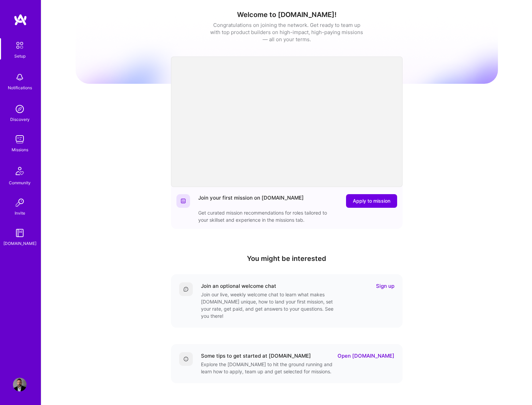
click at [24, 387] on img at bounding box center [20, 385] width 14 height 14
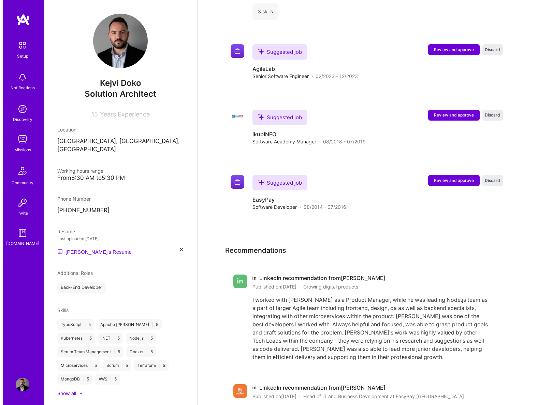
scroll to position [1138, 0]
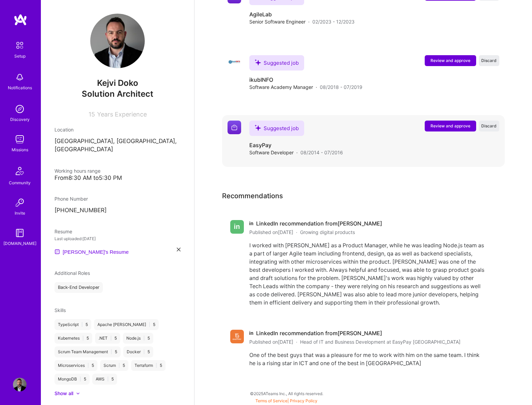
click at [451, 123] on span "Review and approve" at bounding box center [451, 126] width 40 height 6
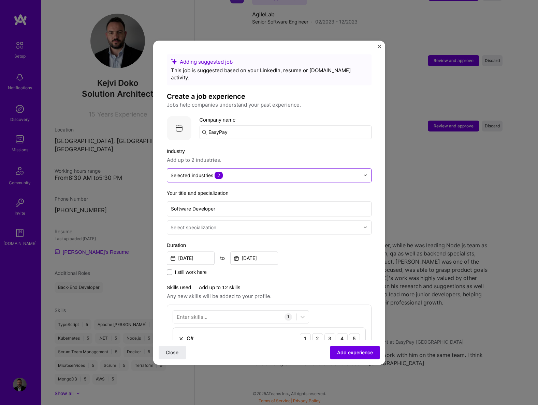
click at [242, 172] on input "text" at bounding box center [264, 175] width 189 height 7
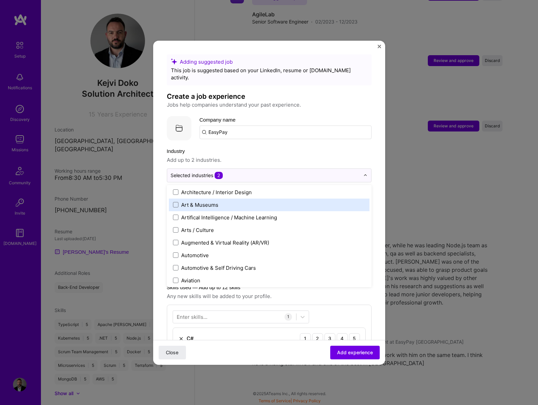
scroll to position [0, 0]
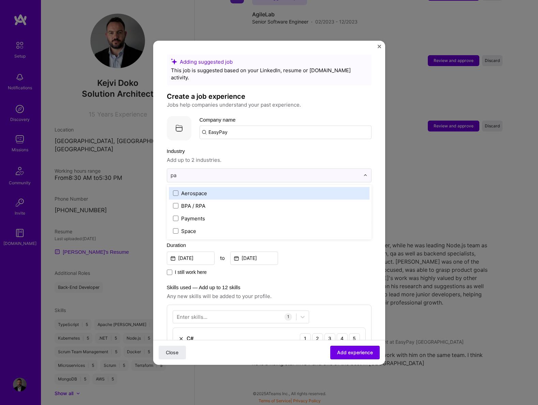
type input "pay"
click at [178, 191] on span at bounding box center [175, 193] width 5 height 5
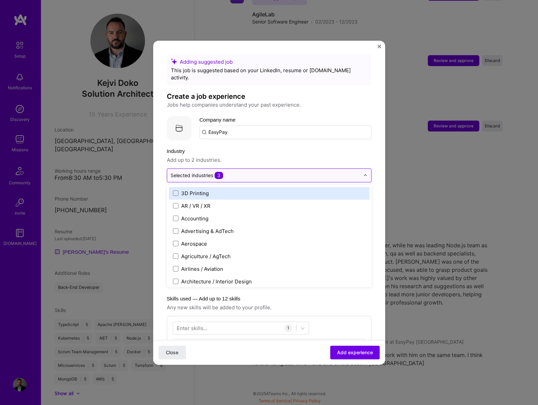
click at [269, 172] on input "text" at bounding box center [264, 175] width 189 height 7
click at [263, 148] on label "Industry" at bounding box center [269, 151] width 205 height 8
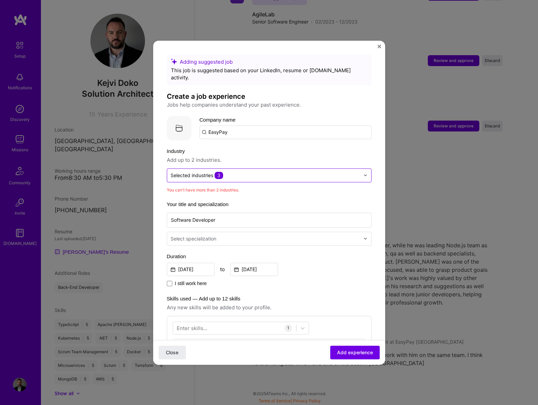
click at [248, 172] on input "text" at bounding box center [264, 175] width 189 height 7
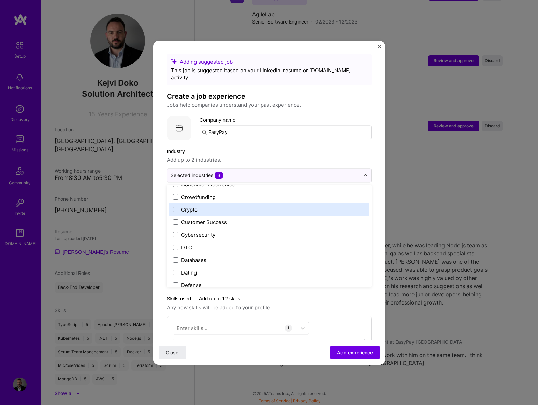
scroll to position [430, 0]
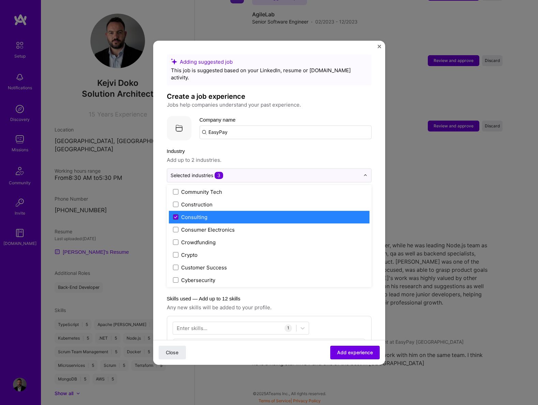
click at [177, 214] on span at bounding box center [175, 216] width 5 height 5
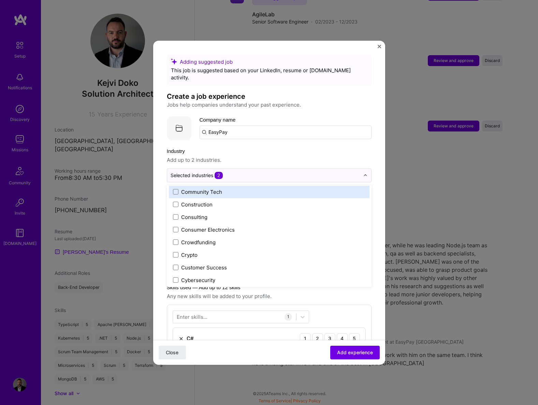
click at [286, 147] on label "Industry" at bounding box center [269, 151] width 205 height 8
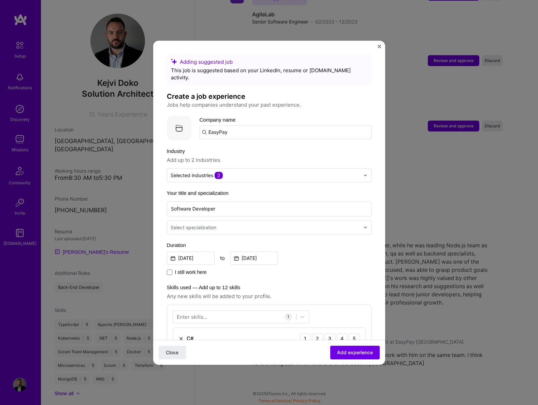
click at [253, 224] on input "text" at bounding box center [265, 227] width 191 height 7
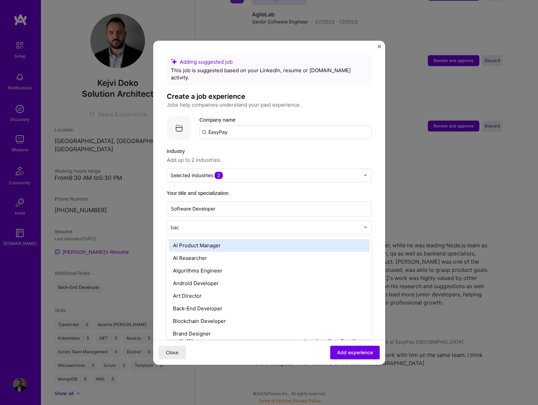
type input "back"
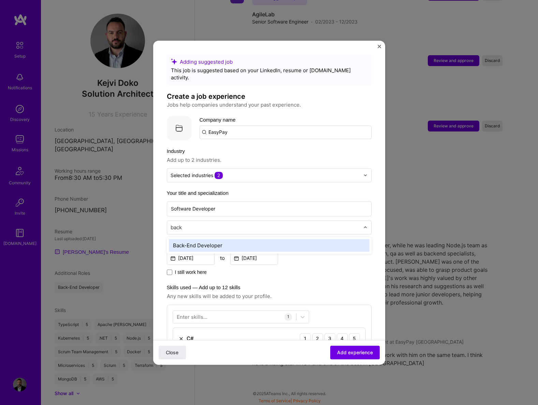
click at [245, 239] on div "Back-End Developer" at bounding box center [269, 245] width 200 height 13
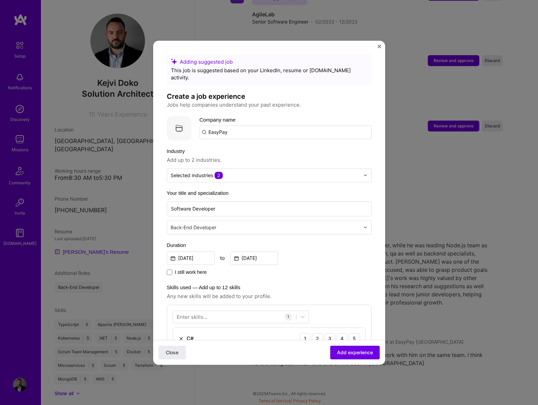
scroll to position [98, 0]
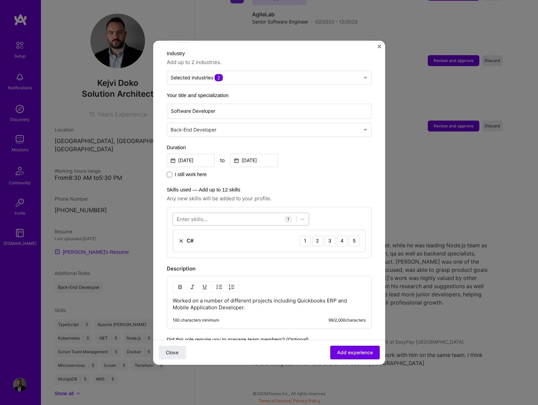
click at [230, 214] on div at bounding box center [234, 218] width 123 height 11
click at [230, 213] on div at bounding box center [234, 218] width 123 height 11
click at [199, 243] on div "Xamarin" at bounding box center [241, 246] width 128 height 7
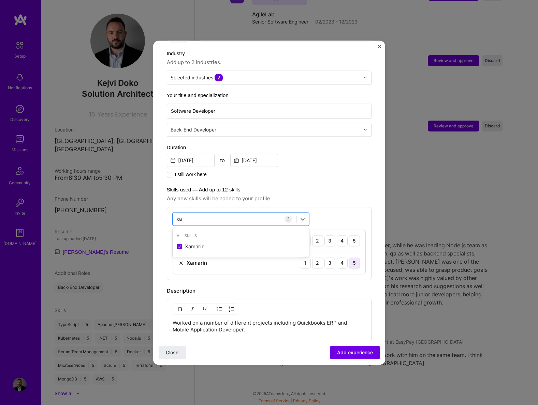
click at [351, 258] on div "5" at bounding box center [354, 263] width 11 height 11
click at [353, 236] on div "5" at bounding box center [354, 241] width 11 height 11
click at [231, 213] on div "xa xa" at bounding box center [234, 218] width 123 height 11
type input "x"
type input "s"
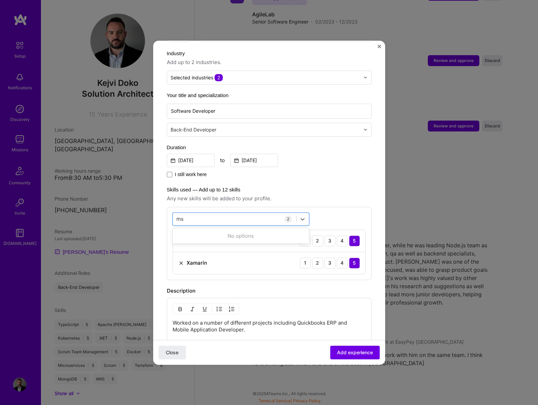
type input "m"
click at [196, 281] on div "SQL" at bounding box center [241, 284] width 128 height 7
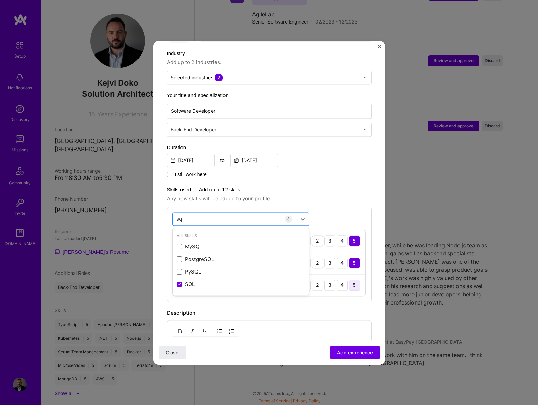
click at [350, 280] on div "5" at bounding box center [354, 285] width 11 height 11
click at [217, 213] on div "sq sq" at bounding box center [234, 218] width 123 height 11
type input "s"
type input "p"
click at [341, 186] on label "Skills used — Add up to 12 skills" at bounding box center [269, 190] width 205 height 8
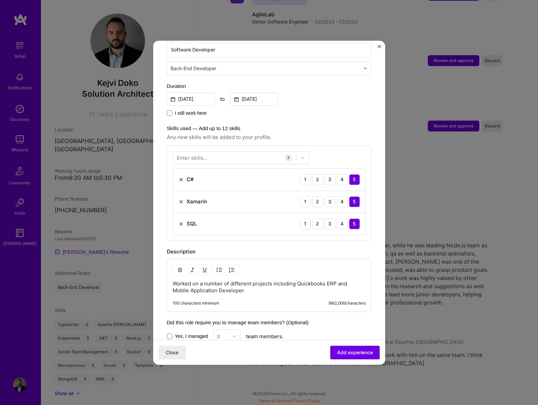
scroll to position [196, 0]
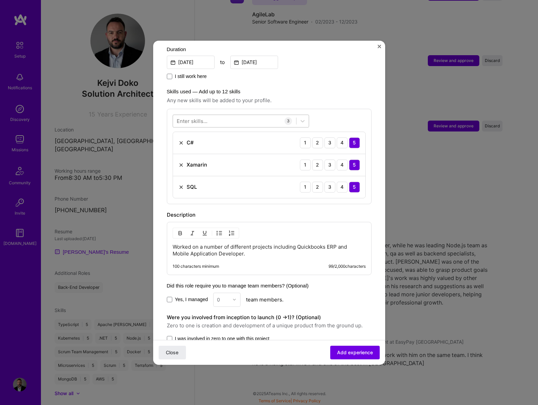
click at [214, 115] on div at bounding box center [234, 120] width 123 height 11
type input "quicbooks"
click at [335, 96] on span "Any new skills will be added to your profile." at bounding box center [269, 100] width 205 height 8
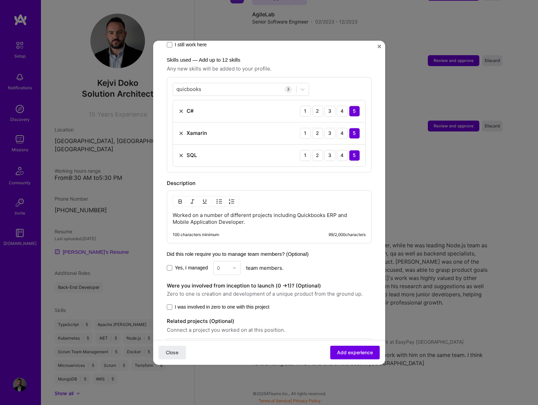
scroll to position [247, 0]
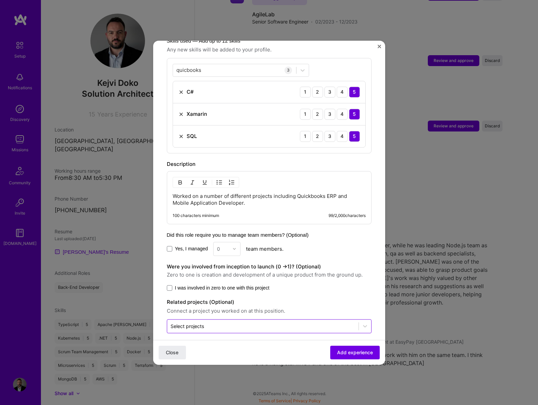
click at [246, 323] on input "text" at bounding box center [262, 326] width 184 height 7
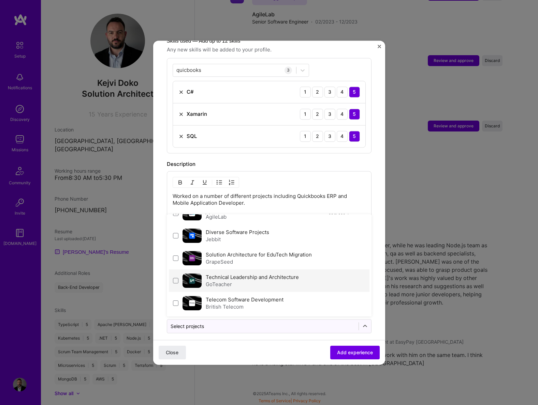
scroll to position [0, 0]
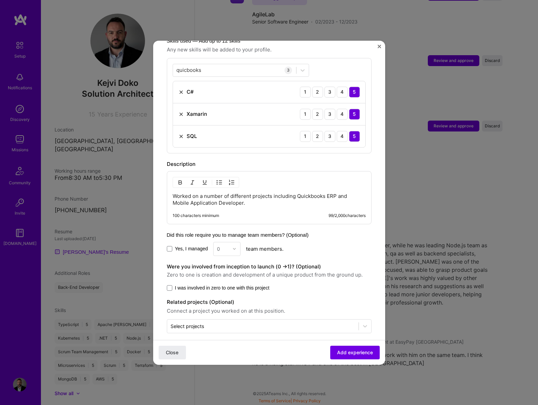
click at [309, 171] on div "Worked on a number of different projects including Quickbooks ERP and Mobile Ap…" at bounding box center [269, 197] width 205 height 53
drag, startPoint x: 251, startPoint y: 195, endPoint x: 230, endPoint y: 193, distance: 21.6
click at [251, 195] on p "Worked on a number of different projects including Quickbooks ERP and Mobile Ap…" at bounding box center [268, 200] width 193 height 14
click at [244, 196] on p "Worked on a number of different projects including Quickbooks ERP and Mobile Ap…" at bounding box center [268, 200] width 193 height 14
drag, startPoint x: 255, startPoint y: 196, endPoint x: 151, endPoint y: 187, distance: 104.7
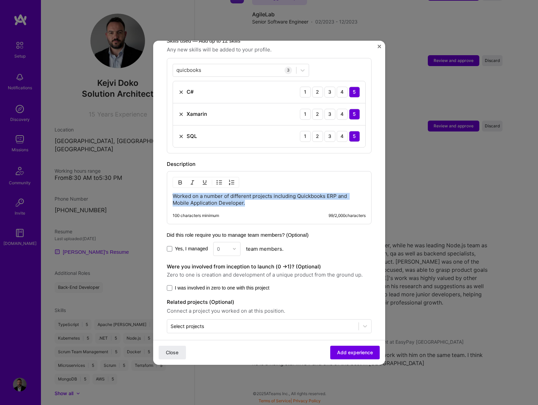
click at [151, 187] on div "Adding suggested job This job is suggested based on your LinkedIn, resume or A.…" at bounding box center [269, 202] width 538 height 405
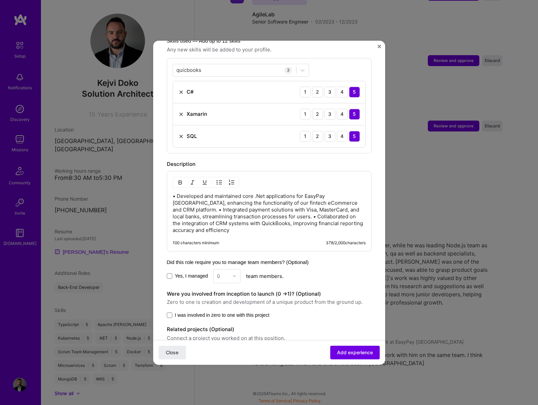
click at [177, 193] on p "• Developed and maintained core .Net applications for EasyPay Albania, enhancin…" at bounding box center [268, 213] width 193 height 41
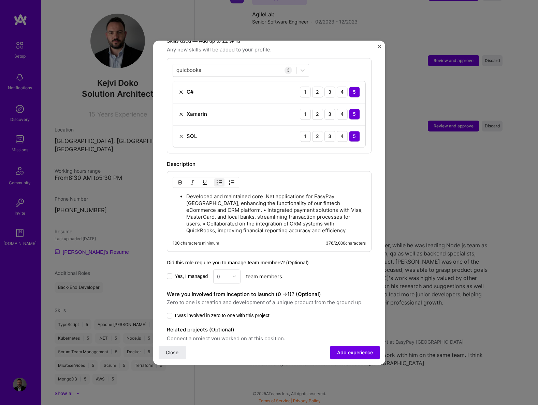
click at [213, 202] on p "Developed and maintained core .Net applications for EasyPay Albania, enhancing …" at bounding box center [275, 213] width 179 height 41
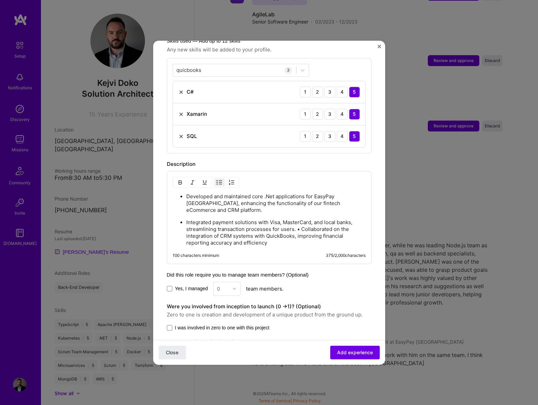
click at [302, 221] on p "Integrated payment solutions with Visa, MasterCard, and local banks, streamlini…" at bounding box center [275, 232] width 179 height 27
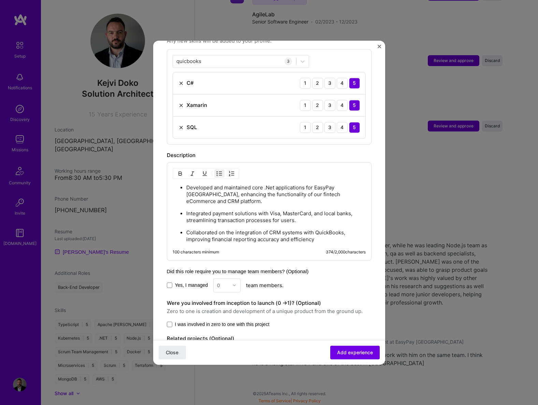
scroll to position [291, 0]
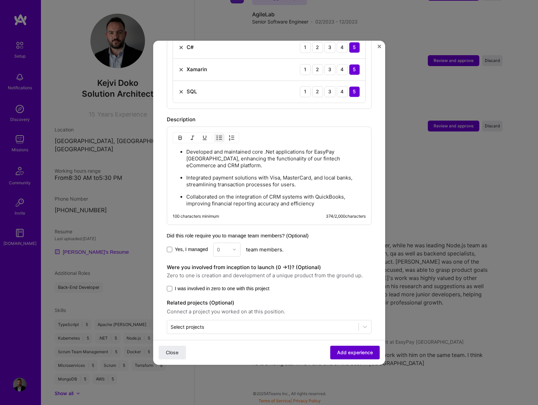
click at [340, 351] on span "Add experience" at bounding box center [355, 352] width 36 height 7
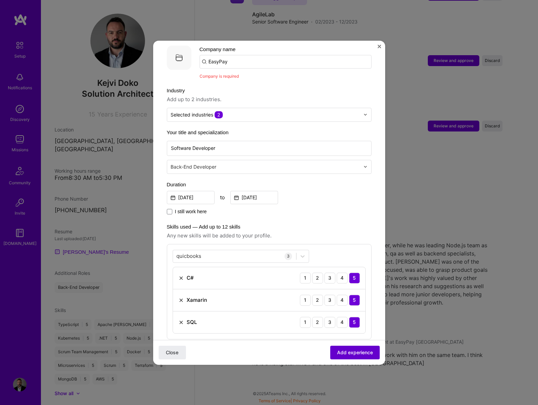
scroll to position [68, 0]
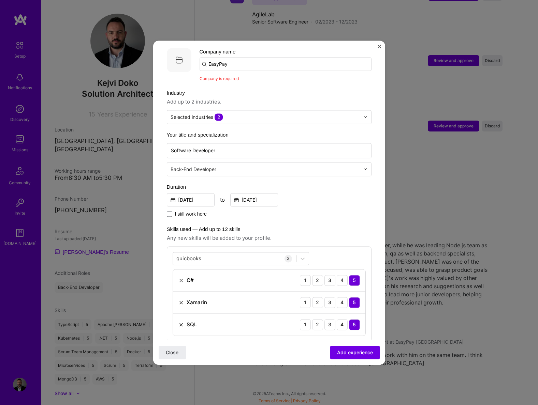
click at [234, 57] on input "EasyPay" at bounding box center [285, 64] width 172 height 14
drag, startPoint x: 222, startPoint y: 56, endPoint x: 183, endPoint y: 53, distance: 39.0
click at [183, 53] on div "Company logo Company name EasyPay Company is required" at bounding box center [269, 65] width 205 height 34
type input "EasyPay"
click at [247, 77] on div "EasyPay" at bounding box center [251, 83] width 27 height 12
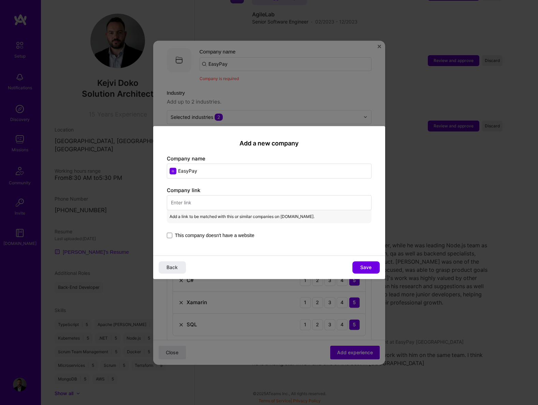
click at [211, 202] on input "text" at bounding box center [269, 202] width 205 height 15
paste input "https://easypay.al/en/"
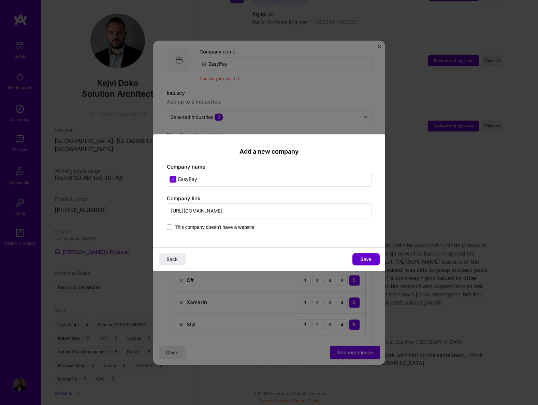
type input "https://easypay.al/en/"
click at [357, 256] on button "Save" at bounding box center [365, 259] width 27 height 12
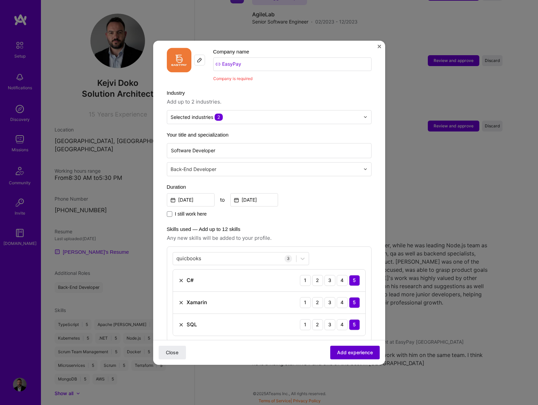
click at [355, 353] on span "Add experience" at bounding box center [355, 352] width 36 height 7
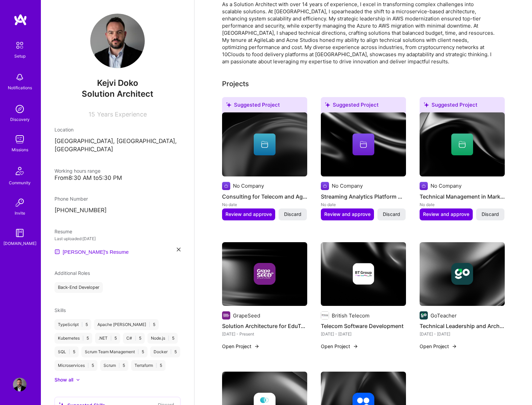
scroll to position [0, 0]
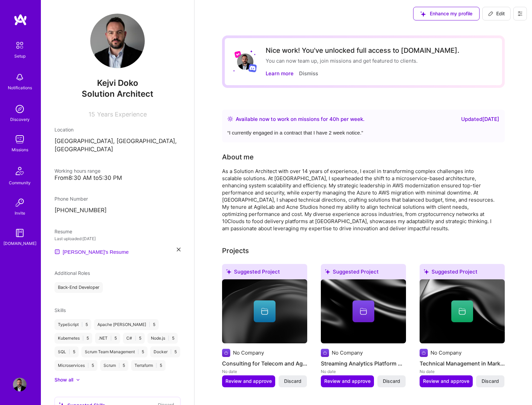
click at [499, 14] on span "Edit" at bounding box center [496, 13] width 17 height 7
select select "AL"
select select "Right Now"
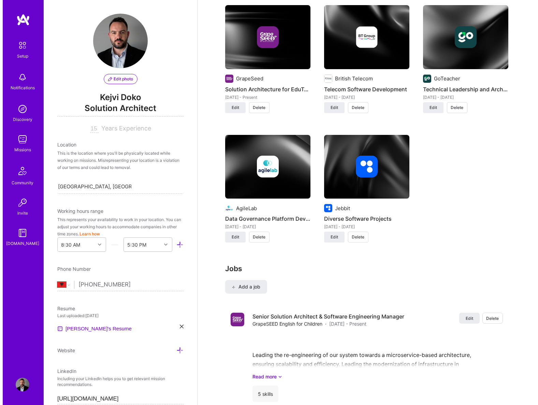
scroll to position [707, 0]
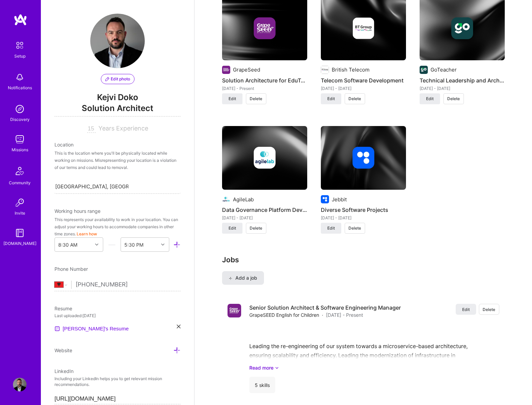
click at [250, 276] on span "Add a job" at bounding box center [243, 278] width 28 height 7
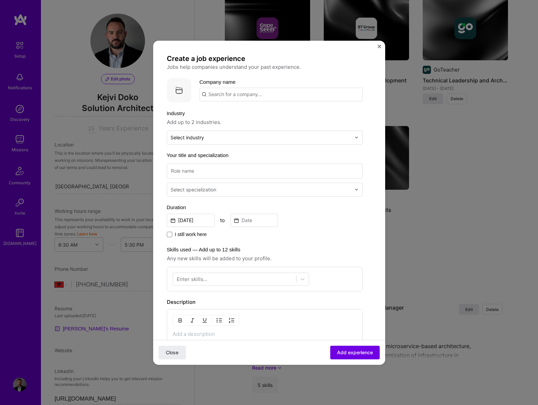
click at [222, 91] on input "text" at bounding box center [280, 95] width 163 height 14
type input "Jebbit"
click at [247, 114] on div "Jebbit" at bounding box center [248, 113] width 21 height 12
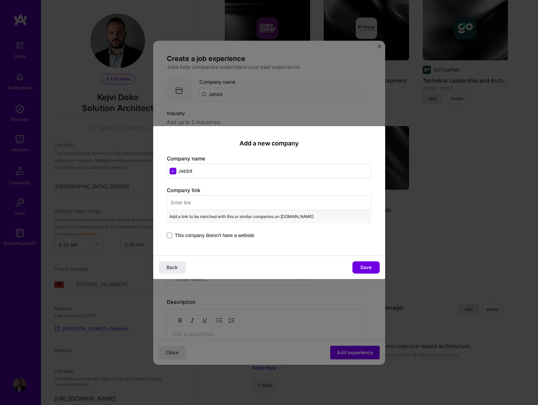
click at [228, 204] on input "text" at bounding box center [269, 202] width 205 height 15
paste input "https://www.blueconic.com/experiences-by-jebbit"
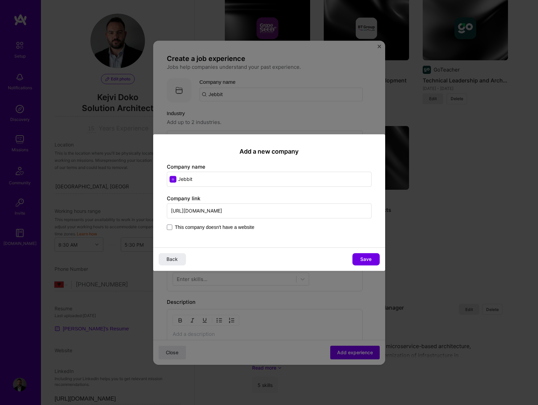
click at [216, 211] on input "https://www.blueconic.com/experiences-by-jebbit" at bounding box center [269, 210] width 205 height 15
type input "https://www.blueconic.com/experiences-by-jebbit"
click at [192, 180] on input "Jebbit" at bounding box center [269, 179] width 205 height 15
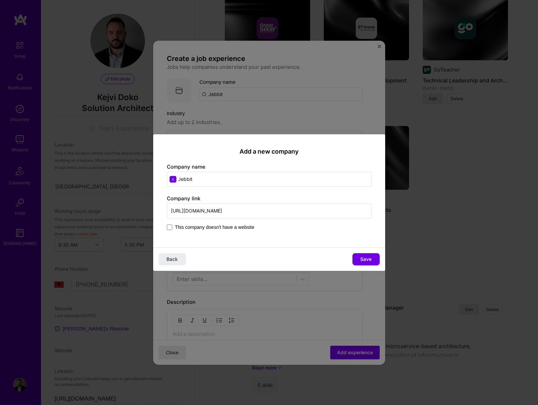
paste input "blueconic"
click at [180, 178] on input "blueconic" at bounding box center [269, 179] width 205 height 15
type input "Blueconic"
click at [193, 201] on span "blueconic.com" at bounding box center [203, 203] width 33 height 5
click at [366, 260] on span "Save" at bounding box center [365, 259] width 11 height 7
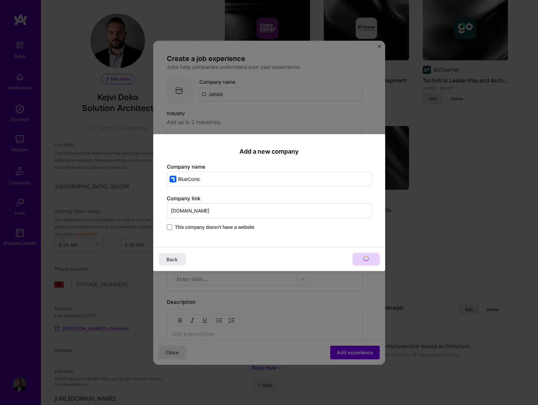
type input "BlueConic"
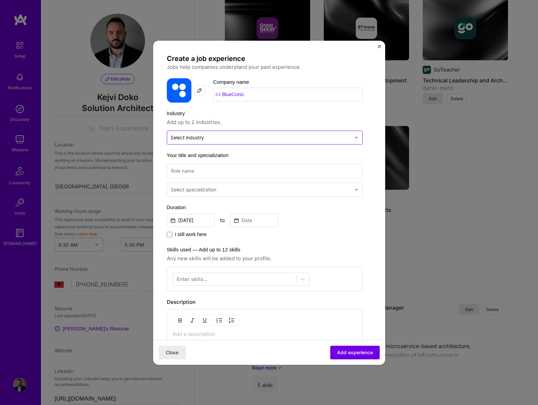
click at [219, 138] on input "text" at bounding box center [260, 137] width 180 height 7
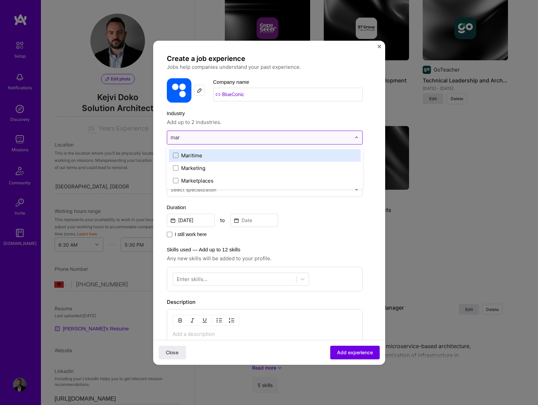
type input "mark"
click at [207, 155] on label "Marketing" at bounding box center [264, 155] width 183 height 7
type input "d"
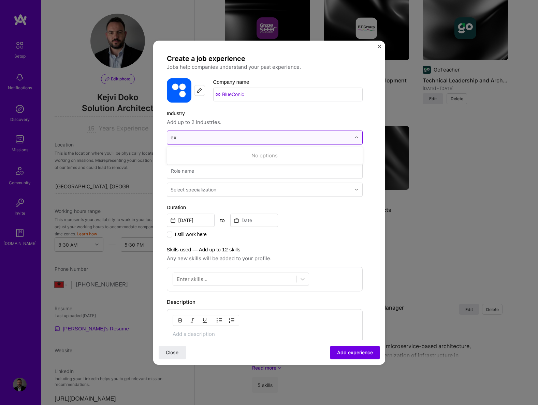
type input "e"
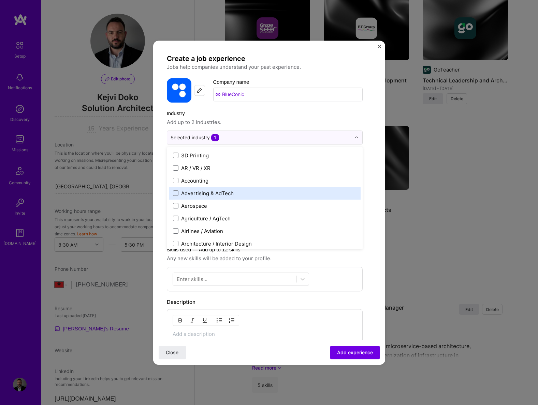
click at [305, 106] on div "Create a job experience Jobs help companies understand your past experience. Co…" at bounding box center [265, 259] width 196 height 410
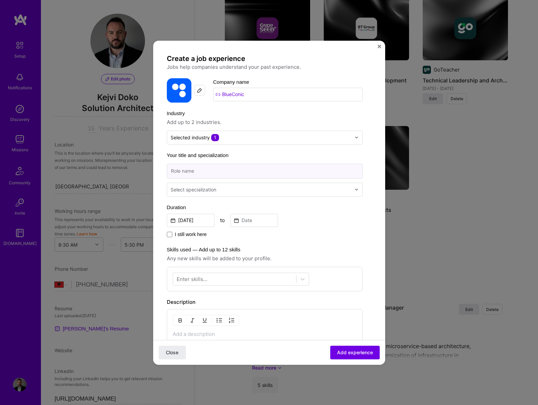
click at [247, 175] on input at bounding box center [265, 171] width 196 height 15
type input "M"
type input "Engineering Manager"
type input "S"
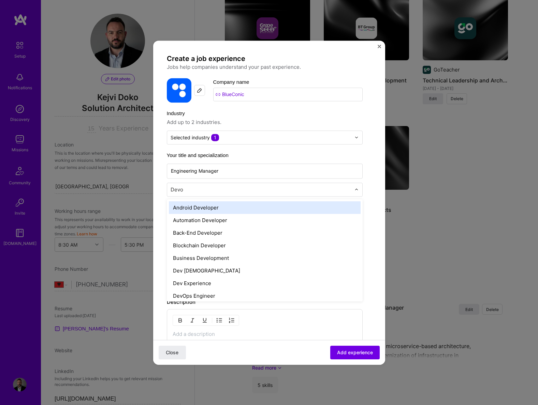
type input "Devop"
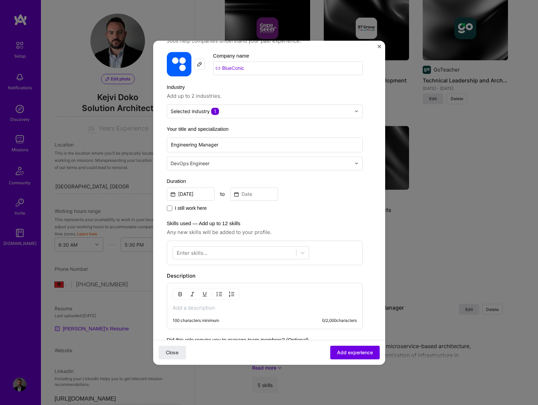
scroll to position [52, 0]
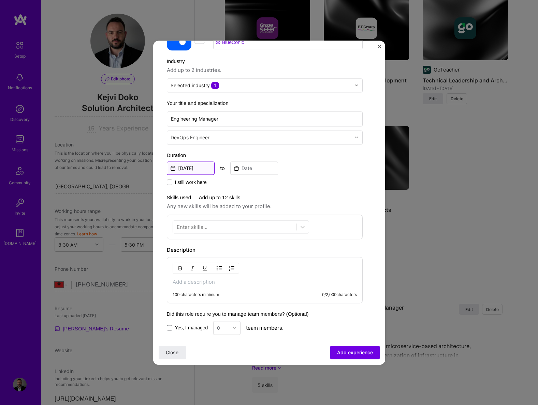
click at [194, 166] on input "[DATE]" at bounding box center [191, 168] width 48 height 13
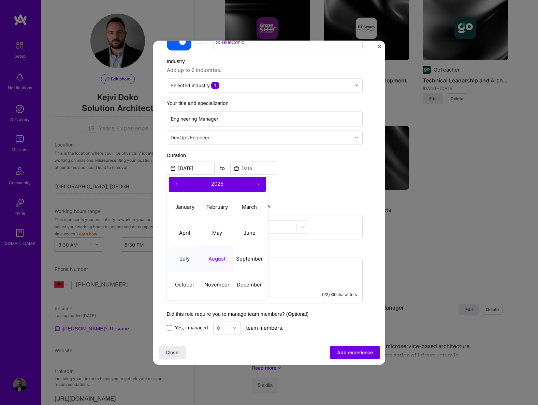
click at [186, 258] on abbr "July" at bounding box center [185, 259] width 10 height 6
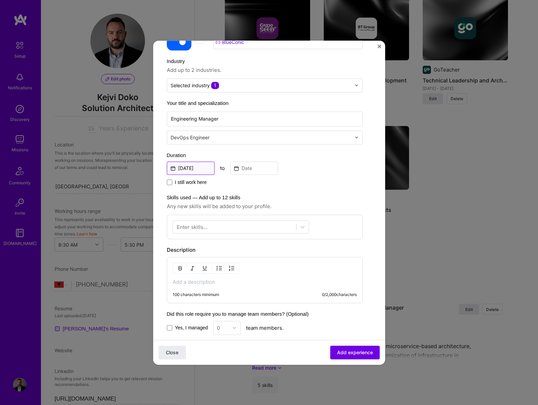
click at [195, 166] on input "[DATE]" at bounding box center [191, 168] width 48 height 13
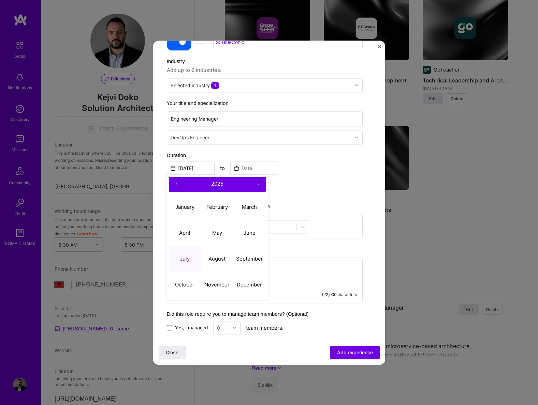
click at [176, 181] on button "‹" at bounding box center [176, 184] width 15 height 15
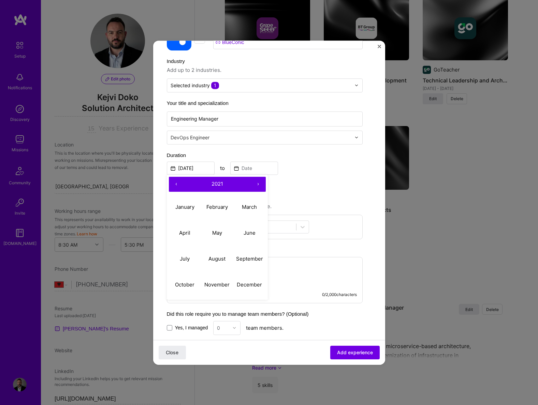
click at [176, 181] on button "‹" at bounding box center [176, 184] width 15 height 15
click at [188, 258] on abbr "July" at bounding box center [185, 259] width 10 height 6
type input "Jul, 2019"
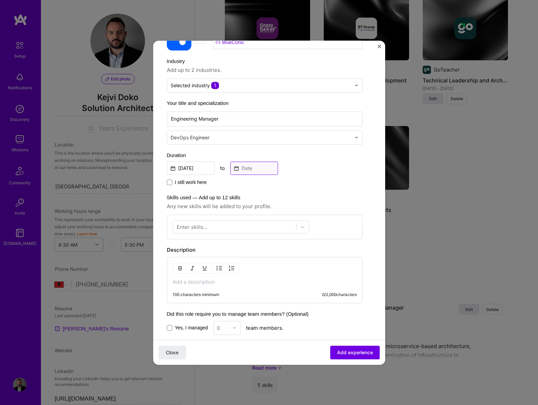
click at [251, 170] on input at bounding box center [254, 168] width 48 height 13
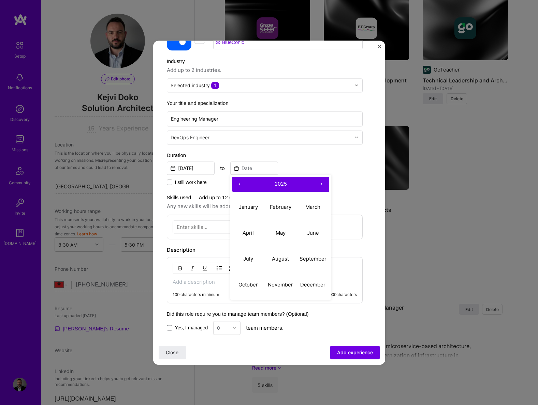
click at [241, 183] on button "‹" at bounding box center [239, 184] width 15 height 15
click at [319, 285] on abbr "December" at bounding box center [312, 285] width 25 height 6
type input "Dec, 2022"
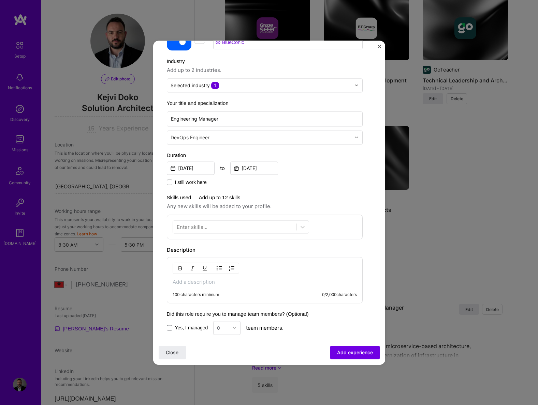
click at [192, 227] on div "Enter skills..." at bounding box center [192, 226] width 31 height 7
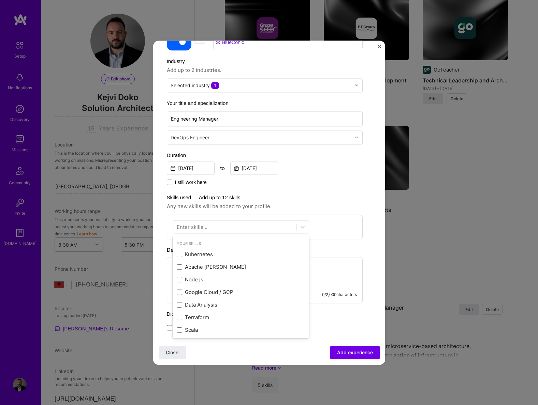
click at [196, 228] on div "Enter skills..." at bounding box center [192, 226] width 31 height 7
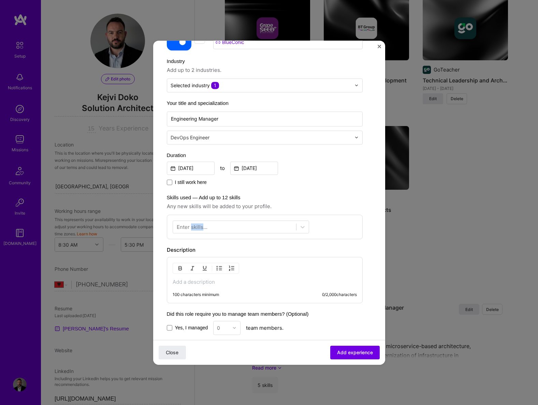
click at [196, 228] on div "Enter skills..." at bounding box center [192, 226] width 31 height 7
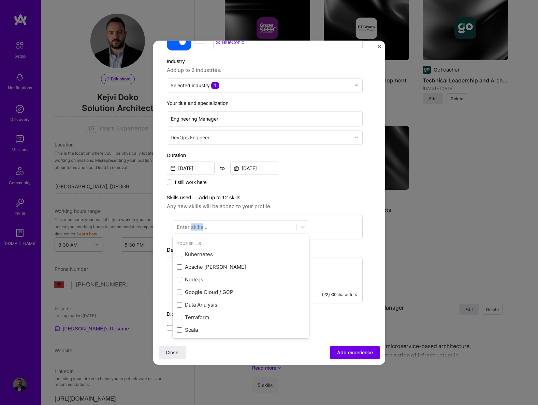
click at [196, 228] on div "Enter skills..." at bounding box center [192, 226] width 31 height 7
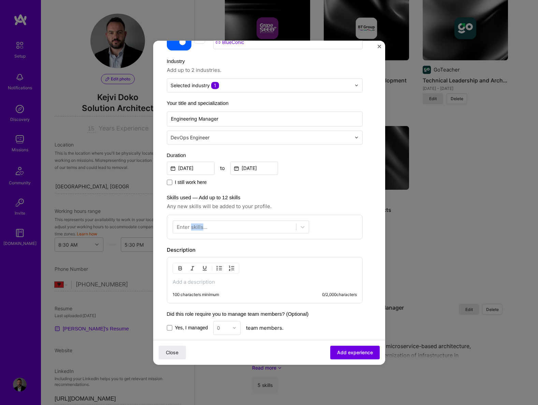
click at [196, 228] on div "Enter skills..." at bounding box center [192, 226] width 31 height 7
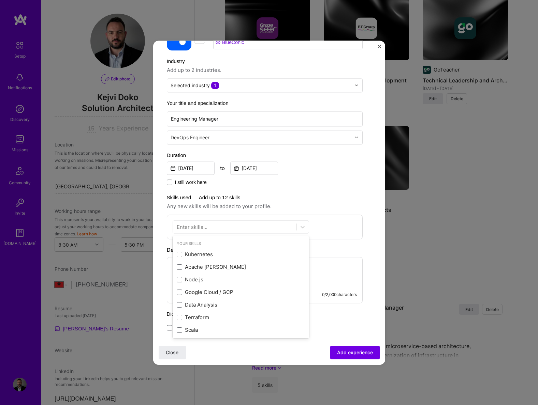
click at [180, 224] on div "Enter skills..." at bounding box center [192, 226] width 31 height 7
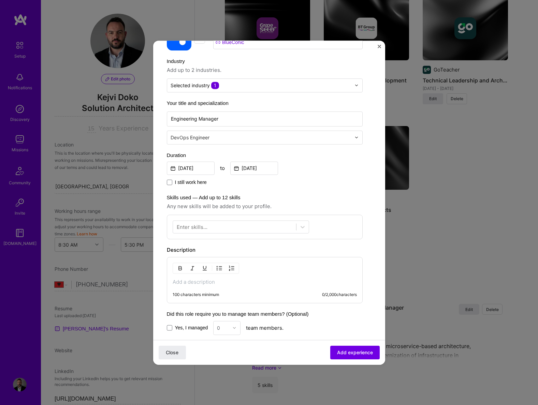
click at [177, 227] on div "Enter skills..." at bounding box center [192, 226] width 31 height 7
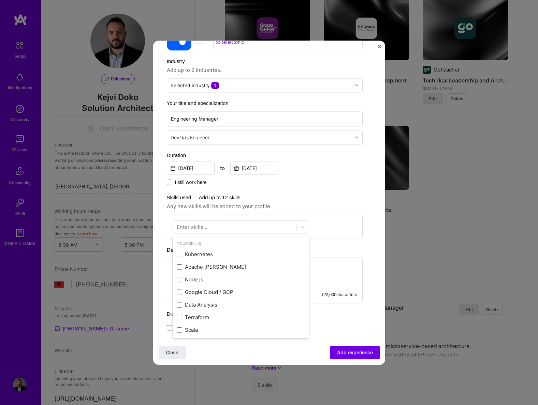
click at [179, 227] on div "Enter skills..." at bounding box center [192, 226] width 31 height 7
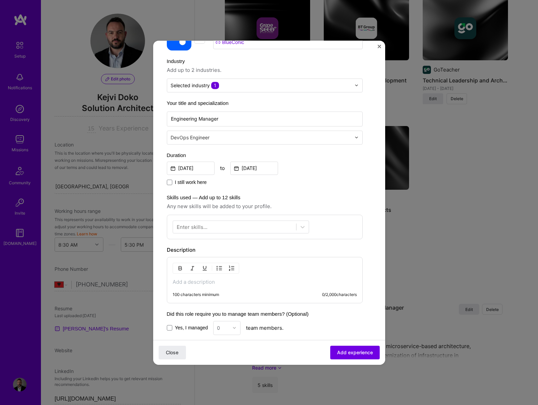
click at [177, 227] on div "Enter skills..." at bounding box center [192, 226] width 31 height 7
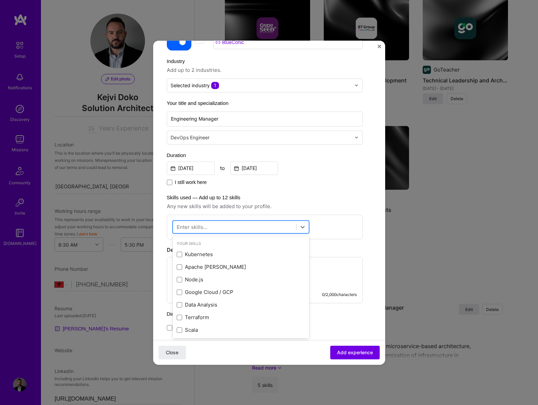
click at [175, 227] on div at bounding box center [234, 226] width 123 height 11
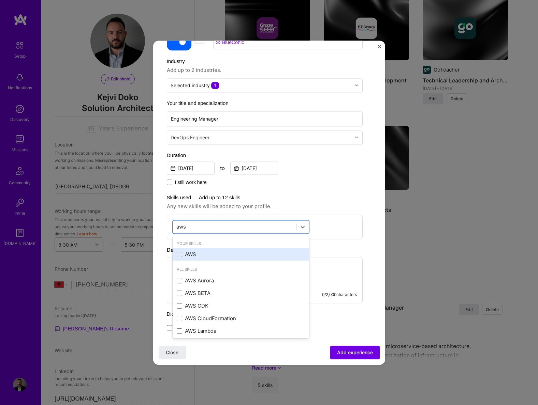
click at [181, 255] on span at bounding box center [179, 254] width 5 height 5
click at [0, 0] on input "checkbox" at bounding box center [0, 0] width 0 height 0
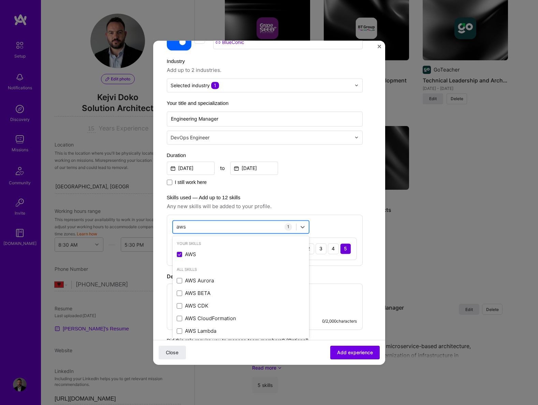
click at [183, 225] on input "aws" at bounding box center [181, 226] width 10 height 7
click at [184, 226] on input "aws" at bounding box center [181, 226] width 10 height 7
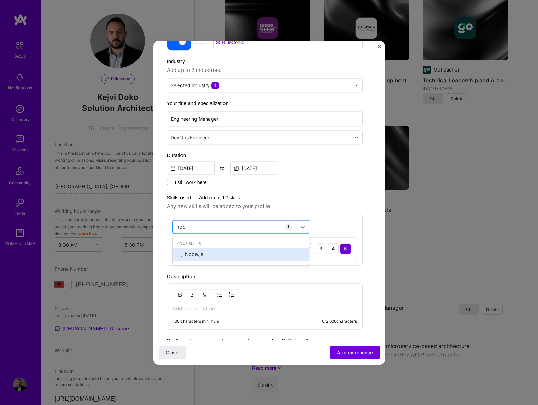
click at [179, 255] on span at bounding box center [179, 254] width 5 height 5
click at [0, 0] on input "checkbox" at bounding box center [0, 0] width 0 height 0
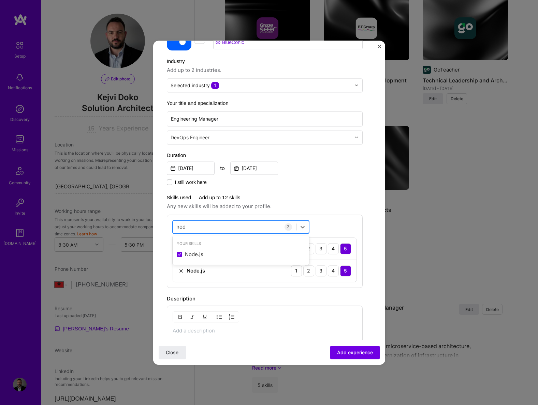
click at [187, 226] on div "nod nod" at bounding box center [234, 226] width 123 height 11
type input "n"
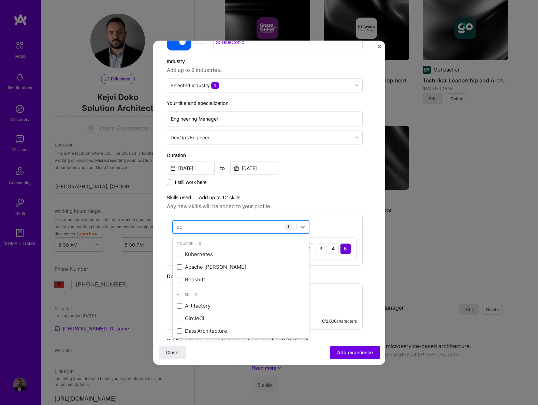
type input "e"
type input "f"
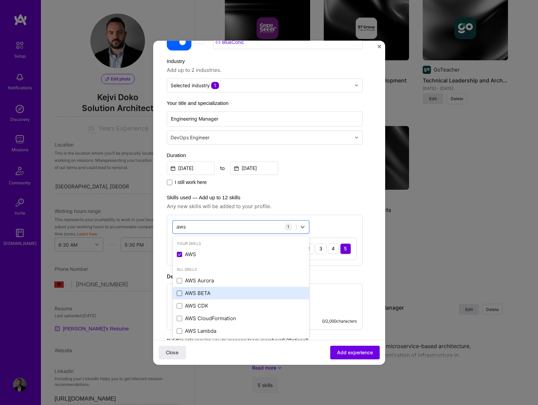
scroll to position [28, 0]
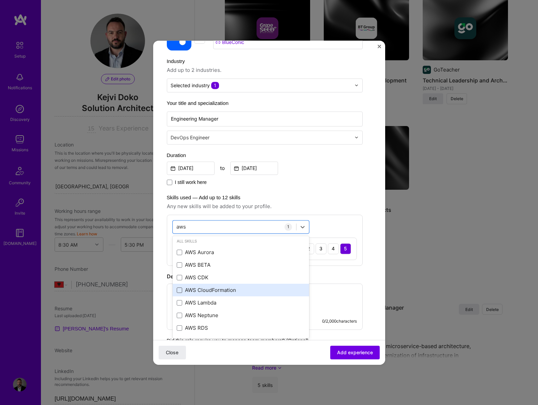
click at [180, 288] on span at bounding box center [179, 290] width 5 height 5
click at [0, 0] on input "checkbox" at bounding box center [0, 0] width 0 height 0
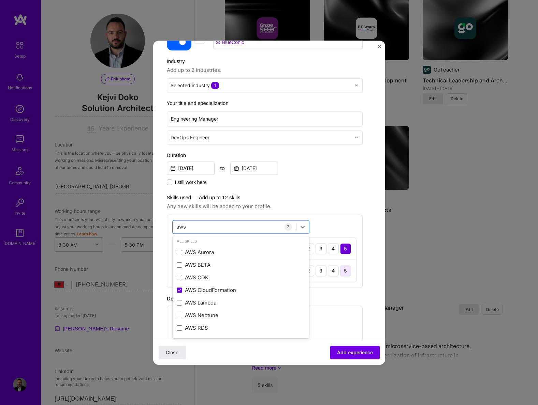
click at [346, 269] on div "5" at bounding box center [345, 271] width 11 height 11
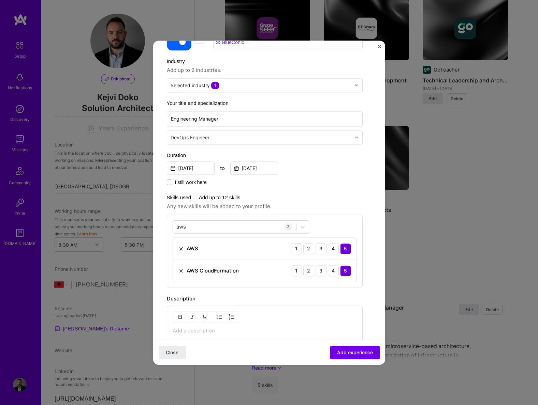
click at [190, 228] on div "aws aws" at bounding box center [234, 226] width 123 height 11
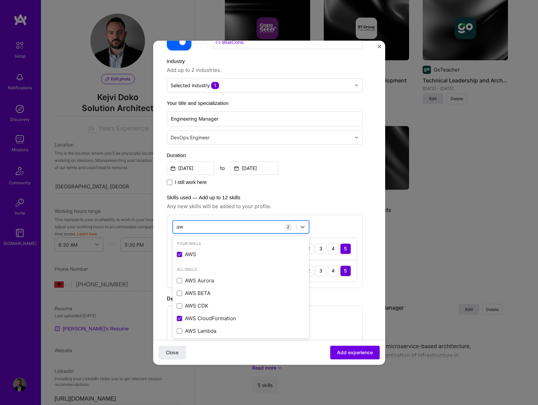
type input "a"
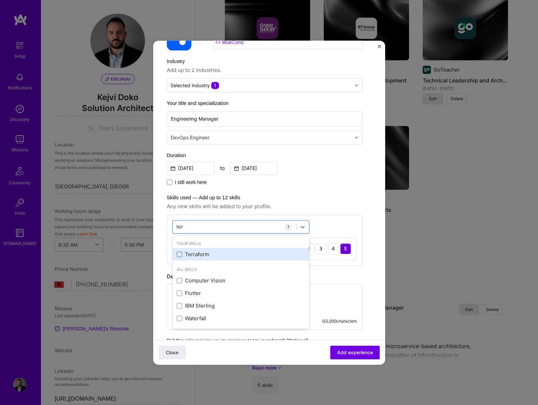
click at [181, 255] on span at bounding box center [179, 254] width 5 height 5
click at [0, 0] on input "checkbox" at bounding box center [0, 0] width 0 height 0
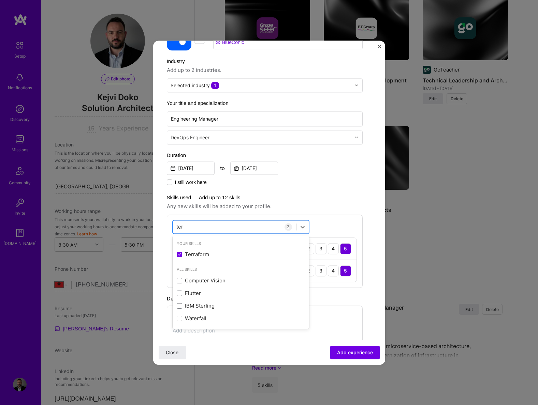
click at [352, 207] on span "Any new skills will be added to your profile." at bounding box center [265, 206] width 196 height 8
click at [205, 226] on div "ter ter" at bounding box center [234, 226] width 123 height 11
type input "t"
click at [180, 255] on span at bounding box center [179, 254] width 5 height 5
click at [0, 0] on input "checkbox" at bounding box center [0, 0] width 0 height 0
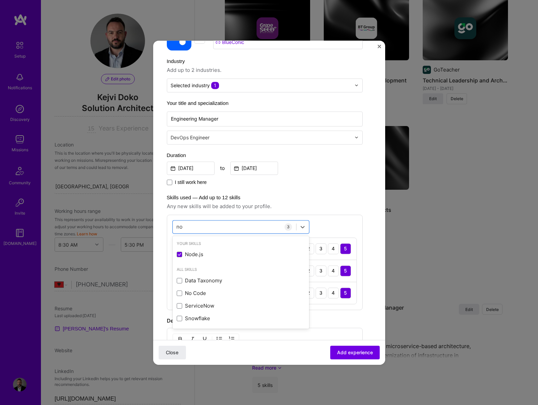
click at [316, 211] on div "Skills used — Add up to 12 skills Any new skills will be added to your profile.…" at bounding box center [265, 252] width 196 height 117
click at [217, 232] on div "no no" at bounding box center [234, 226] width 123 height 11
type input "n"
type input "l"
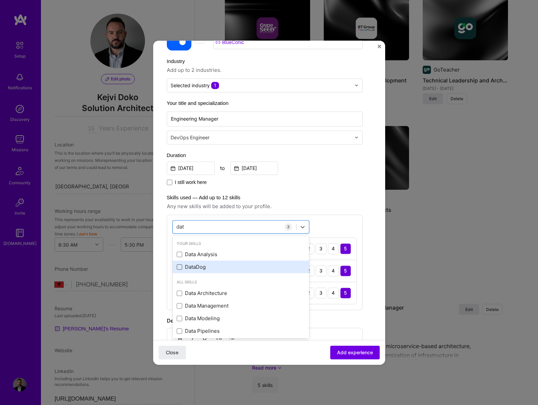
click at [181, 269] on span at bounding box center [179, 267] width 5 height 5
click at [0, 0] on input "checkbox" at bounding box center [0, 0] width 0 height 0
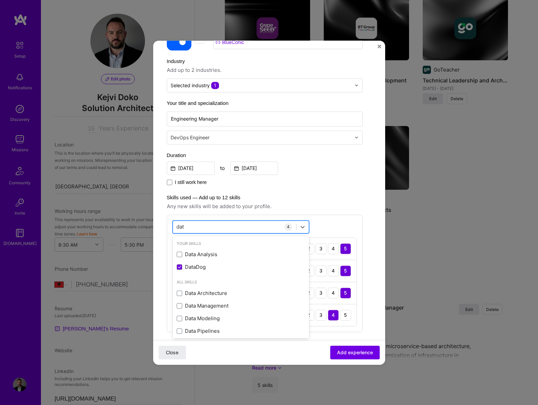
click at [213, 228] on div "dat dat" at bounding box center [234, 226] width 123 height 11
type input "d"
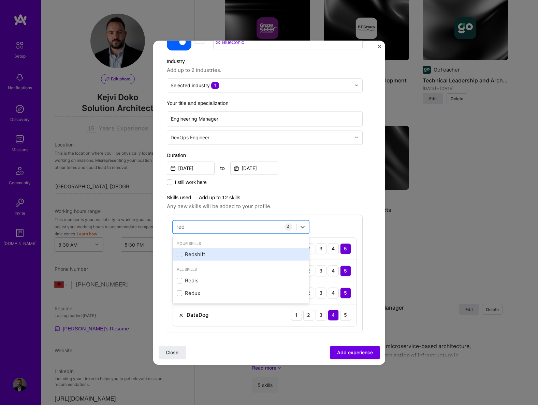
click at [191, 253] on div "Redshift" at bounding box center [241, 254] width 128 height 7
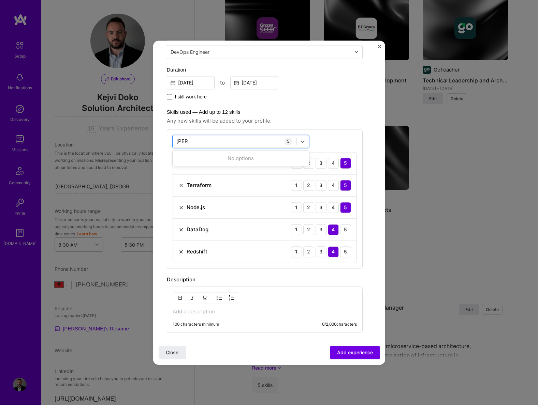
type input "redd"
click at [339, 294] on div "100 characters minimum 0 / 2,000 characters" at bounding box center [265, 310] width 196 height 46
click at [341, 299] on div "100 characters minimum 0 / 2,000 characters" at bounding box center [265, 310] width 196 height 46
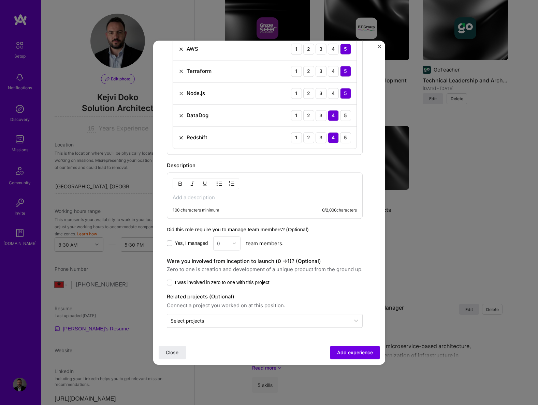
scroll to position [254, 0]
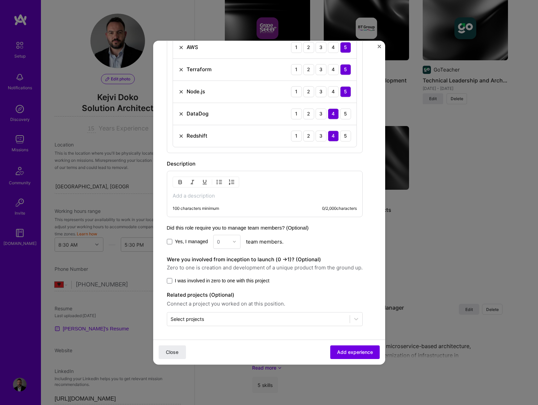
click at [233, 244] on div "0" at bounding box center [226, 242] width 27 height 14
click at [183, 243] on span "Yes, I managed" at bounding box center [191, 241] width 33 height 7
click at [0, 0] on input "Yes, I managed" at bounding box center [0, 0] width 0 height 0
click at [235, 241] on img at bounding box center [234, 242] width 4 height 4
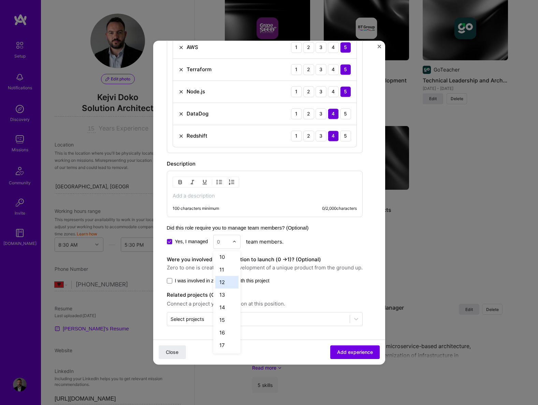
click at [225, 282] on div "12" at bounding box center [226, 282] width 23 height 13
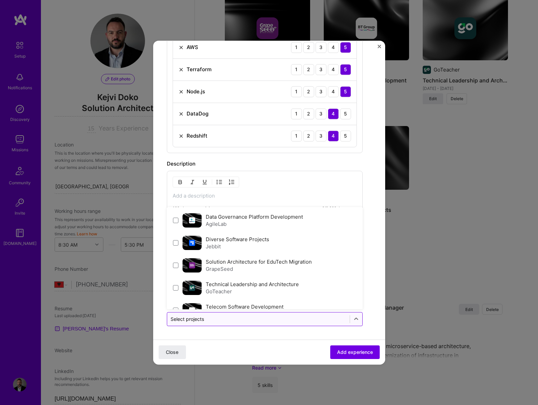
click at [235, 321] on input "text" at bounding box center [258, 319] width 176 height 7
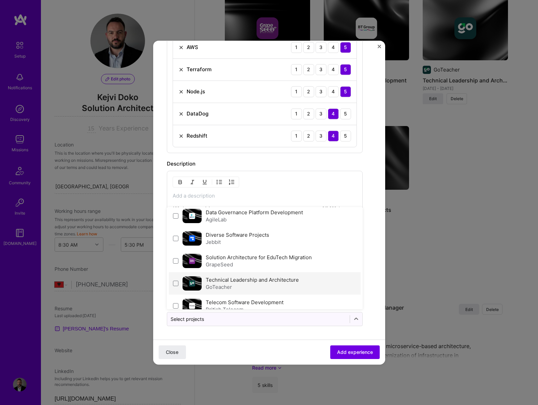
scroll to position [14, 0]
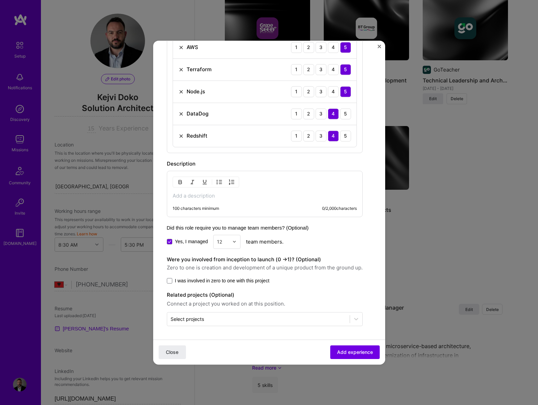
click at [366, 291] on form "Create a job experience Jobs help companies understand your past experience. Co…" at bounding box center [269, 83] width 232 height 564
click at [204, 195] on p at bounding box center [264, 196] width 184 height 7
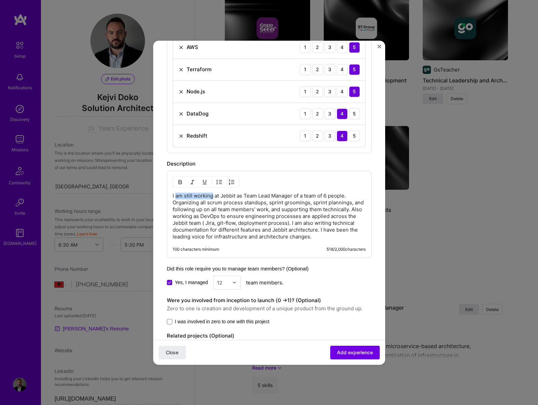
drag, startPoint x: 212, startPoint y: 195, endPoint x: 175, endPoint y: 195, distance: 37.5
click at [175, 195] on p "I am still working at Jebbit as Team Lead Manager of a team of 6 people. Organi…" at bounding box center [268, 217] width 193 height 48
click at [305, 194] on p "I worked at Jebbit as Team Lead Manager of a team of 6 people. Organizing all s…" at bounding box center [268, 217] width 193 height 48
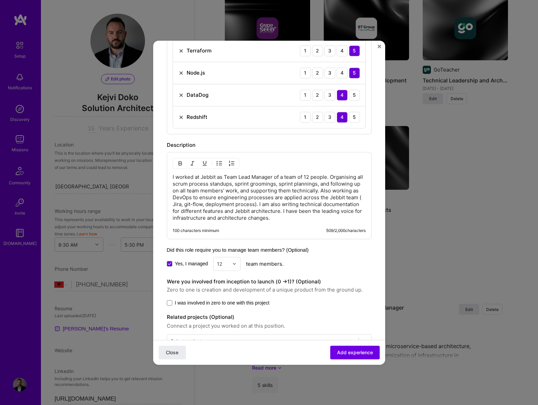
click at [321, 218] on p "I worked at Jebbit as Team Lead Manager of a team of 12 people. Organising all …" at bounding box center [268, 198] width 193 height 48
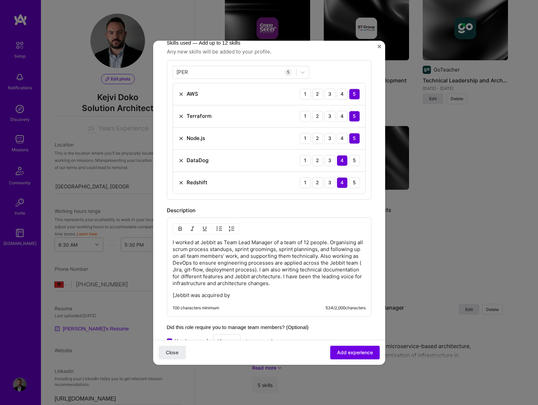
scroll to position [306, 0]
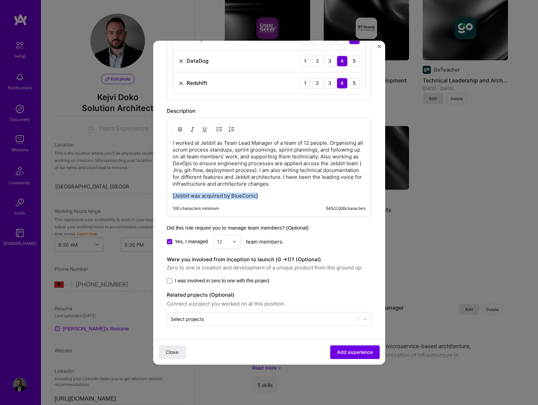
drag, startPoint x: 264, startPoint y: 196, endPoint x: 168, endPoint y: 195, distance: 96.5
click at [168, 195] on div "I worked at Jebbit as Team Lead Manager of a team of 12 people. Organising all …" at bounding box center [269, 167] width 205 height 99
click at [180, 127] on img "button" at bounding box center [179, 128] width 5 height 5
click at [282, 191] on div "I worked at Jebbit as Team Lead Manager of a team of 12 people. Organising all …" at bounding box center [268, 170] width 193 height 60
click at [342, 351] on span "Add experience" at bounding box center [355, 352] width 36 height 7
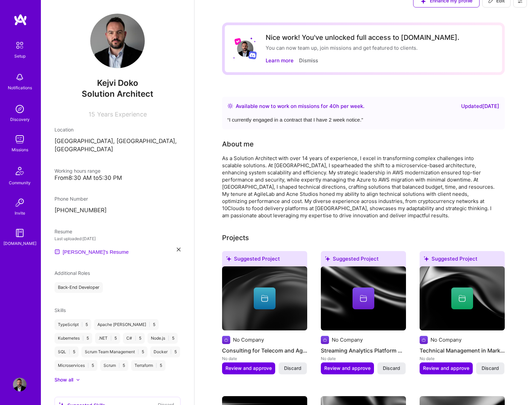
scroll to position [0, 0]
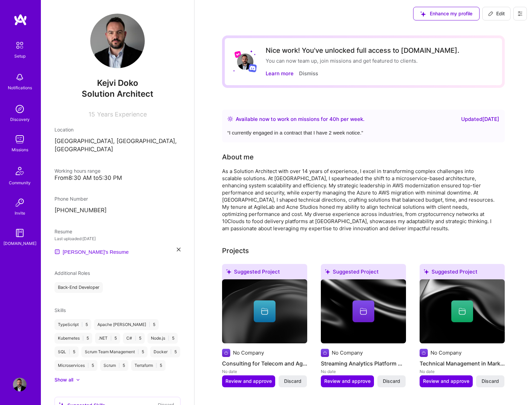
click at [521, 14] on icon at bounding box center [520, 13] width 5 height 5
click at [19, 173] on img at bounding box center [20, 171] width 16 height 16
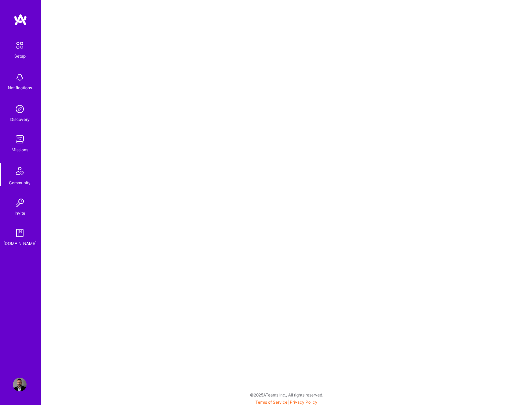
click at [19, 107] on img at bounding box center [20, 109] width 14 height 14
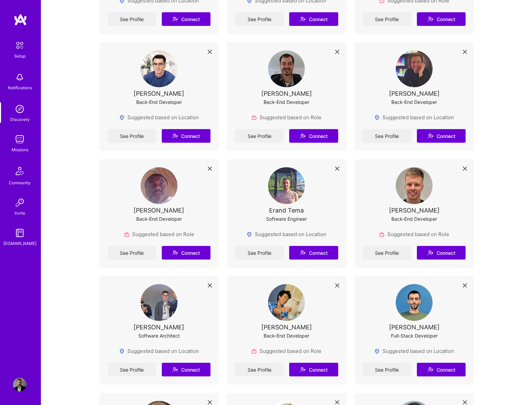
scroll to position [345, 0]
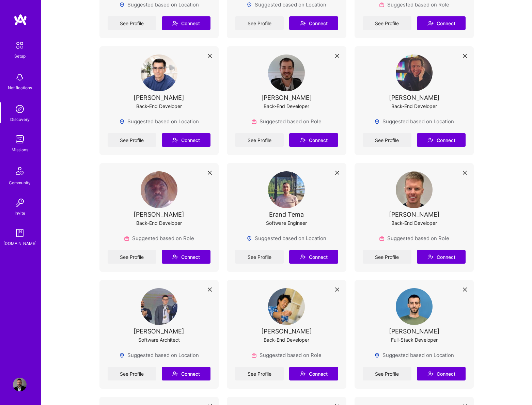
click at [157, 332] on div "Kelvin Cobanaj" at bounding box center [159, 331] width 51 height 7
drag, startPoint x: 193, startPoint y: 333, endPoint x: 136, endPoint y: 330, distance: 57.3
click at [136, 330] on div "Kelvin Cobanaj Software Architect" at bounding box center [159, 319] width 103 height 63
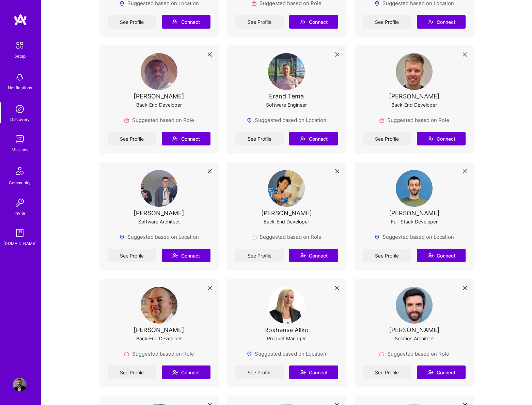
scroll to position [468, 0]
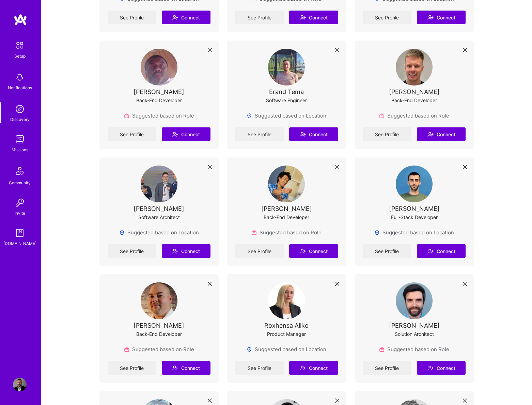
click at [18, 387] on img at bounding box center [20, 385] width 14 height 14
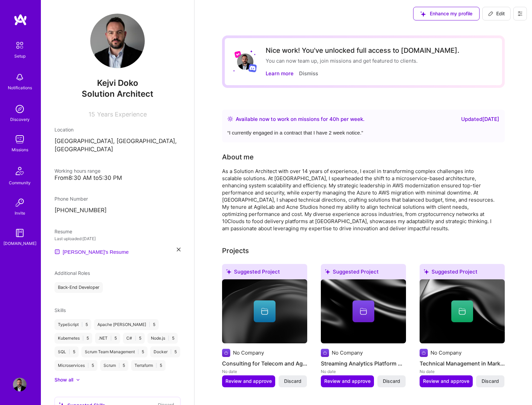
click at [111, 95] on span "Solution Architect" at bounding box center [118, 94] width 72 height 10
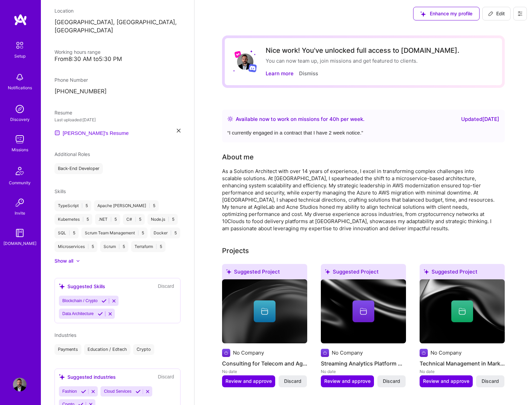
scroll to position [154, 0]
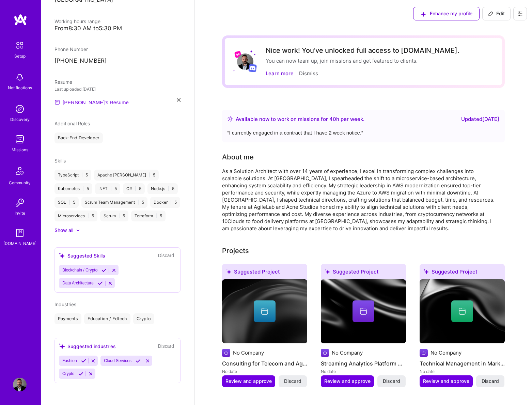
click at [24, 141] on img at bounding box center [20, 140] width 14 height 14
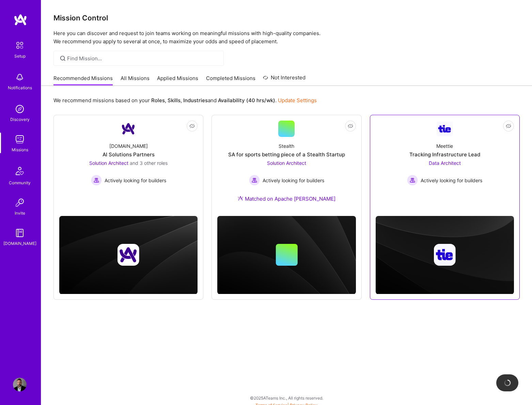
click at [442, 133] on img at bounding box center [445, 129] width 16 height 15
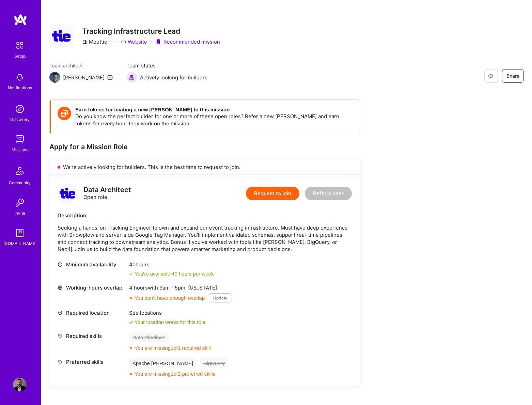
click at [225, 299] on button "Update" at bounding box center [220, 297] width 23 height 9
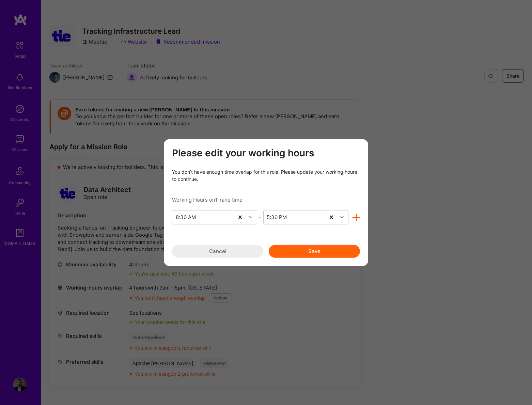
click at [358, 216] on icon "modal" at bounding box center [357, 218] width 8 height 8
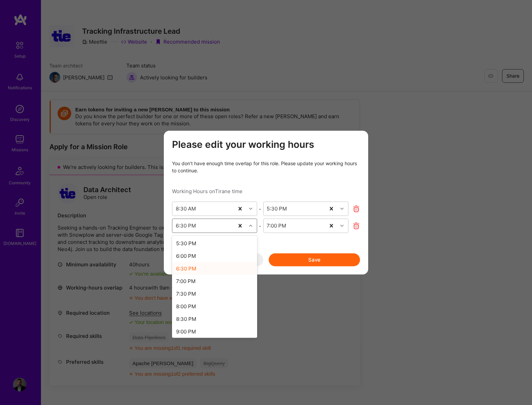
click at [221, 228] on div "6:30 PM" at bounding box center [203, 226] width 62 height 14
click at [192, 242] on div "5:30 PM" at bounding box center [214, 243] width 85 height 13
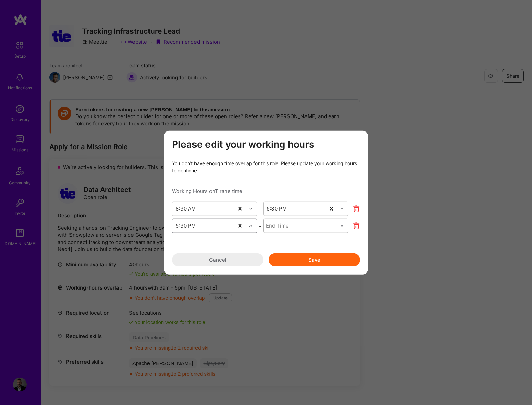
click at [296, 223] on div "End Time" at bounding box center [301, 226] width 74 height 14
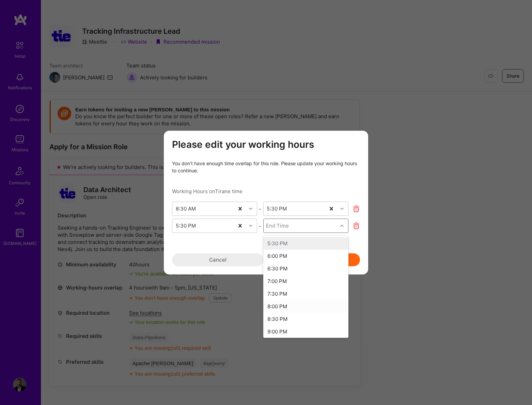
click at [285, 304] on div "8:00 PM" at bounding box center [305, 306] width 85 height 13
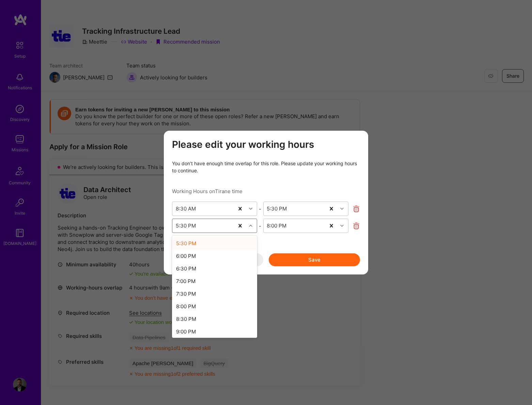
click at [251, 225] on icon "modal" at bounding box center [250, 225] width 3 height 3
click at [191, 319] on div "11:30 AM" at bounding box center [214, 318] width 85 height 13
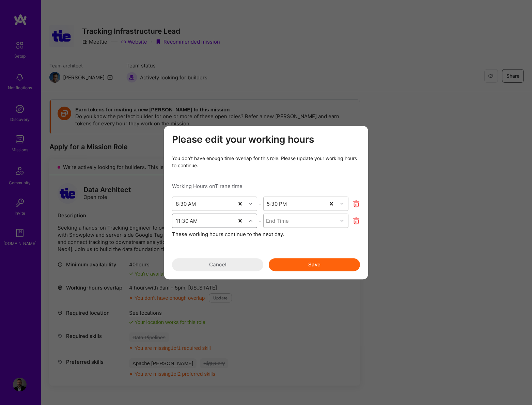
click at [288, 219] on div "End Time" at bounding box center [277, 220] width 23 height 7
click at [278, 250] on div "12:00 PM" at bounding box center [305, 251] width 85 height 13
click at [353, 220] on icon "modal" at bounding box center [357, 221] width 8 height 8
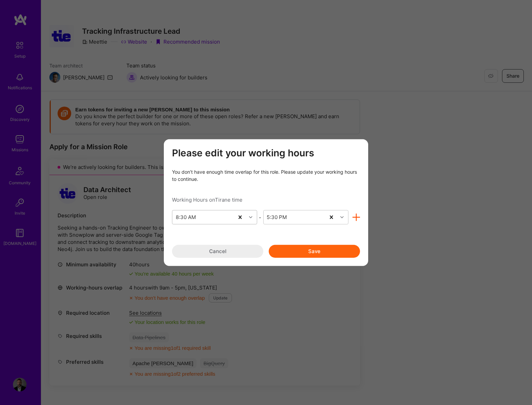
click at [250, 216] on icon "modal" at bounding box center [250, 217] width 3 height 3
click at [301, 235] on div "Please edit your working hours You don’t have enough time overlap for this role…" at bounding box center [266, 202] width 188 height 111
click at [355, 219] on icon "modal" at bounding box center [357, 218] width 8 height 8
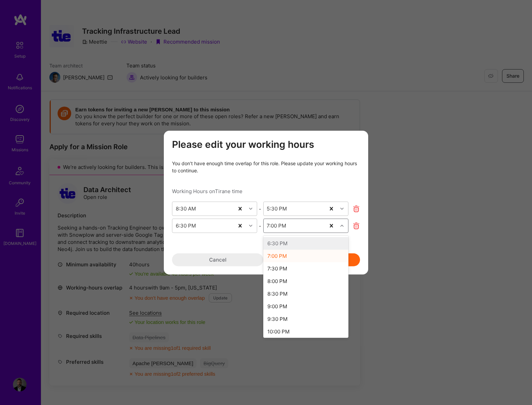
click at [339, 227] on div "modal" at bounding box center [343, 226] width 11 height 9
click at [283, 273] on div "10:30 PM" at bounding box center [305, 272] width 85 height 13
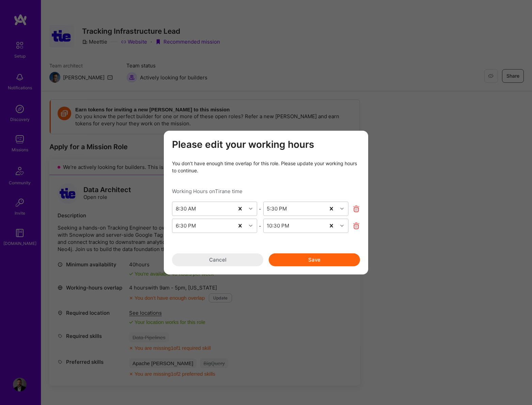
click at [307, 258] on button "Save" at bounding box center [314, 260] width 91 height 13
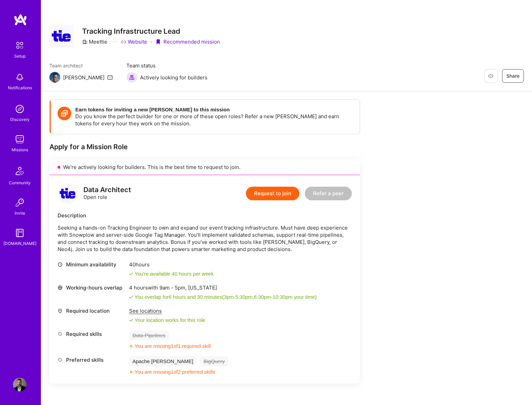
click at [16, 114] on img at bounding box center [20, 109] width 14 height 14
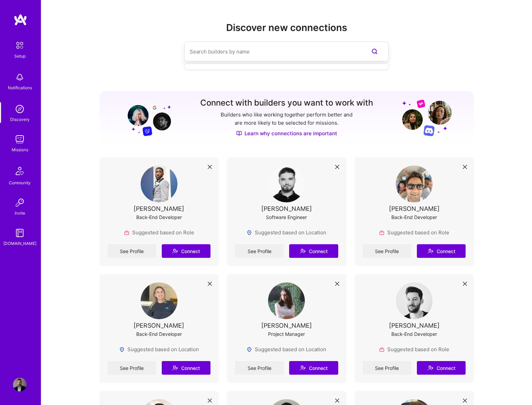
click at [227, 53] on input at bounding box center [273, 51] width 166 height 17
click at [216, 52] on input "ilir bojx" at bounding box center [273, 51] width 166 height 17
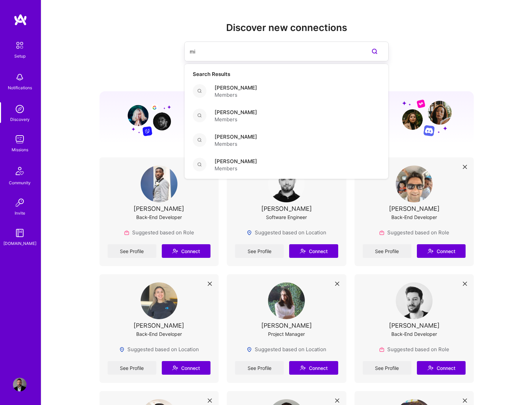
type input "m"
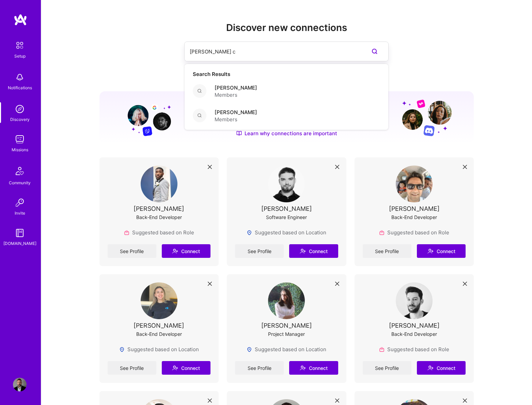
type input "getson ce"
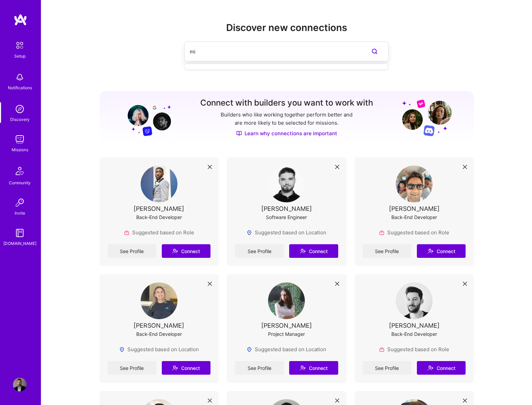
type input "m"
click at [20, 144] on img at bounding box center [20, 140] width 14 height 14
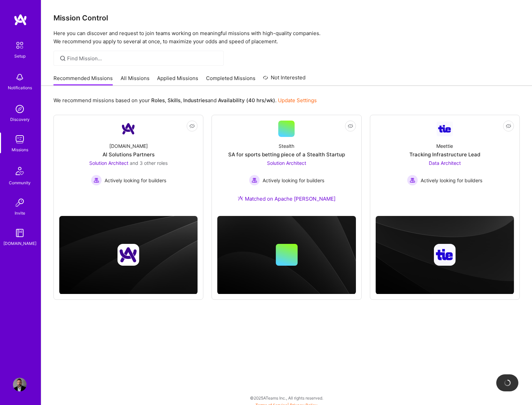
click at [129, 76] on link "All Missions" at bounding box center [135, 80] width 29 height 11
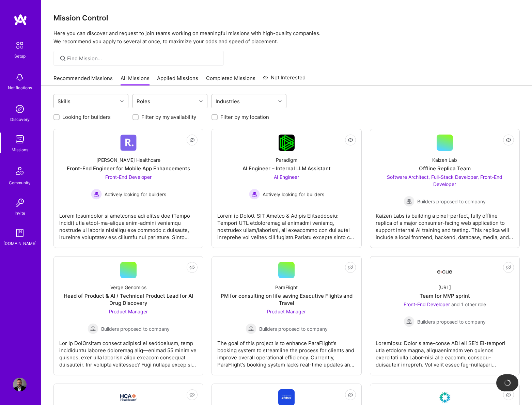
click at [210, 103] on div "Skills Roles Industries" at bounding box center [287, 102] width 467 height 16
click at [224, 102] on div "Industries" at bounding box center [228, 101] width 28 height 10
click at [187, 102] on div "Roles" at bounding box center [165, 101] width 64 height 14
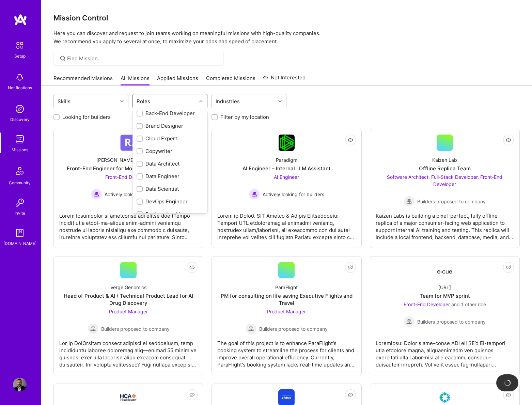
scroll to position [82, 0]
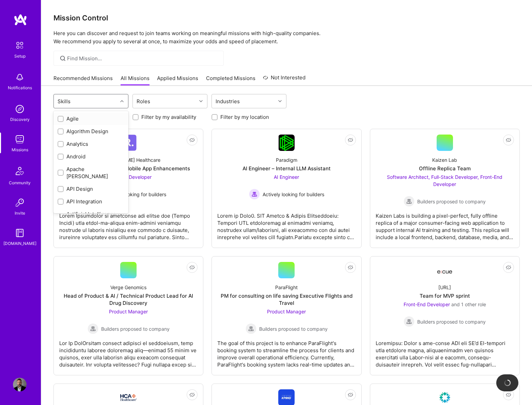
click at [98, 104] on div "Skills" at bounding box center [86, 101] width 64 height 14
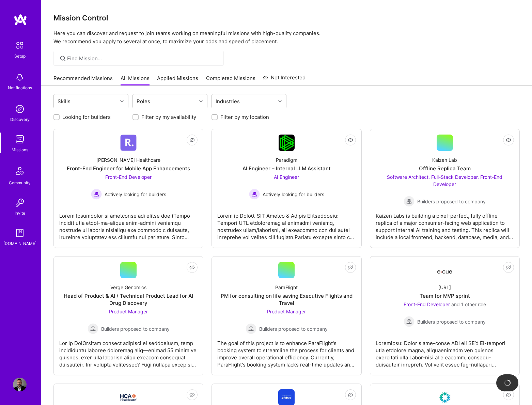
click at [165, 76] on link "Applied Missions" at bounding box center [177, 80] width 41 height 11
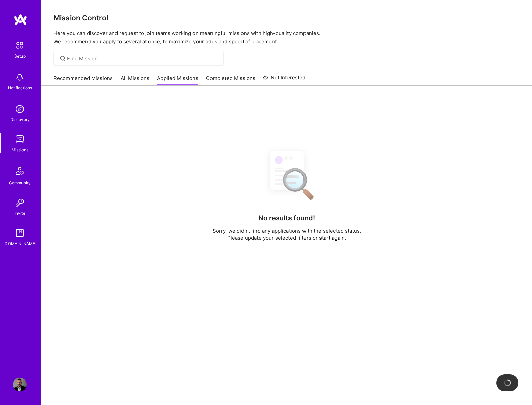
click at [234, 76] on link "Completed Missions" at bounding box center [230, 80] width 49 height 11
click at [282, 81] on link "Not Interested" at bounding box center [284, 80] width 43 height 12
click at [208, 80] on link "Completed Missions" at bounding box center [230, 80] width 49 height 11
click at [191, 80] on link "Applied Missions" at bounding box center [177, 80] width 41 height 11
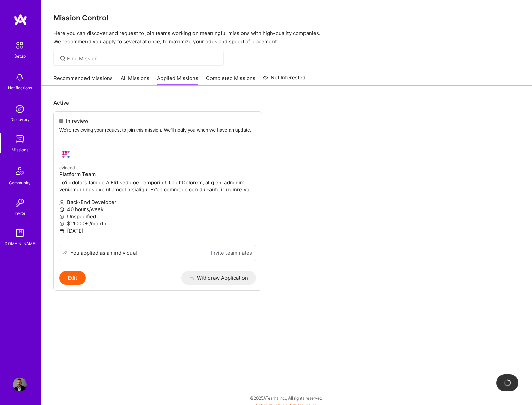
click at [71, 77] on link "Recommended Missions" at bounding box center [83, 80] width 59 height 11
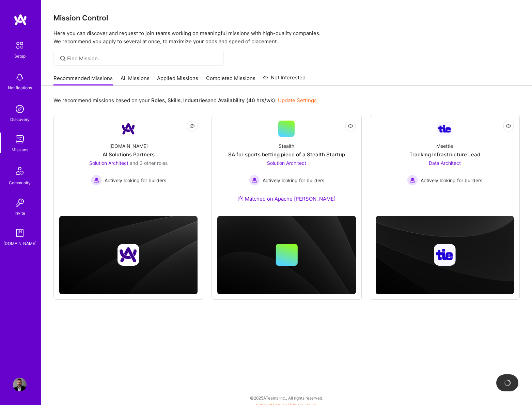
click at [25, 110] on img at bounding box center [20, 109] width 14 height 14
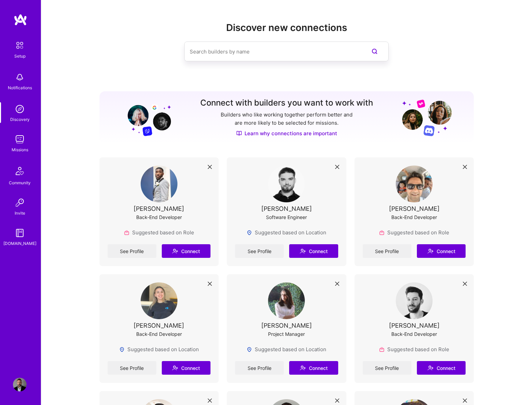
click at [23, 139] on img at bounding box center [20, 140] width 14 height 14
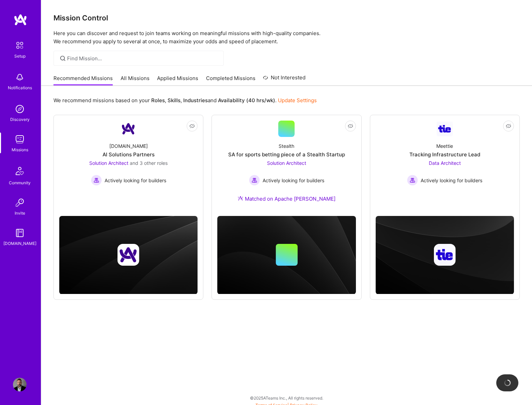
click at [22, 51] on img at bounding box center [20, 45] width 14 height 14
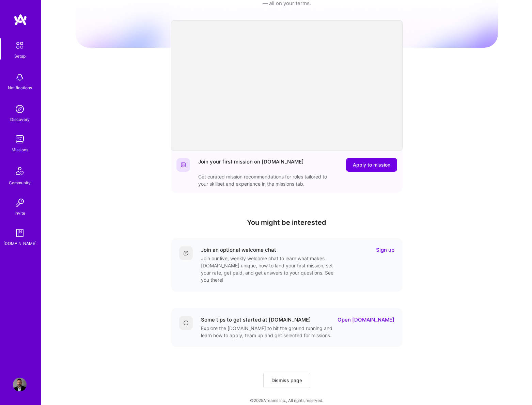
scroll to position [32, 0]
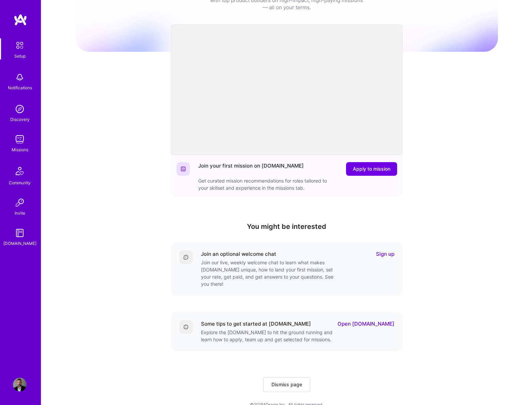
click at [388, 254] on link "Sign up" at bounding box center [385, 254] width 18 height 7
click at [16, 178] on img at bounding box center [20, 171] width 16 height 16
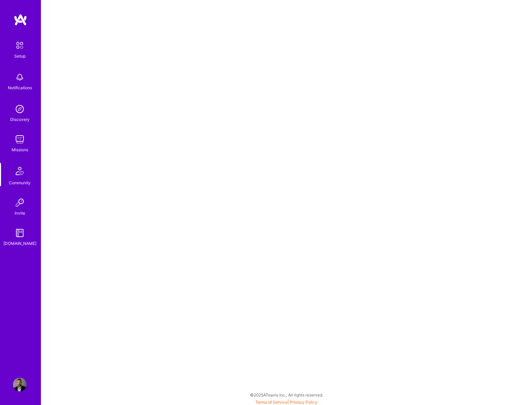
click at [26, 116] on div "Discovery" at bounding box center [19, 119] width 19 height 7
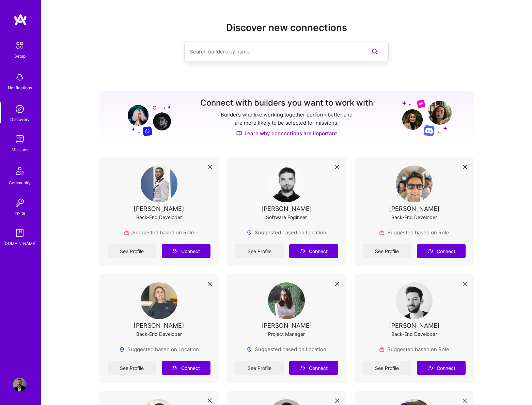
click at [19, 80] on img at bounding box center [20, 78] width 14 height 14
click at [19, 80] on div "Setup Notifications Discovery Missions Community Invite A.Guide" at bounding box center [20, 142] width 41 height 209
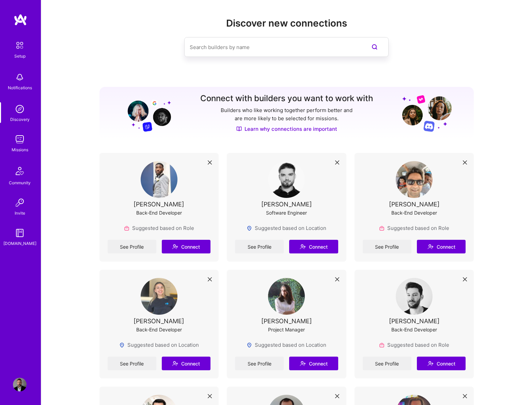
click at [19, 44] on img at bounding box center [20, 45] width 14 height 14
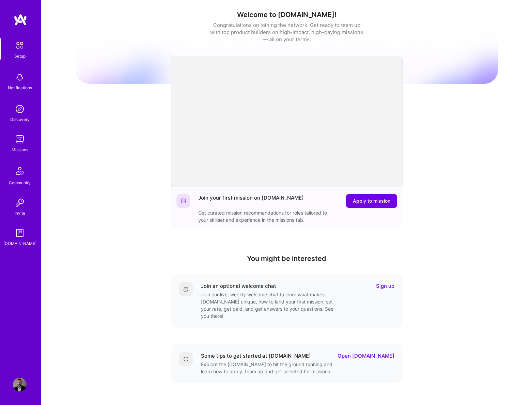
scroll to position [36, 0]
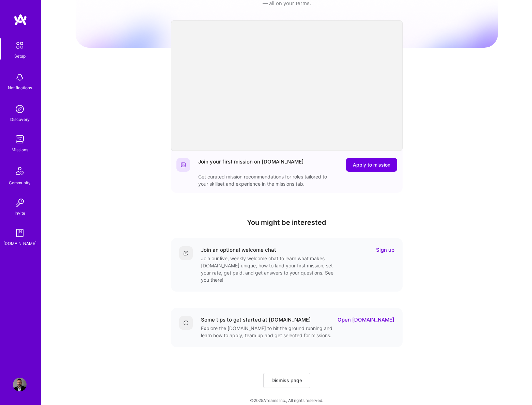
click at [282, 377] on span "Dismiss page" at bounding box center [287, 380] width 31 height 7
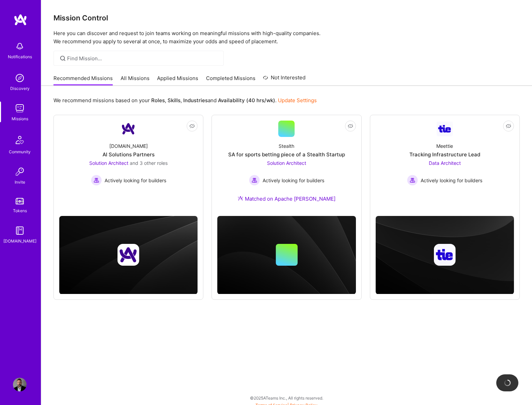
click at [20, 85] on div "Discovery" at bounding box center [19, 88] width 19 height 7
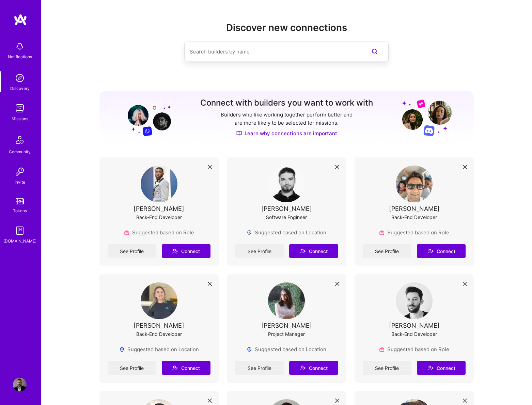
click at [12, 388] on link "Profile" at bounding box center [19, 385] width 17 height 14
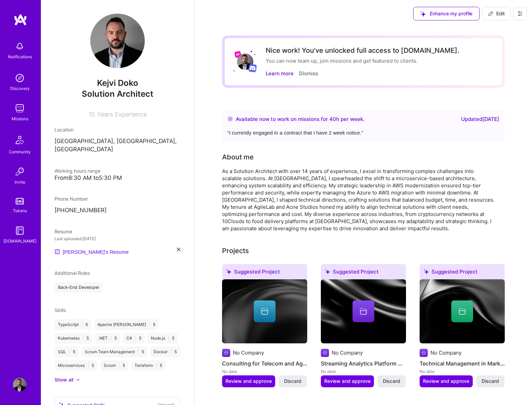
click at [452, 14] on span "Enhance my profile" at bounding box center [447, 13] width 52 height 7
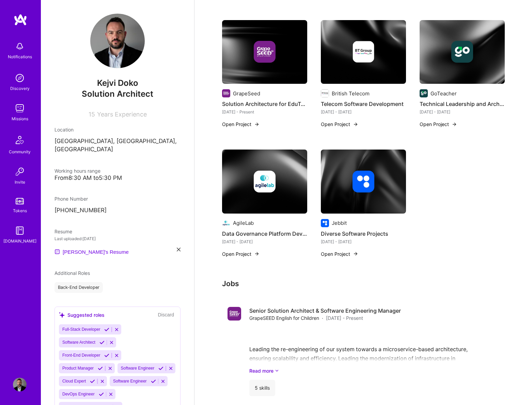
scroll to position [354, 0]
